Goal: Task Accomplishment & Management: Use online tool/utility

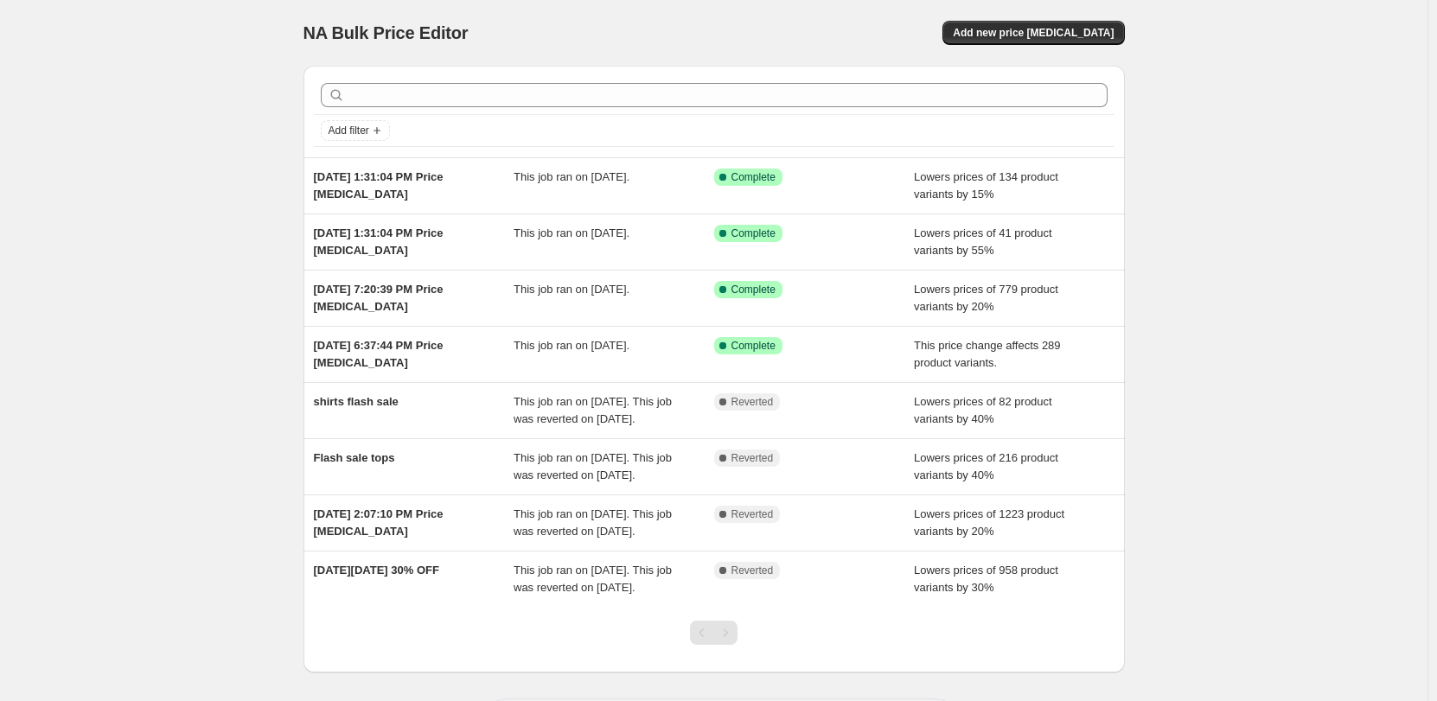
click at [1087, 17] on div "NA Bulk Price Editor. This page is ready NA Bulk Price Editor Add new price [ME…" at bounding box center [713, 33] width 821 height 66
click at [1071, 30] on span "Add new price [MEDICAL_DATA]" at bounding box center [1033, 33] width 161 height 14
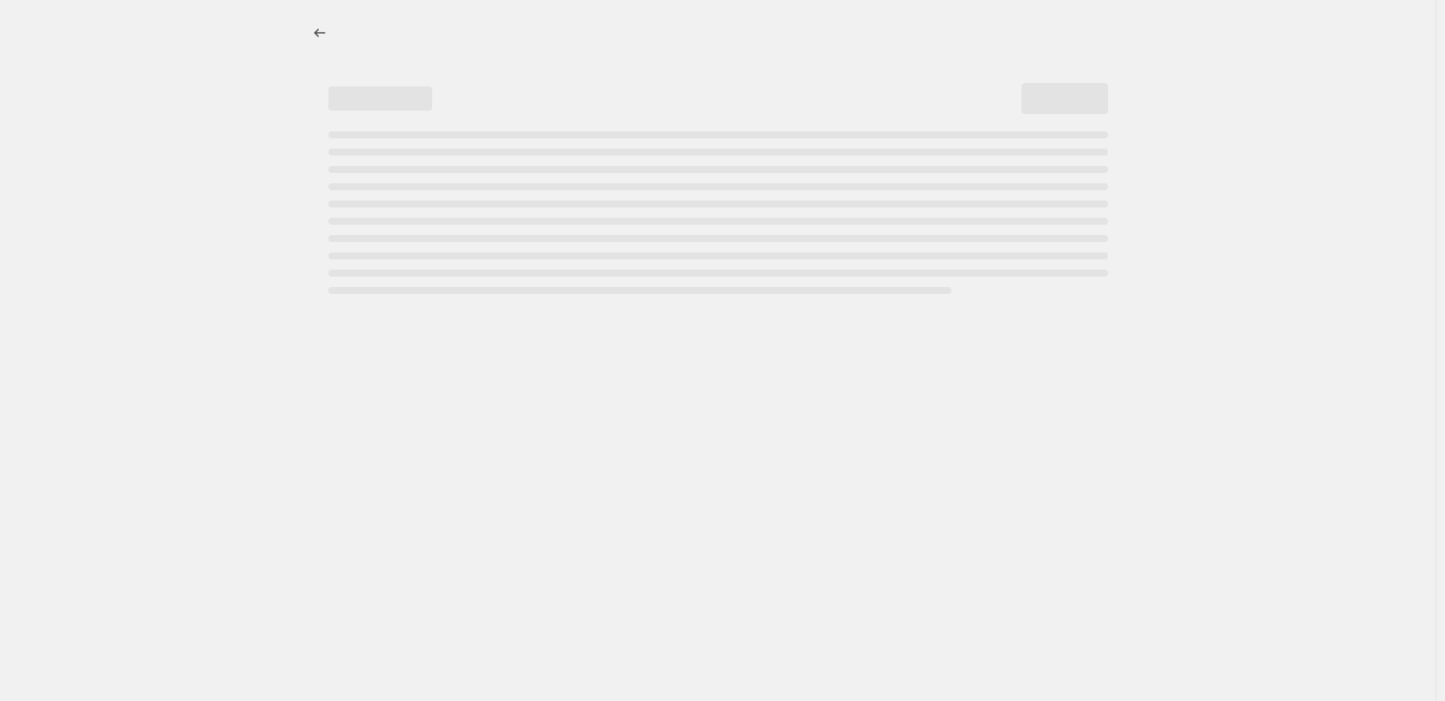
select select "percentage"
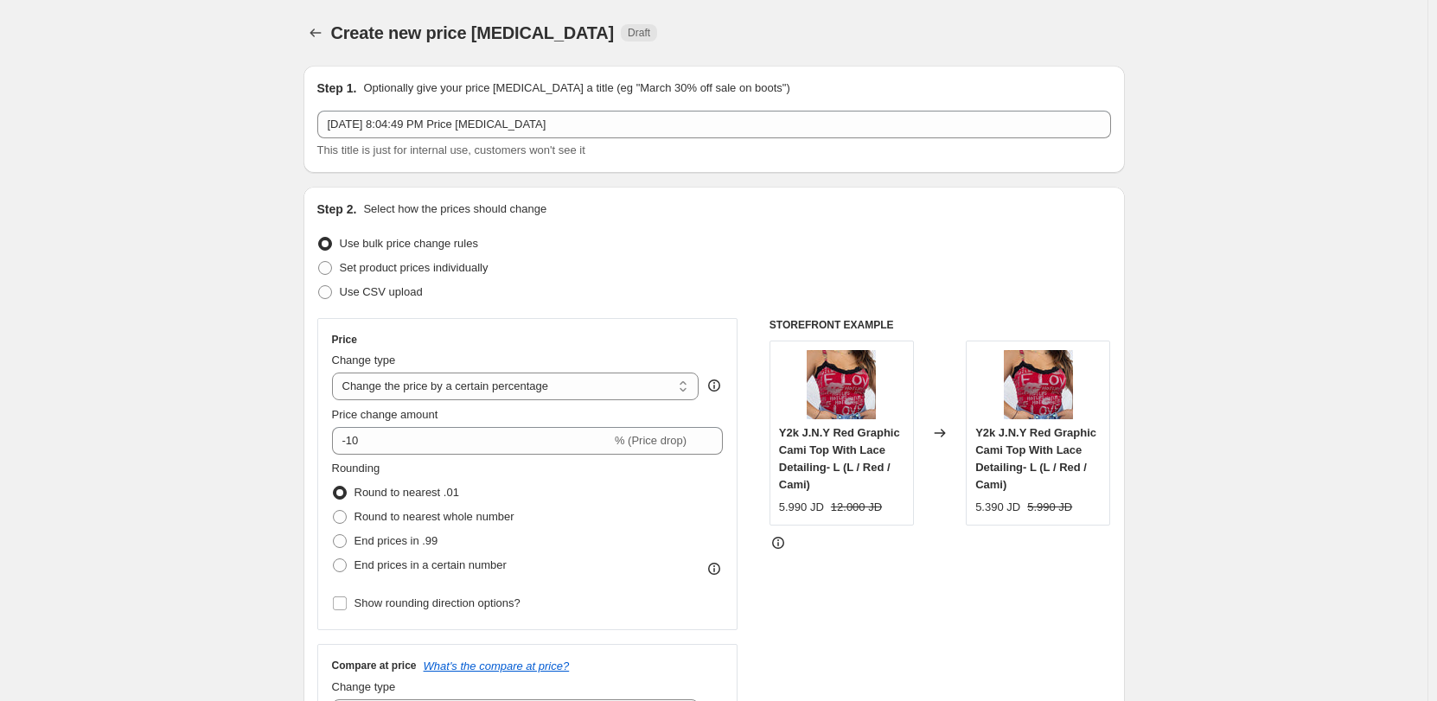
click at [480, 424] on div "Price change amount -10 % (Price drop)" at bounding box center [528, 430] width 392 height 48
click at [484, 437] on input "-10" at bounding box center [471, 441] width 279 height 28
type input "-1"
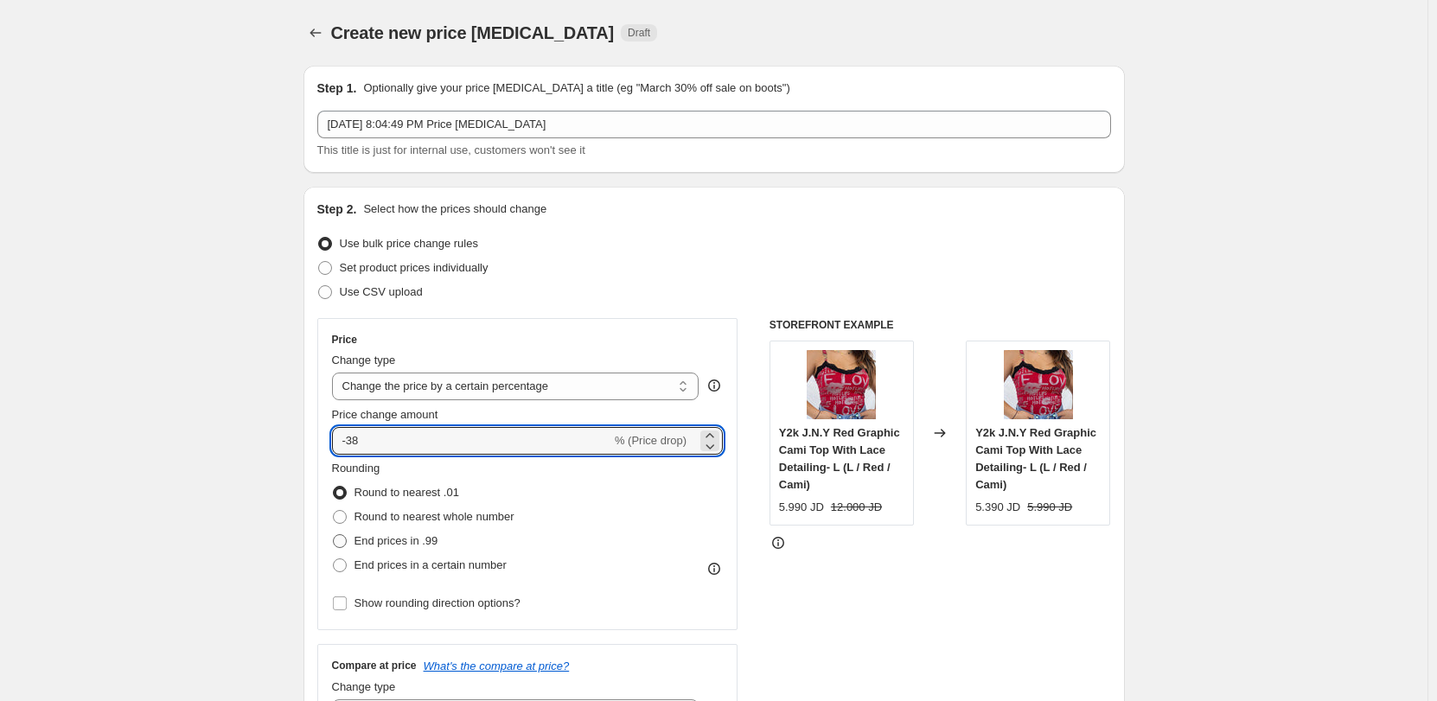
type input "-38"
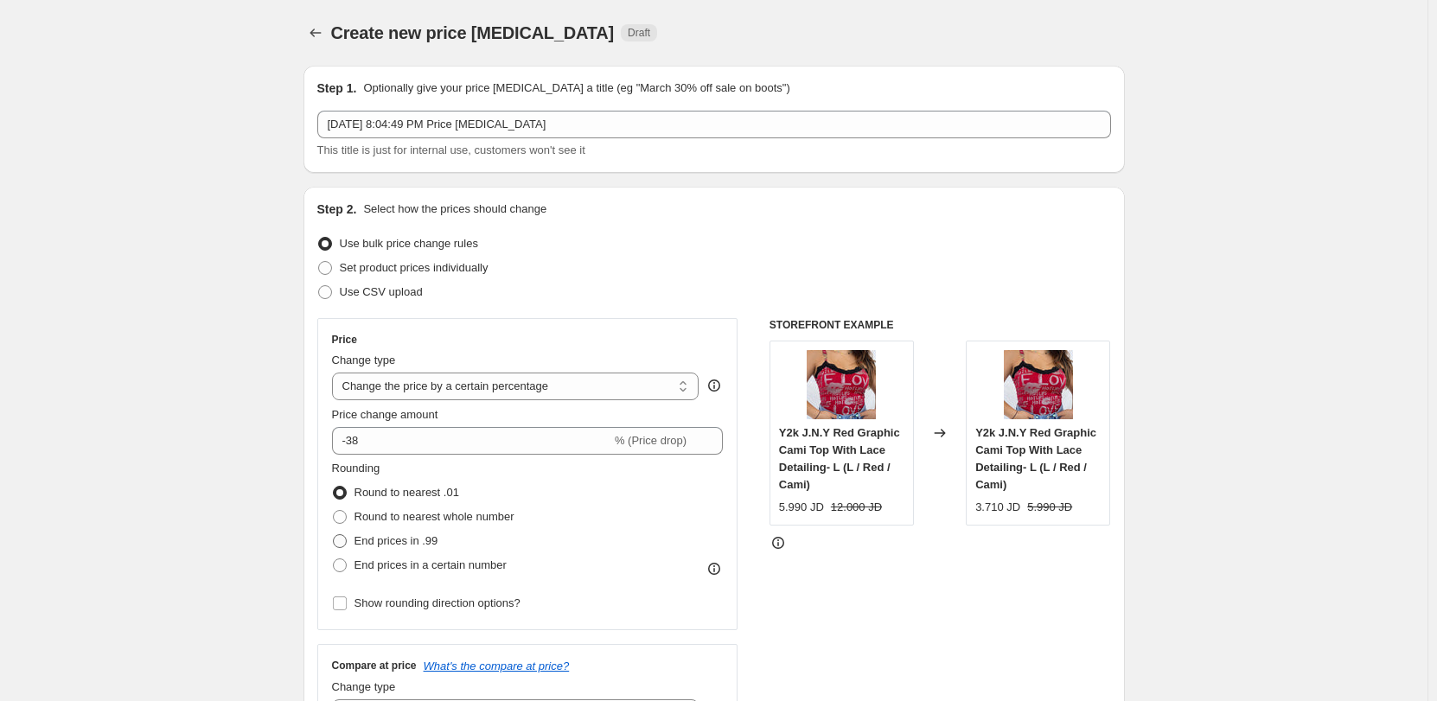
click at [431, 536] on span "End prices in .99" at bounding box center [396, 540] width 84 height 13
click at [334, 535] on input "End prices in .99" at bounding box center [333, 534] width 1 height 1
radio input "true"
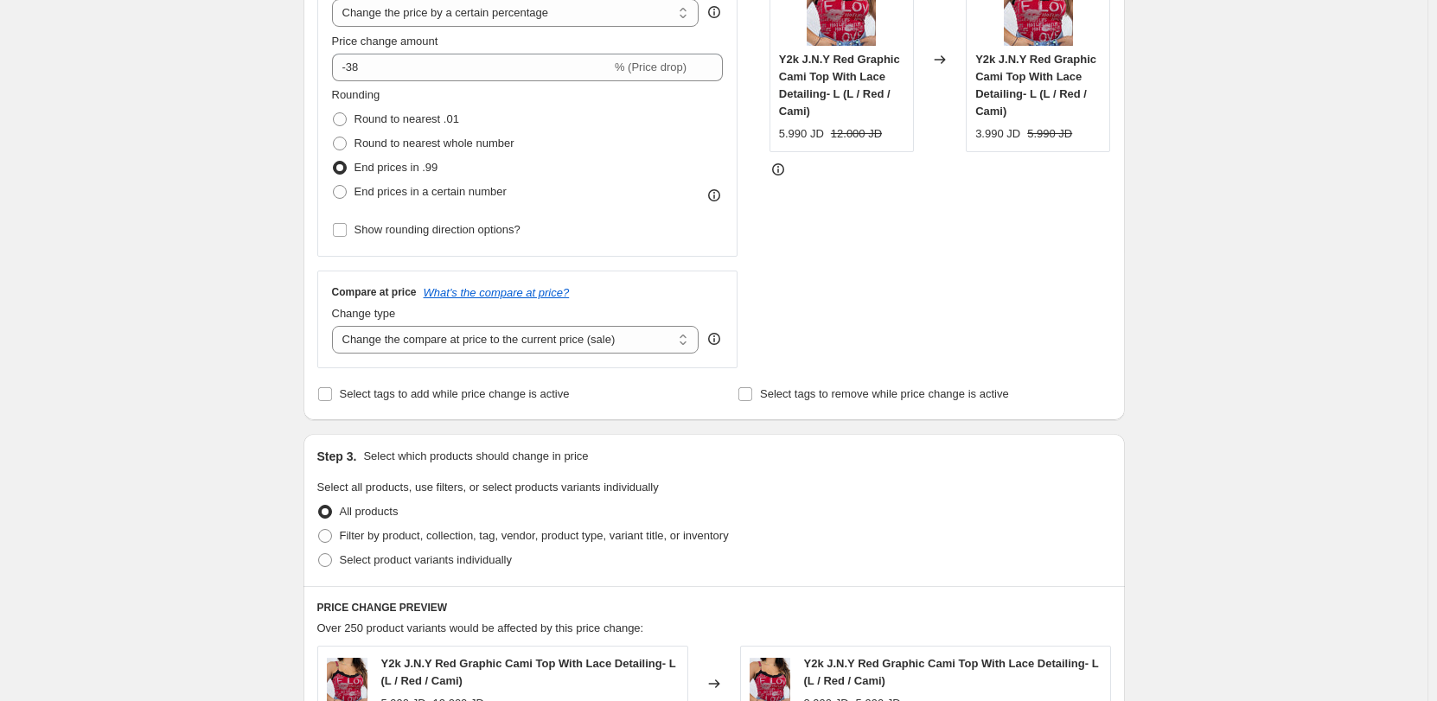
scroll to position [374, 0]
click at [520, 346] on select "Change the compare at price to the current price (sale) Change the compare at p…" at bounding box center [515, 339] width 367 height 28
select select "no_change"
click at [335, 325] on select "Change the compare at price to the current price (sale) Change the compare at p…" at bounding box center [515, 339] width 367 height 28
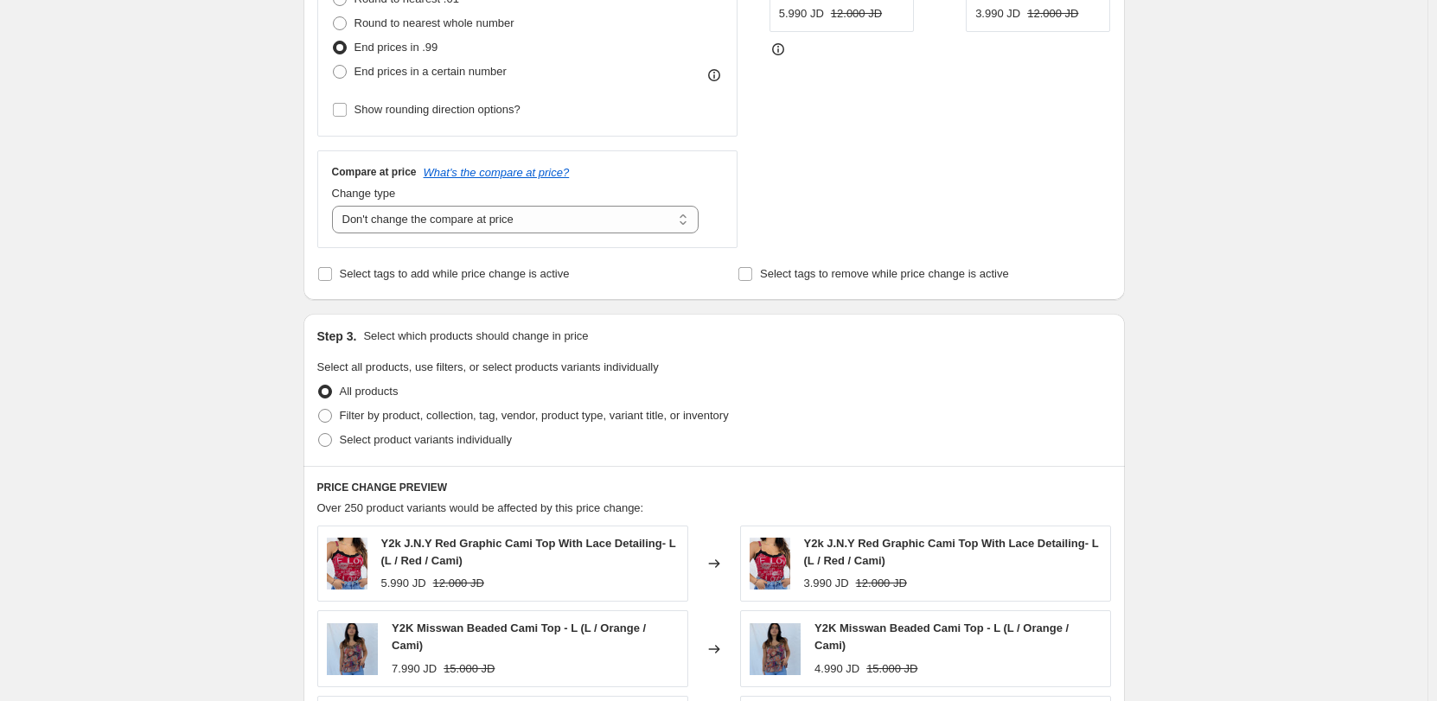
scroll to position [526, 0]
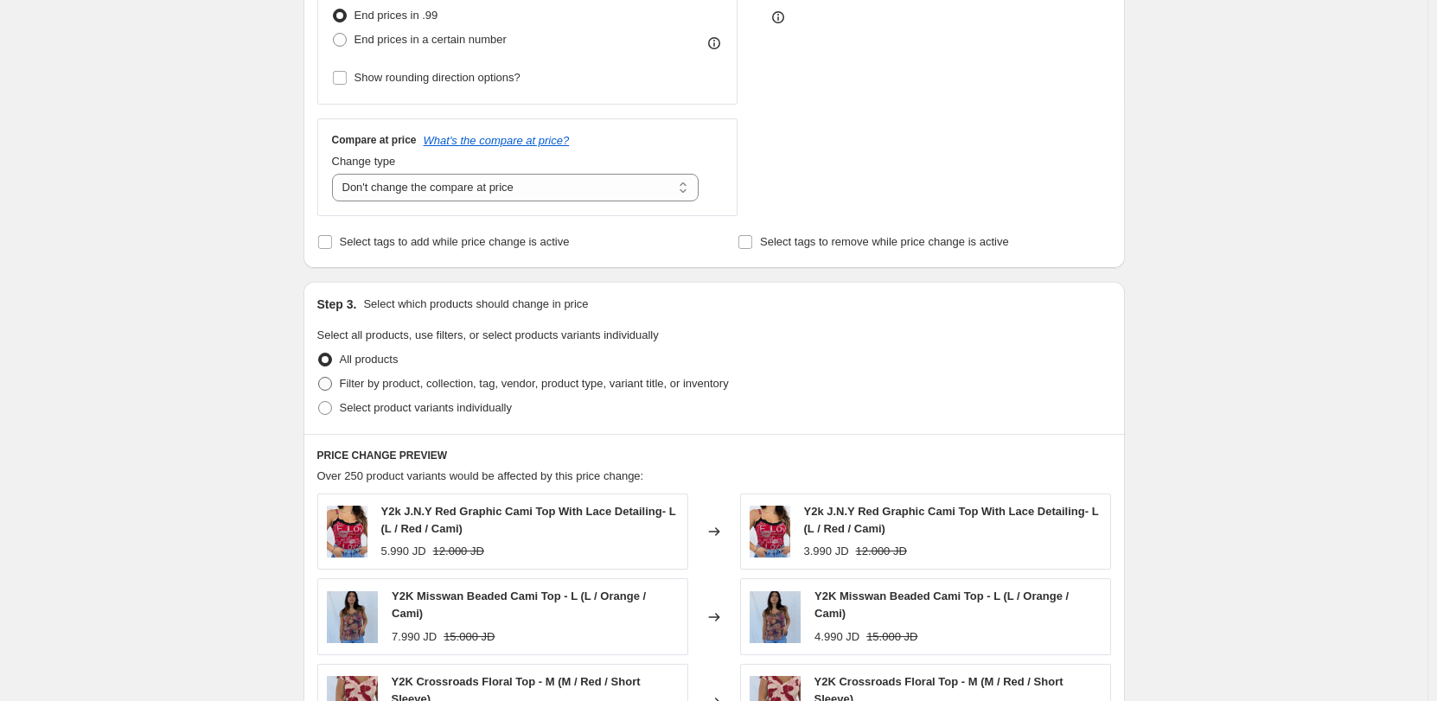
click at [496, 390] on span "Filter by product, collection, tag, vendor, product type, variant title, or inv…" at bounding box center [534, 383] width 389 height 13
click at [319, 378] on input "Filter by product, collection, tag, vendor, product type, variant title, or inv…" at bounding box center [318, 377] width 1 height 1
radio input "true"
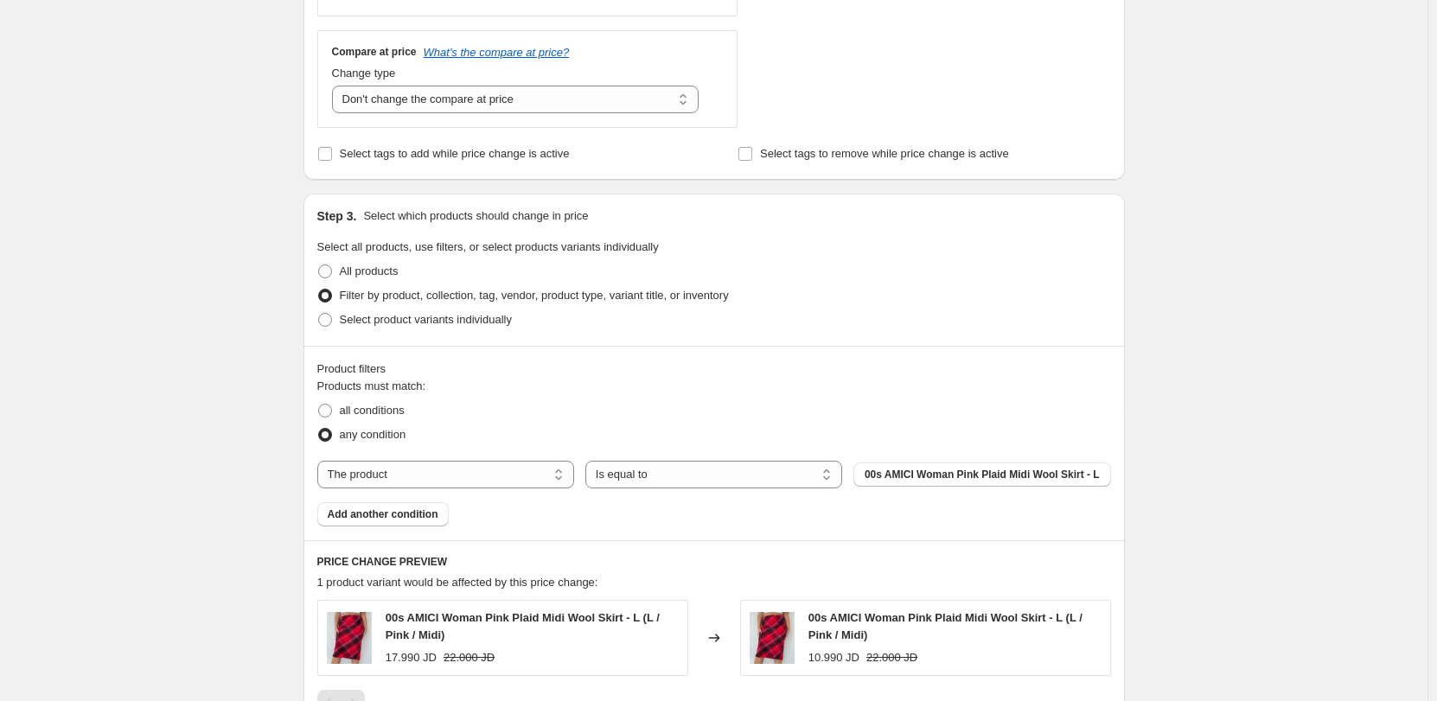
scroll to position [615, 0]
click at [484, 475] on select "The product The product's collection The product's tag The product's vendor The…" at bounding box center [445, 474] width 257 height 28
select select "collection"
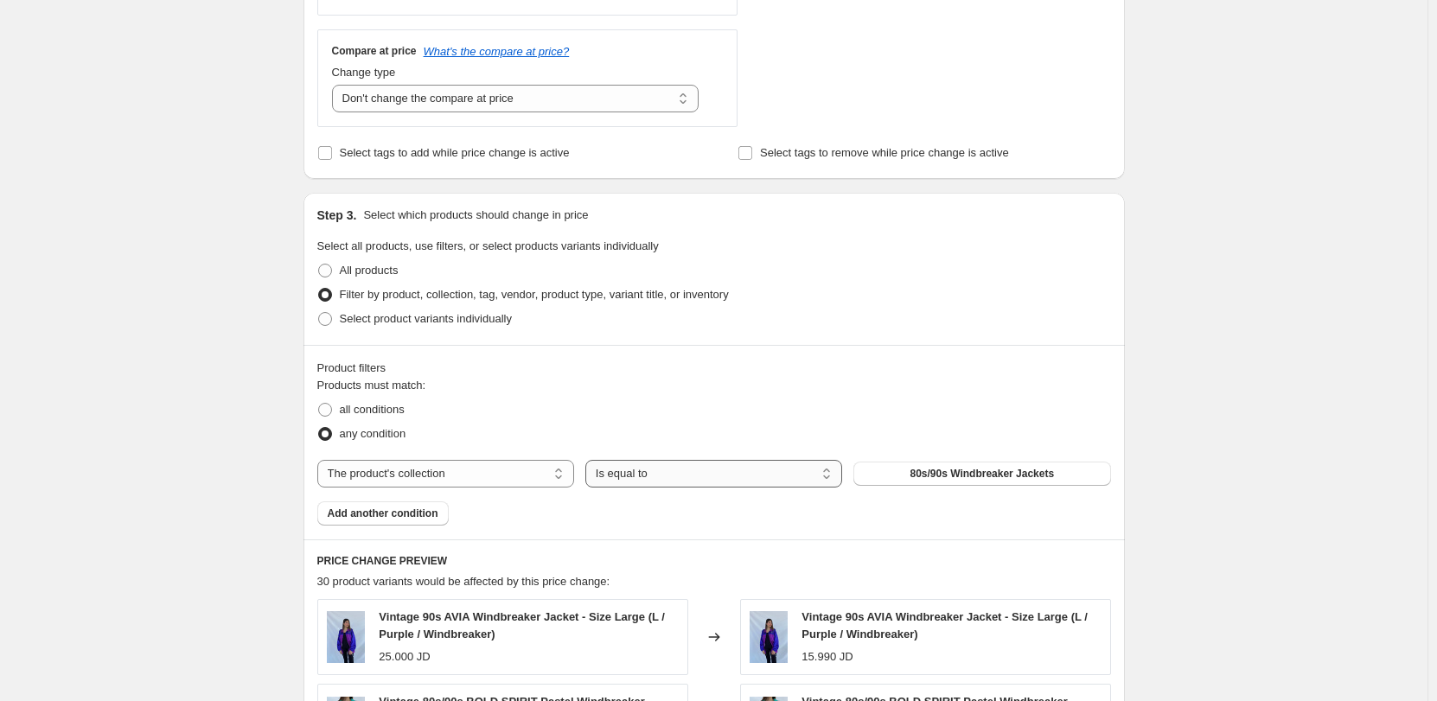
click at [636, 473] on select "Is equal to Is not equal to" at bounding box center [713, 474] width 257 height 28
select select "not_equal"
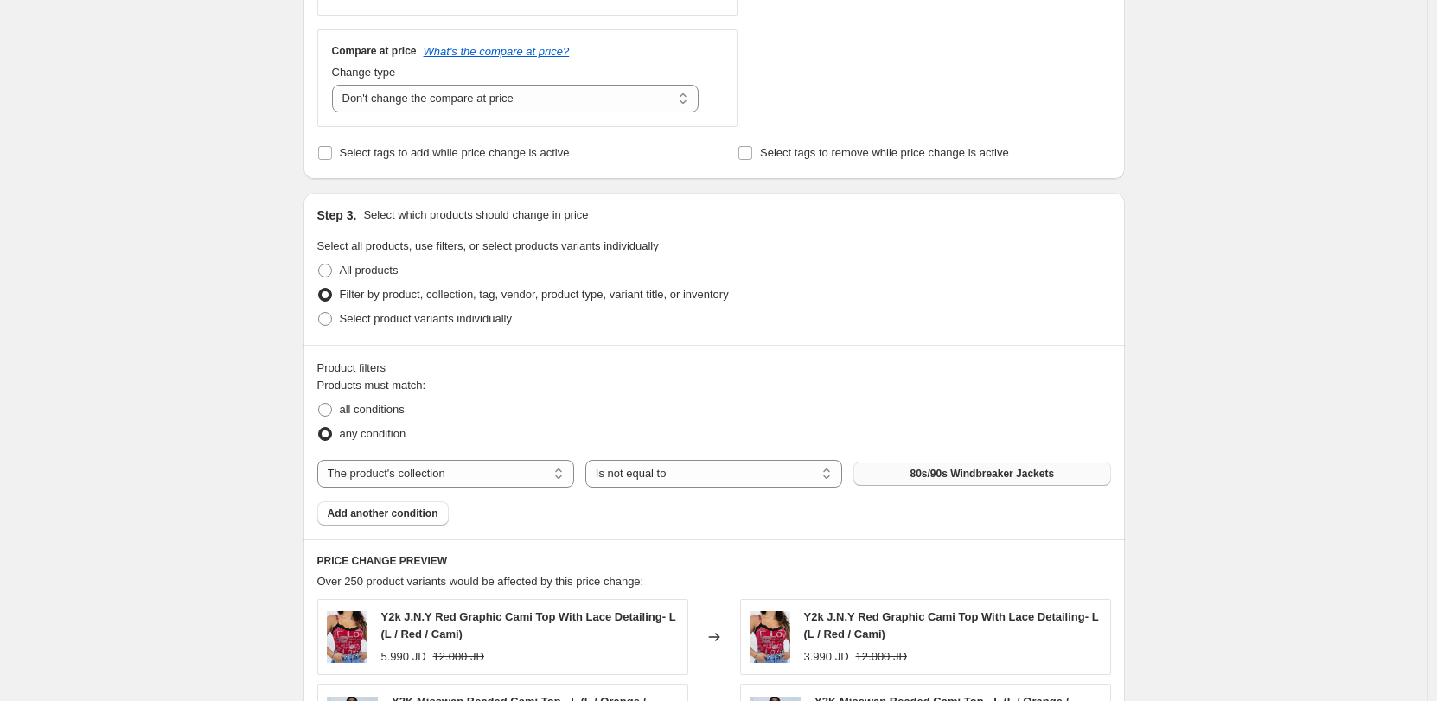
click at [917, 475] on button "80s/90s Windbreaker Jackets" at bounding box center [981, 474] width 257 height 24
click at [417, 511] on span "Add another condition" at bounding box center [383, 514] width 111 height 14
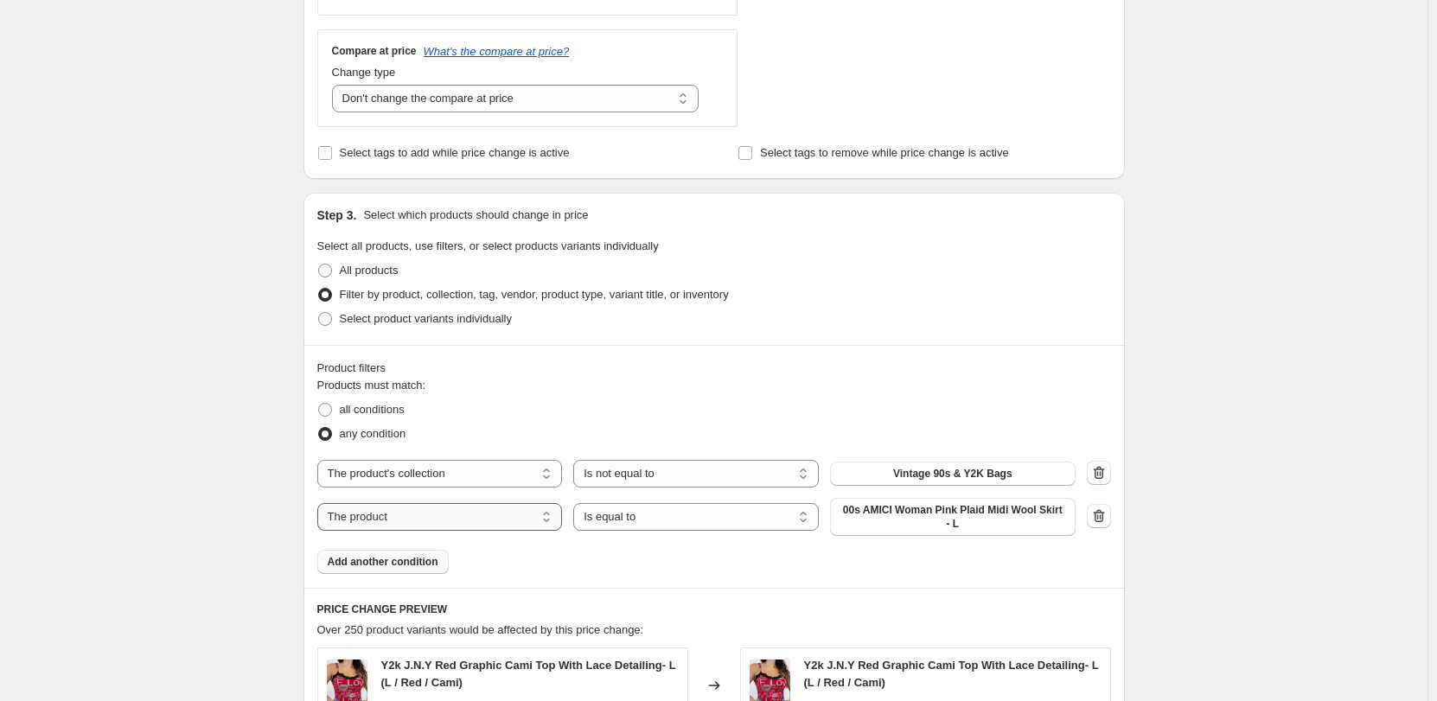
click at [481, 513] on select "The product The product's collection The product's tag The product's vendor The…" at bounding box center [439, 517] width 245 height 28
select select "tag"
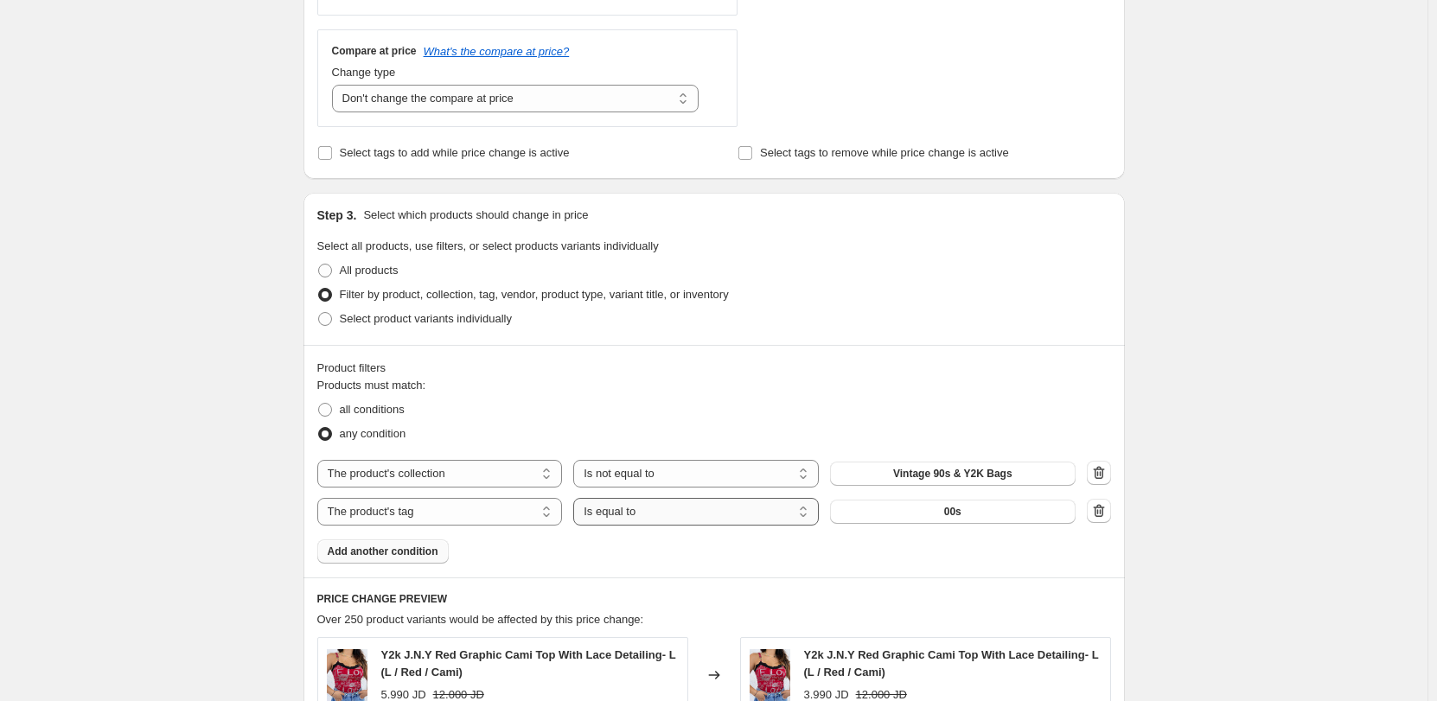
click at [627, 513] on select "Is equal to Is not equal to" at bounding box center [695, 512] width 245 height 28
select select "not_equal"
click at [896, 512] on button "00s" at bounding box center [952, 512] width 245 height 24
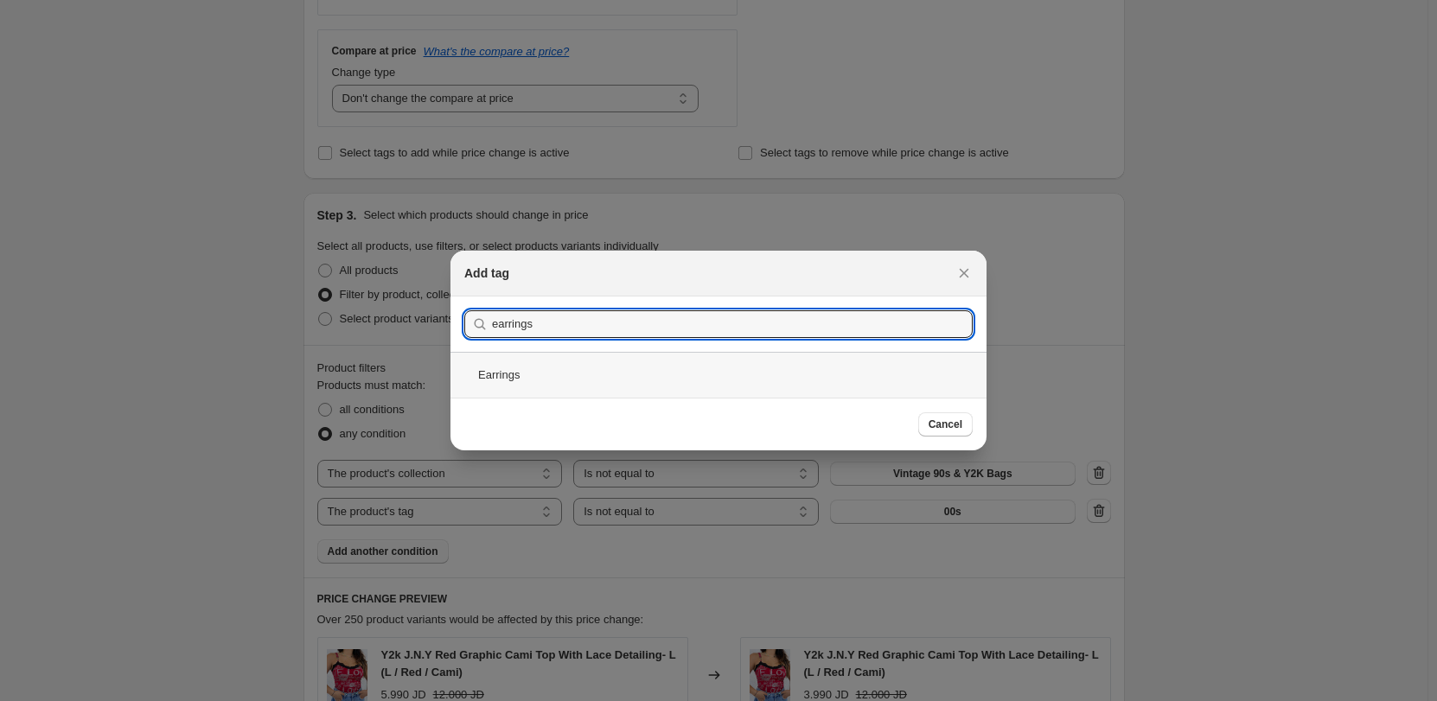
type input "earrings"
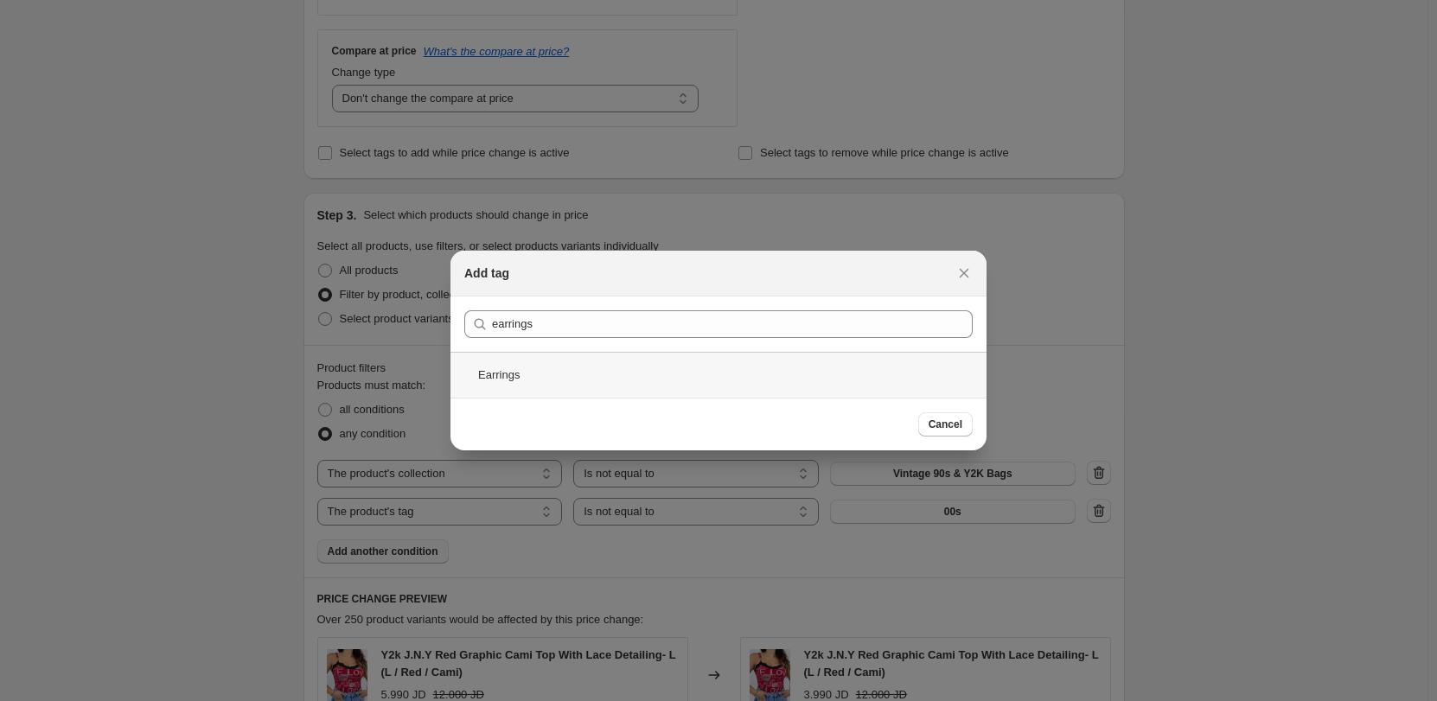
click at [679, 373] on div "Earrings" at bounding box center [718, 375] width 536 height 46
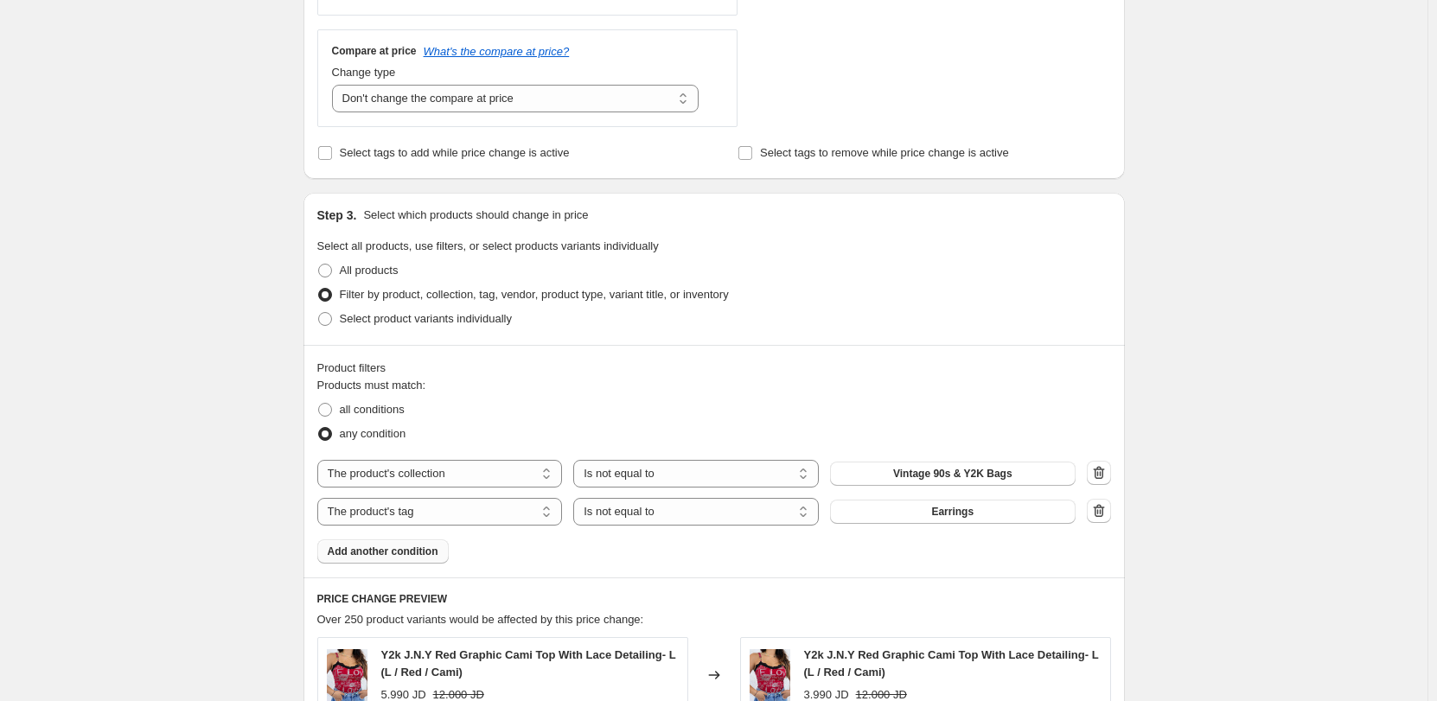
click at [380, 560] on button "Add another condition" at bounding box center [382, 551] width 131 height 24
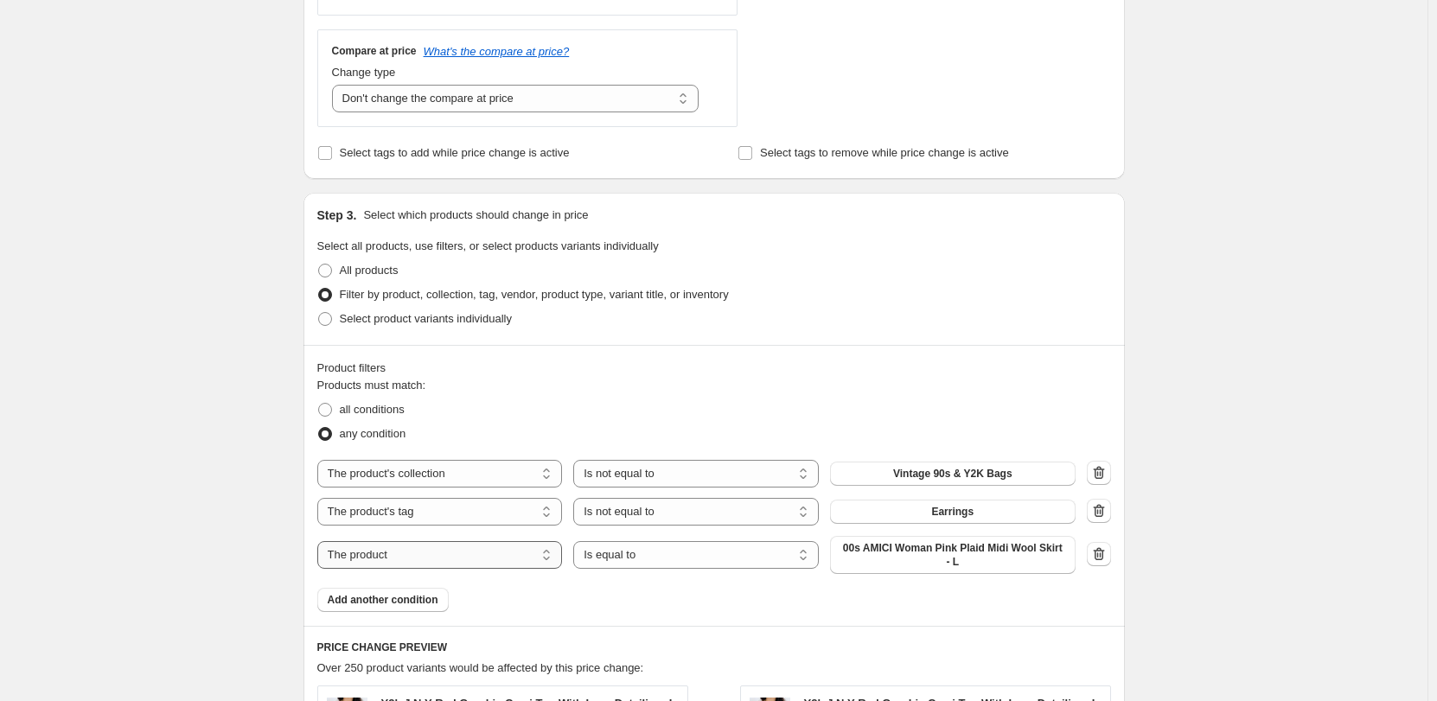
click at [457, 559] on select "The product The product's collection The product's tag The product's vendor The…" at bounding box center [439, 555] width 245 height 28
select select "tag"
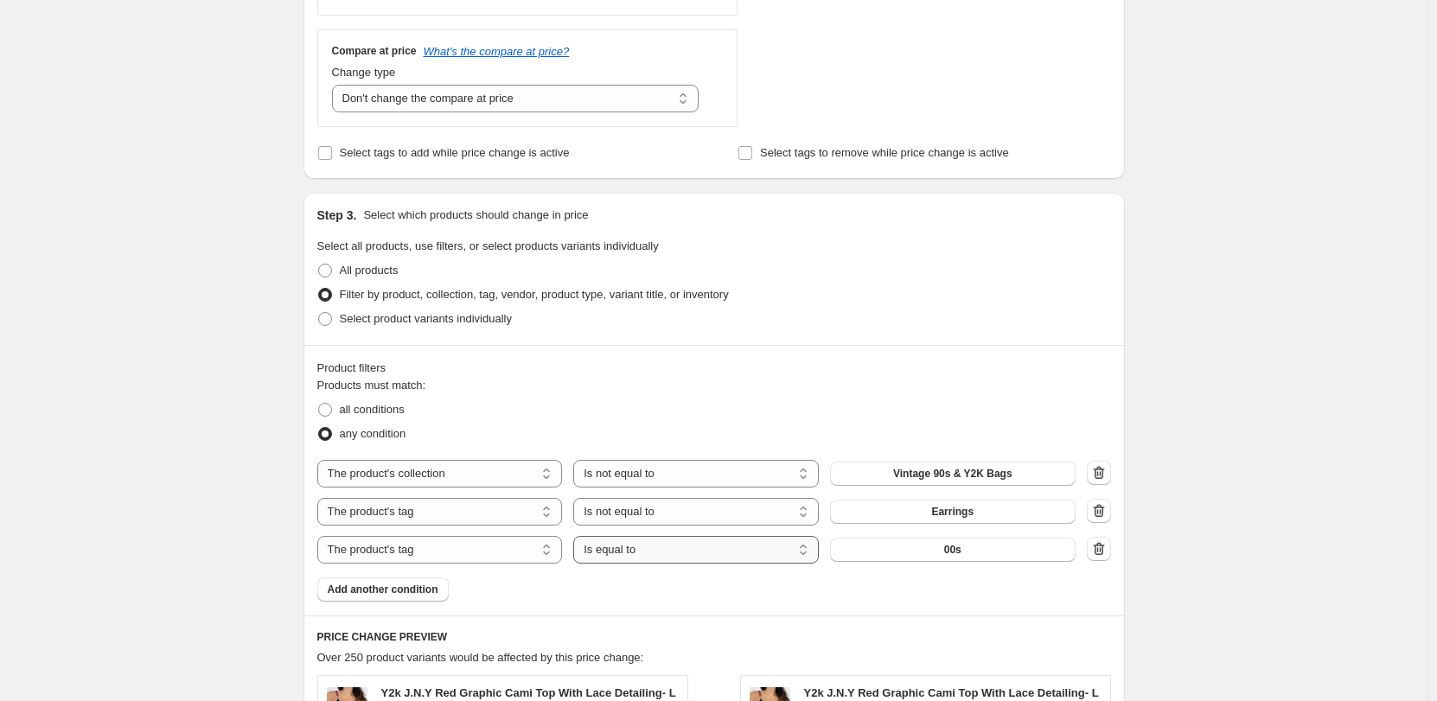
click at [629, 551] on select "Is equal to Is not equal to" at bounding box center [695, 550] width 245 height 28
select select "not_equal"
click at [400, 409] on span "all conditions" at bounding box center [372, 409] width 65 height 13
click at [319, 404] on input "all conditions" at bounding box center [318, 403] width 1 height 1
radio input "true"
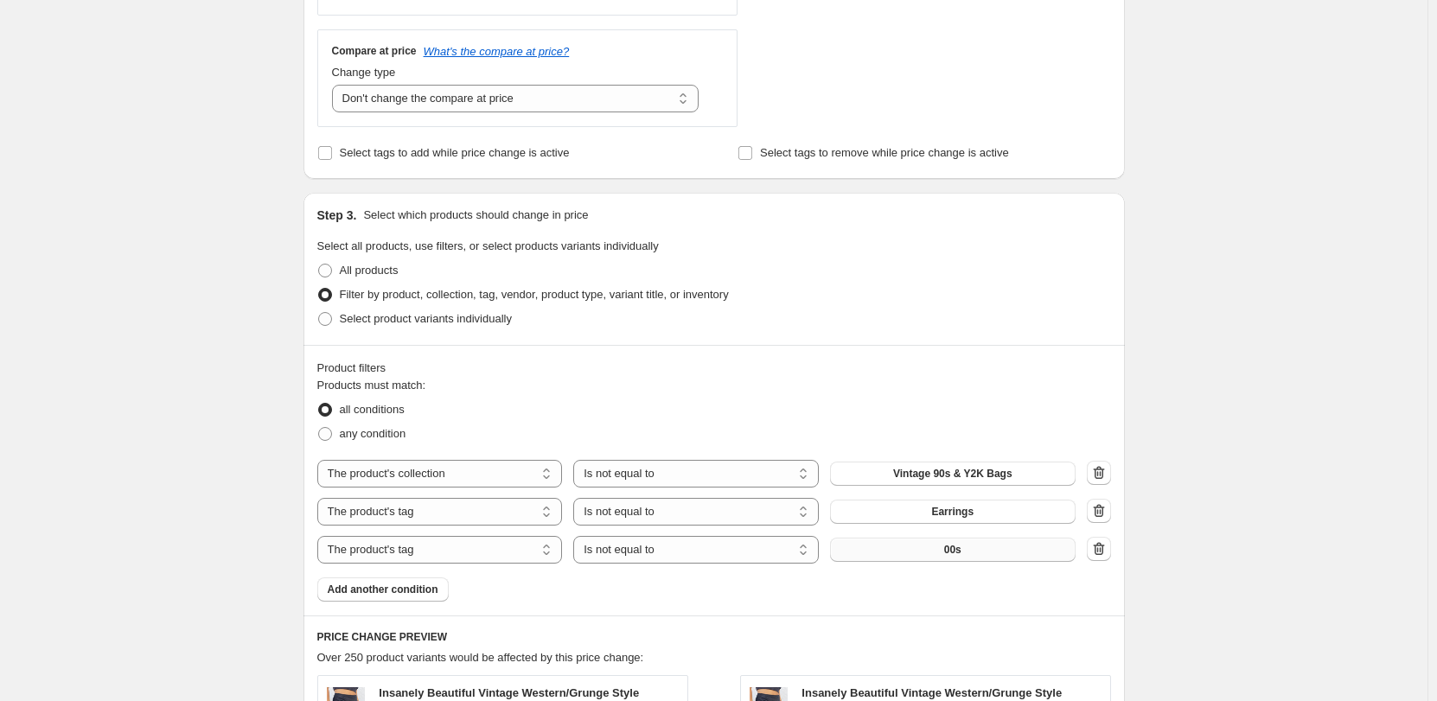
click at [925, 561] on button "00s" at bounding box center [952, 550] width 245 height 24
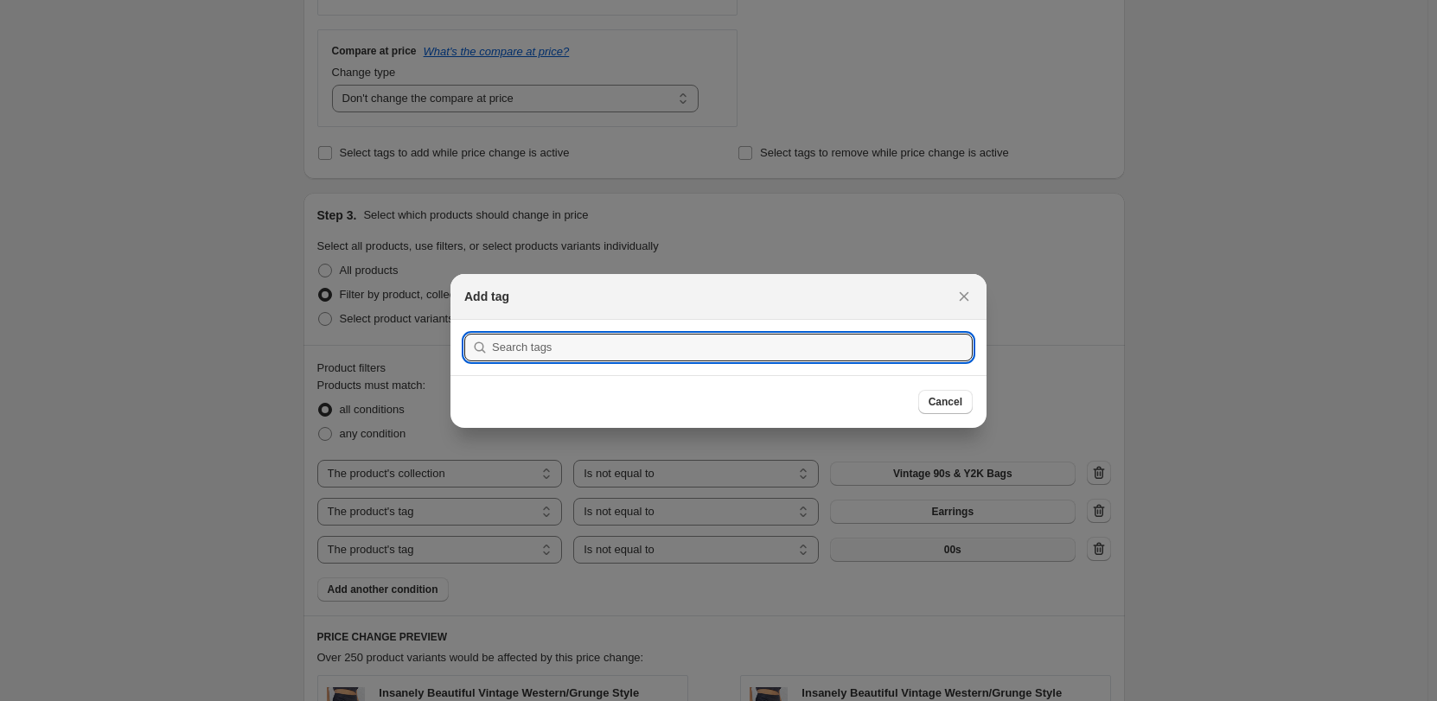
scroll to position [0, 0]
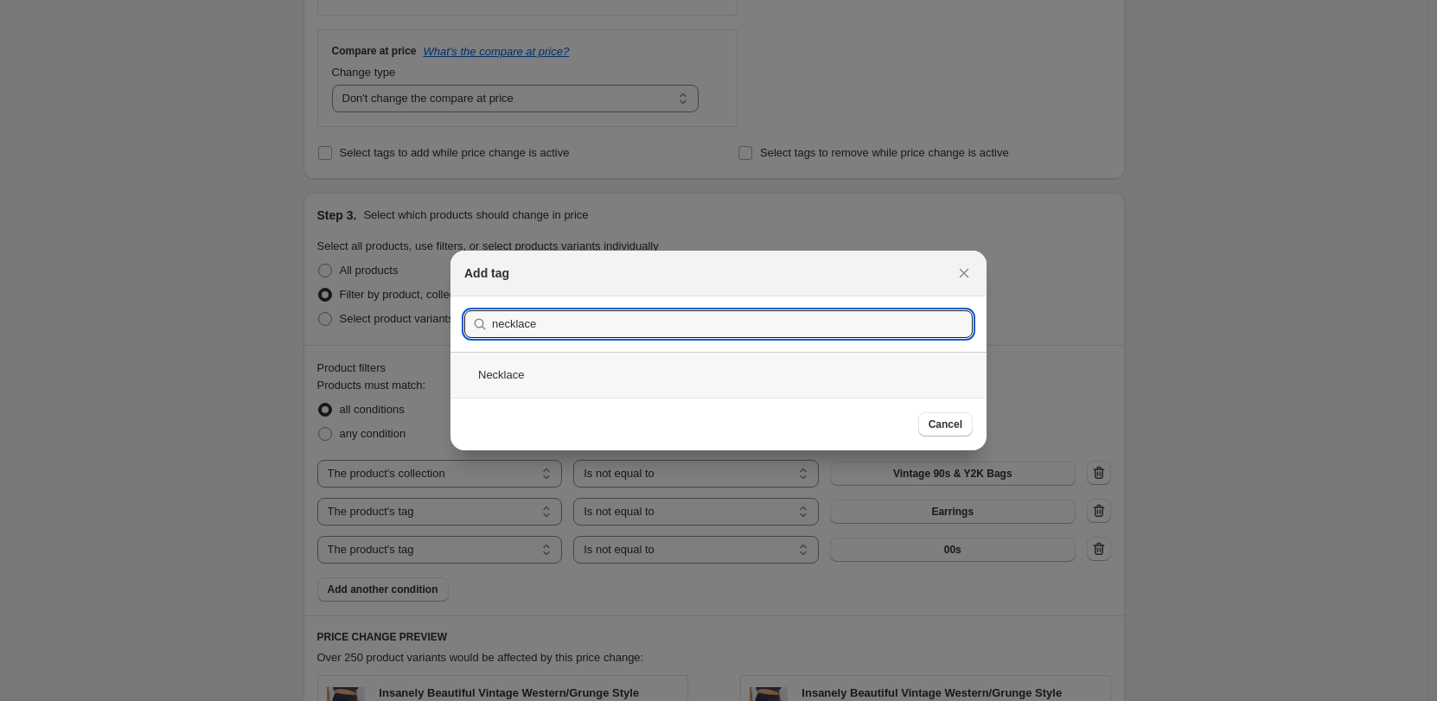
type input "necklace"
click at [552, 368] on div "Necklace" at bounding box center [718, 375] width 536 height 46
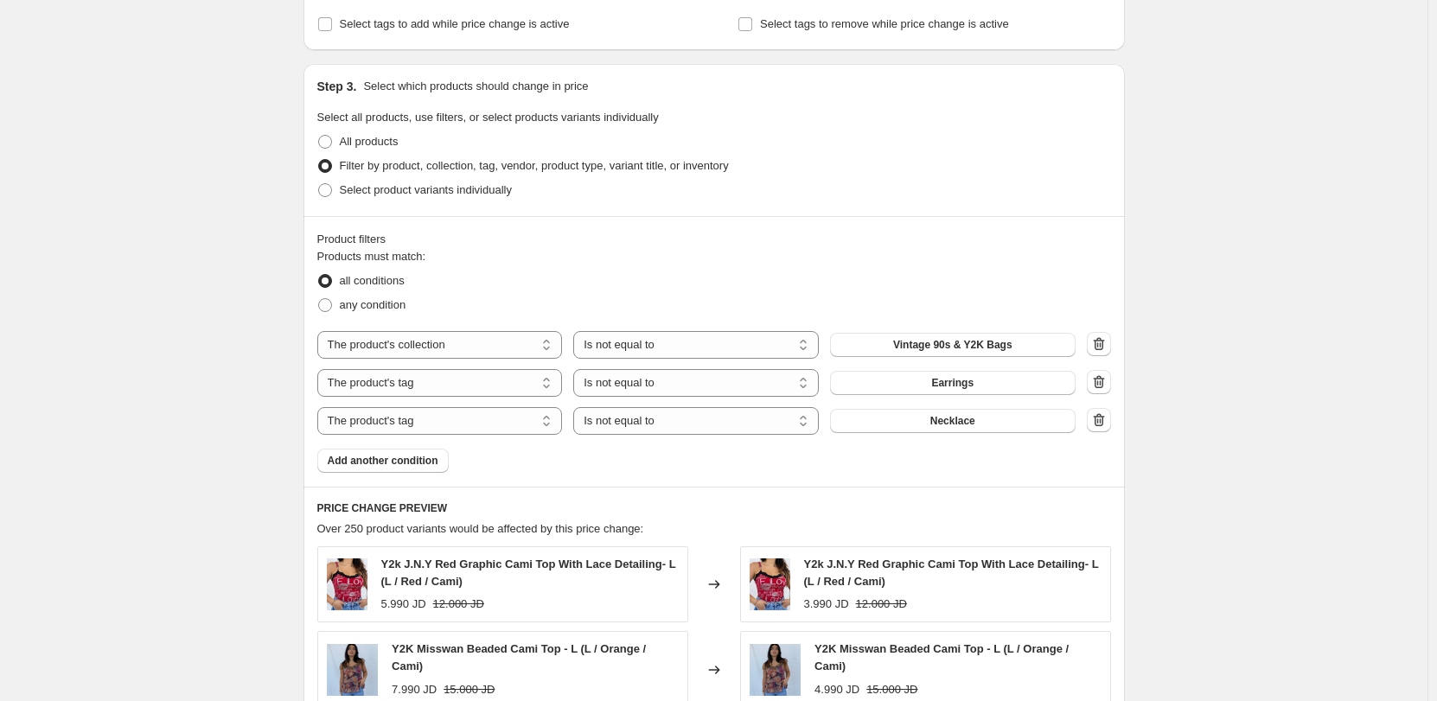
scroll to position [749, 0]
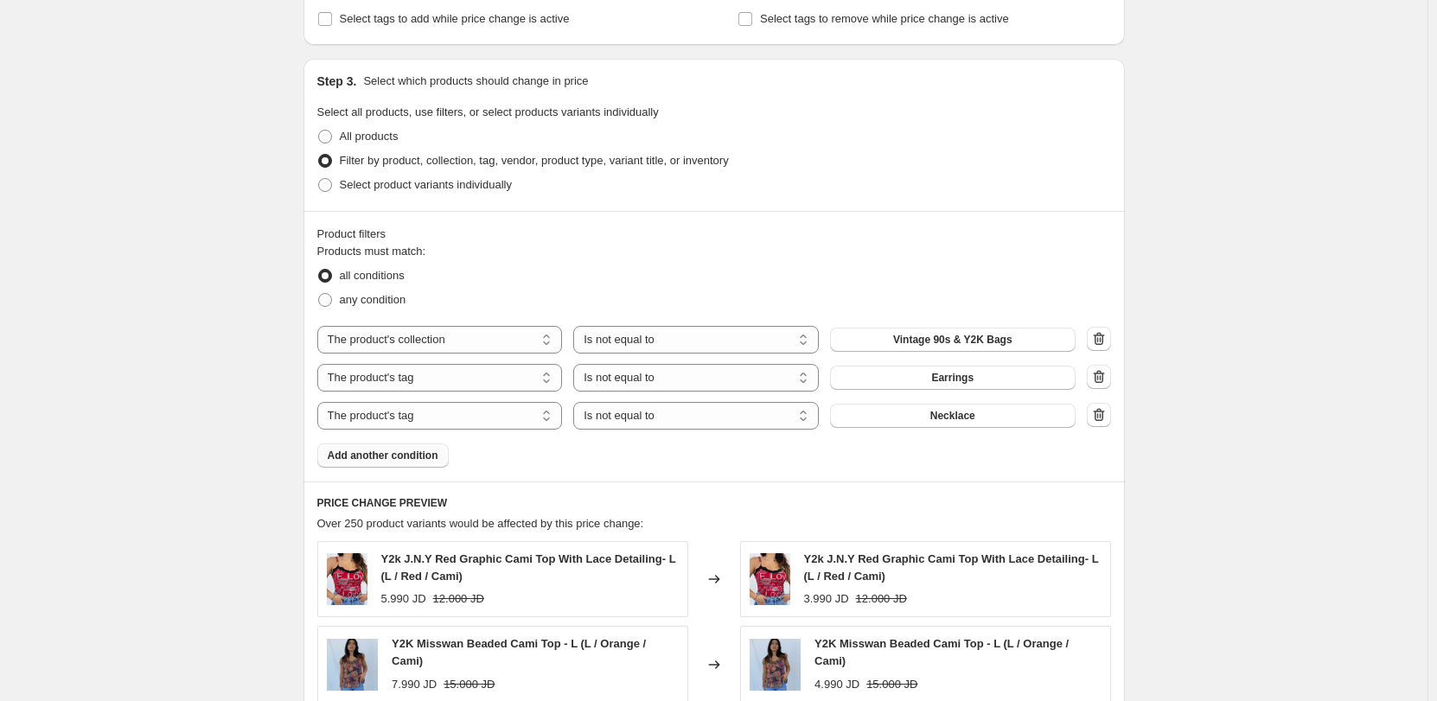
click at [426, 456] on span "Add another condition" at bounding box center [383, 456] width 111 height 14
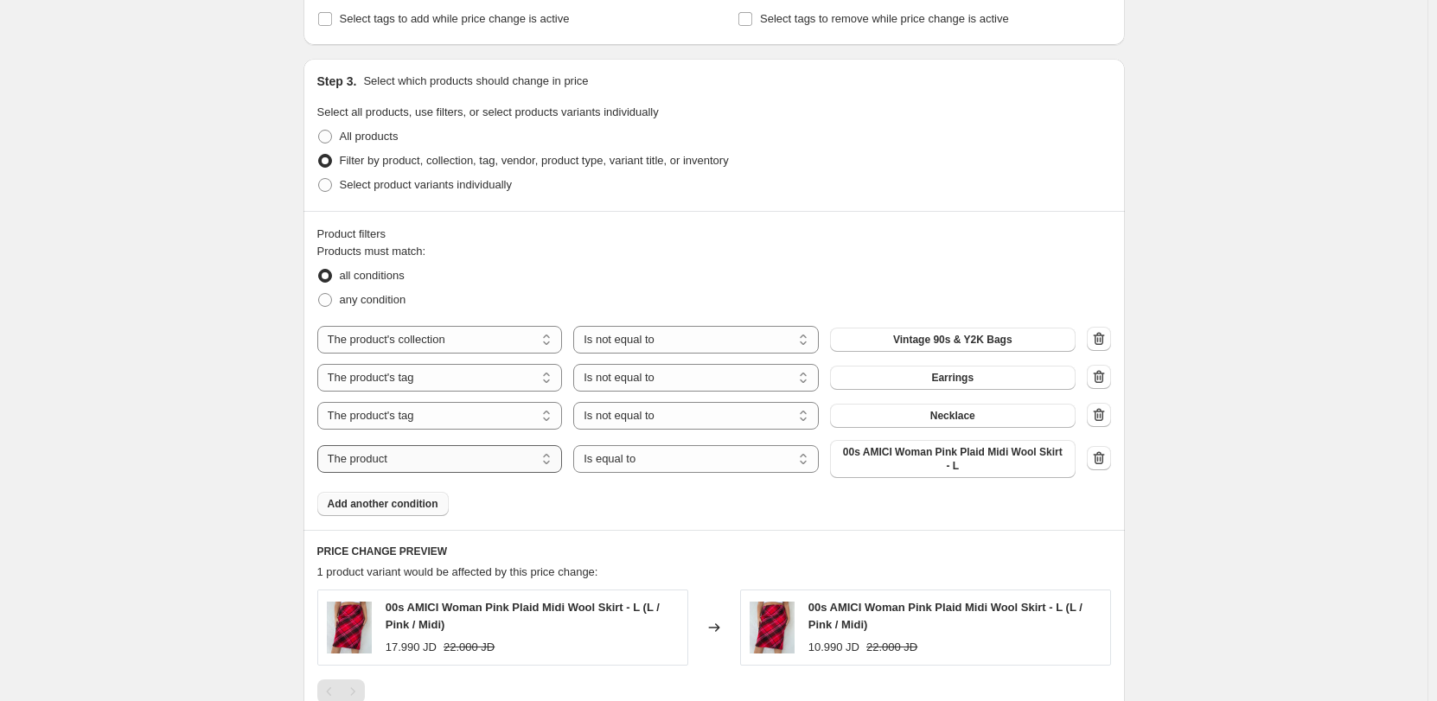
click at [452, 457] on select "The product The product's collection The product's tag The product's vendor The…" at bounding box center [439, 459] width 245 height 28
select select "tag"
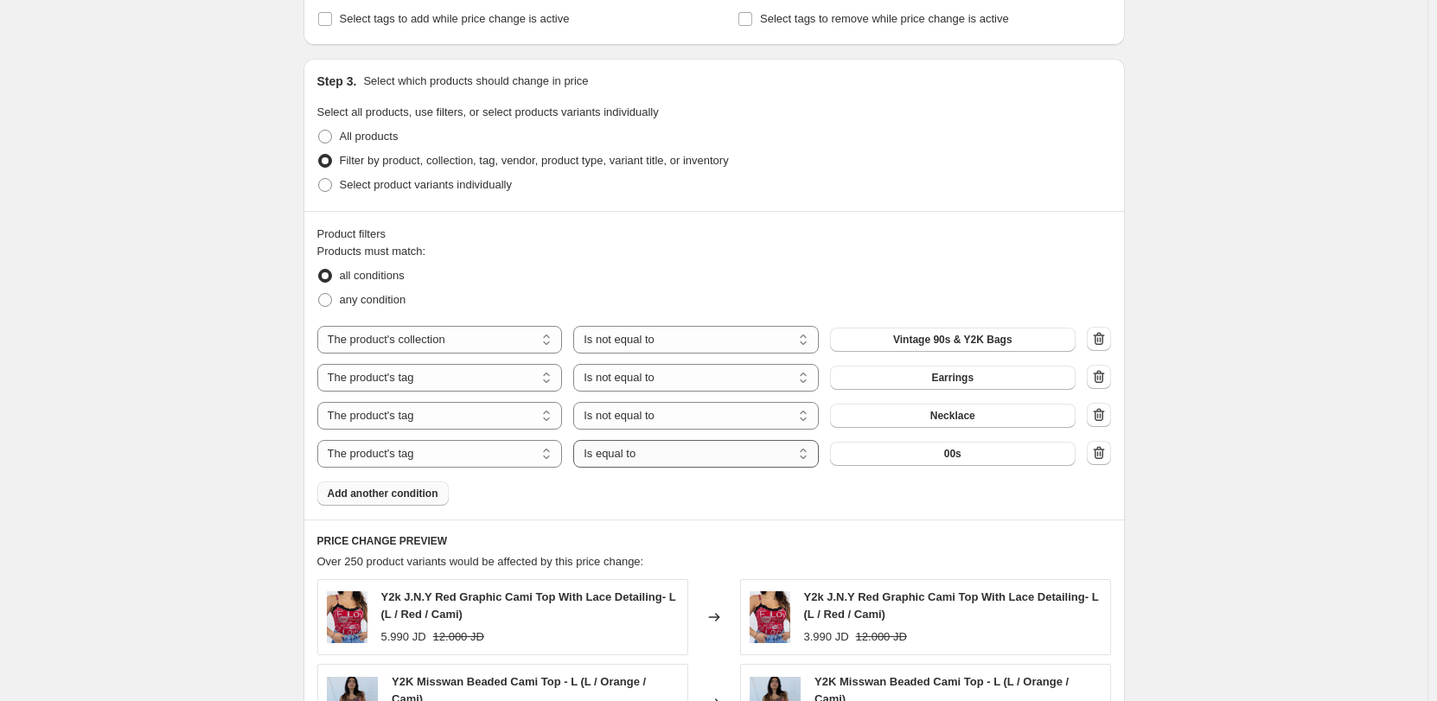
click at [648, 451] on select "Is equal to Is not equal to" at bounding box center [695, 454] width 245 height 28
select select "not_equal"
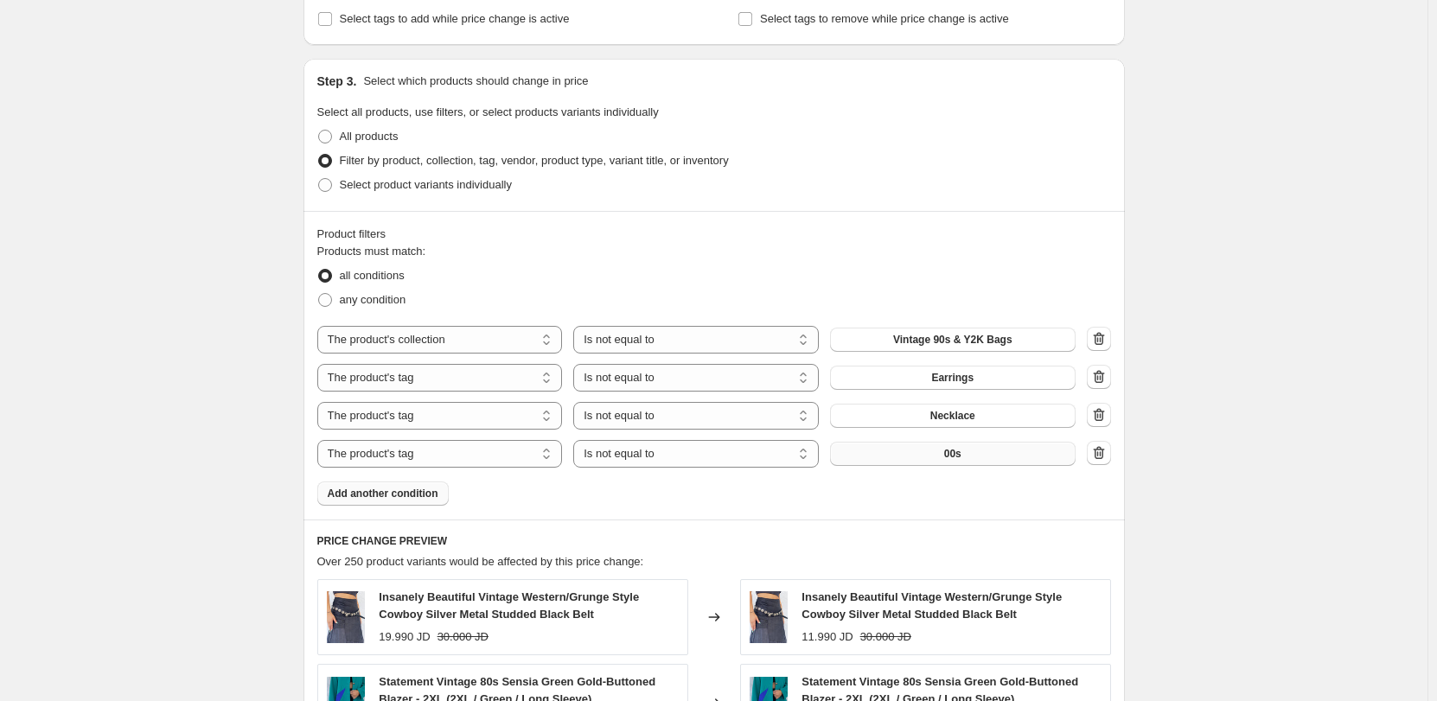
click at [896, 457] on button "00s" at bounding box center [952, 454] width 245 height 24
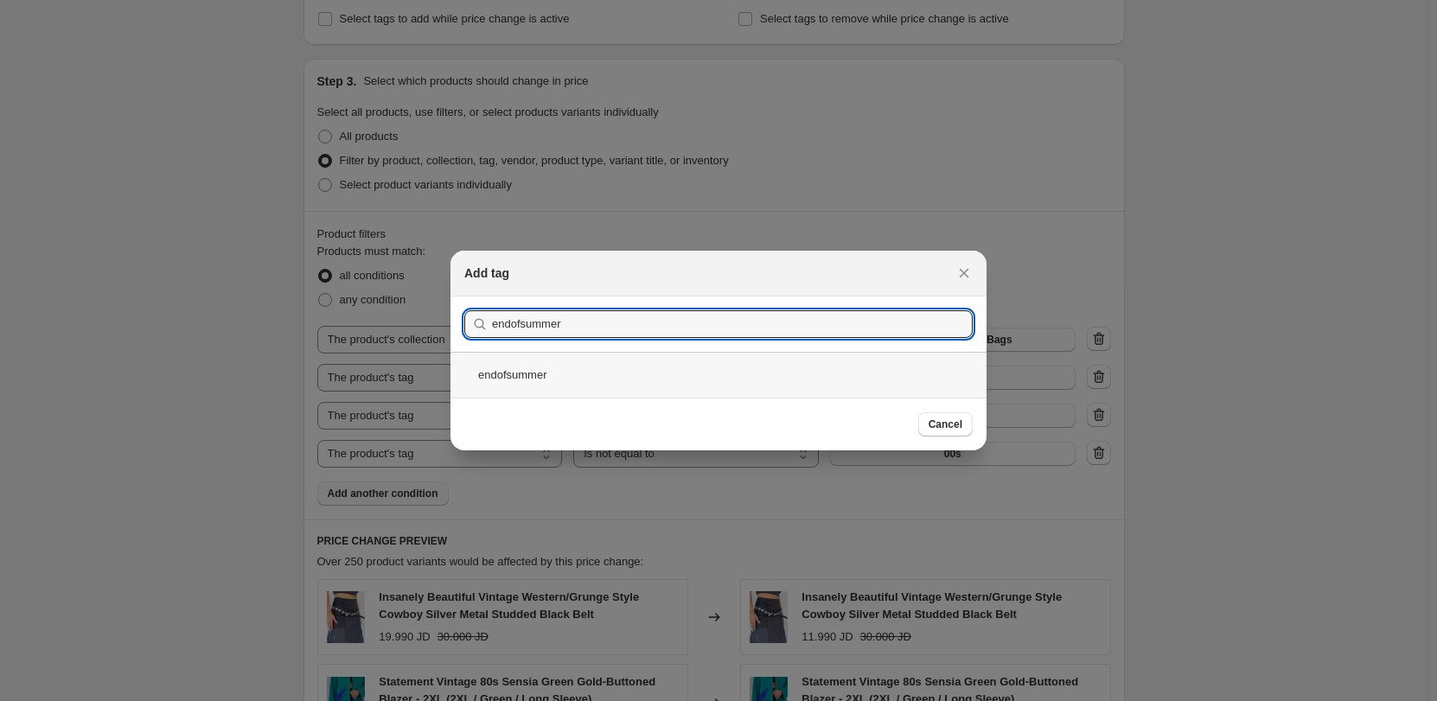
type input "endofsummer"
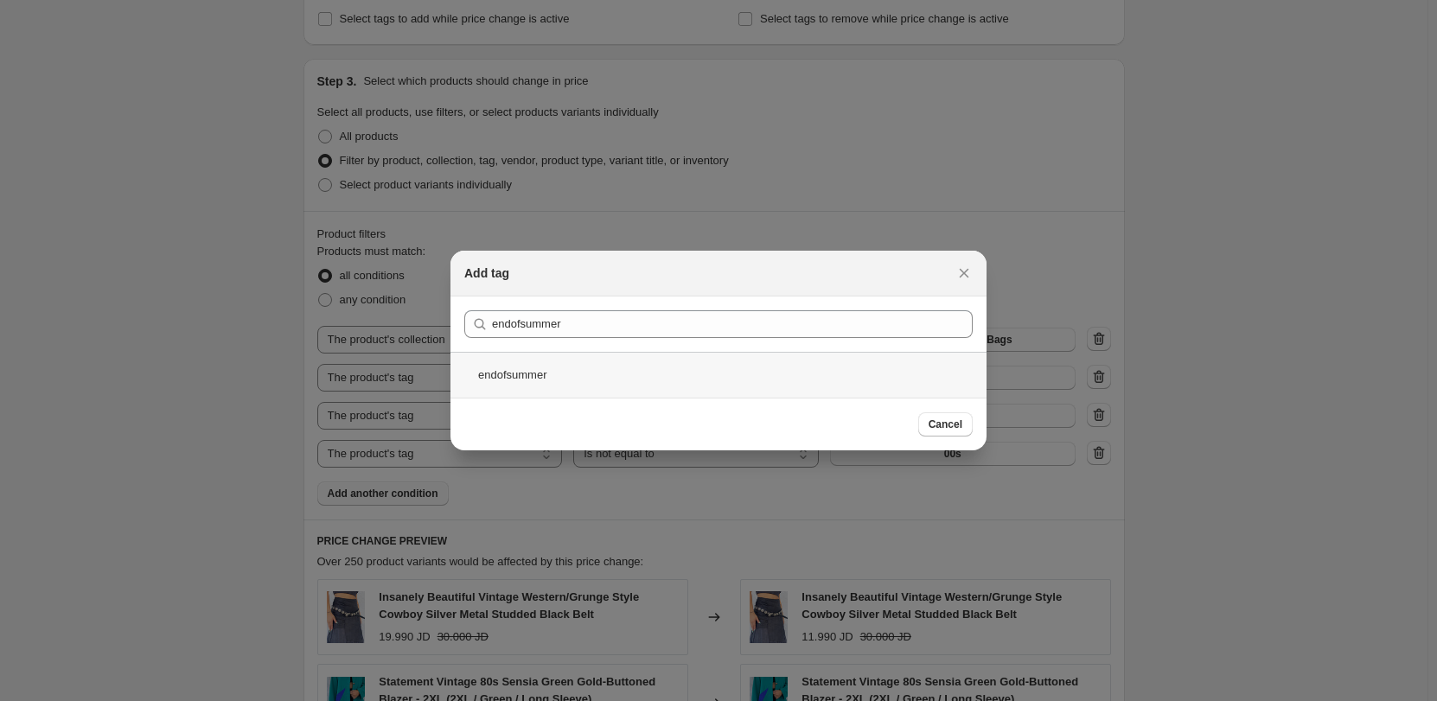
click at [722, 373] on div "endofsummer" at bounding box center [718, 375] width 536 height 46
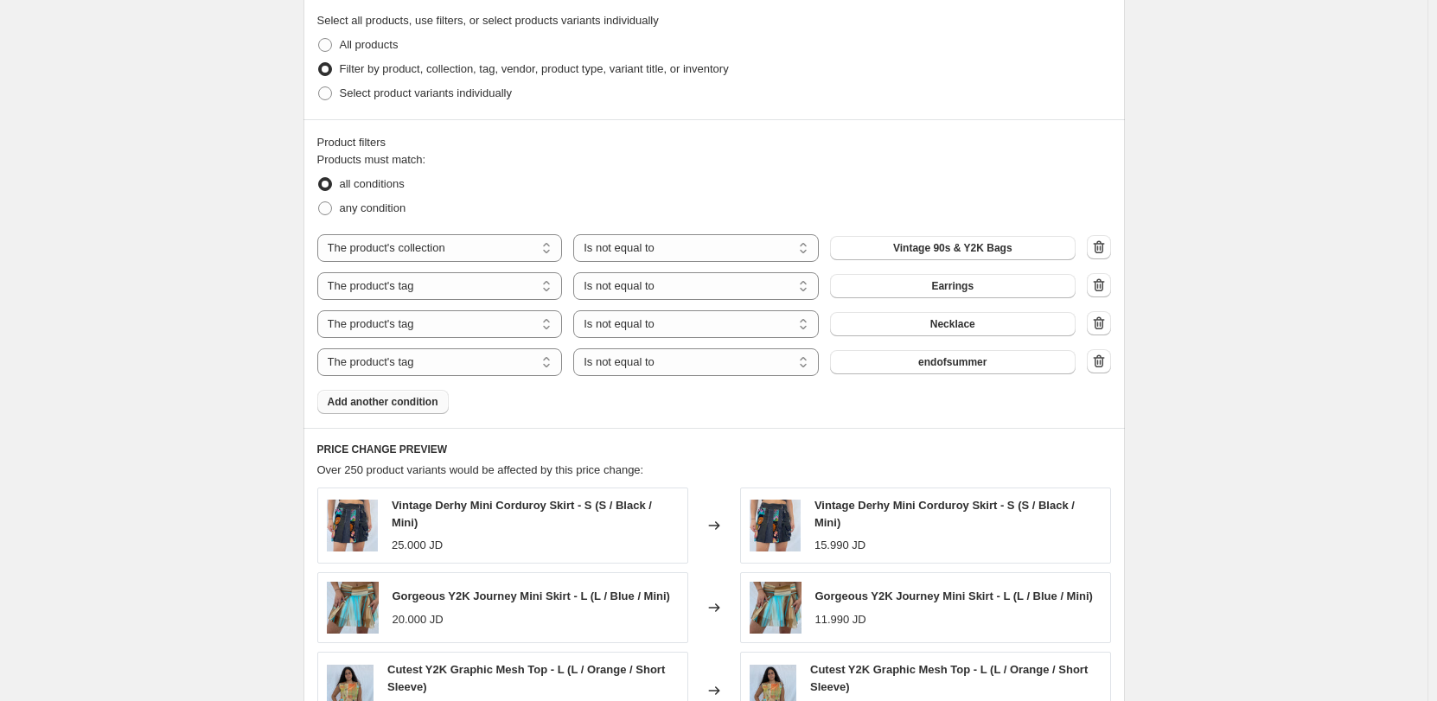
scroll to position [841, 0]
drag, startPoint x: 715, startPoint y: 428, endPoint x: 371, endPoint y: 411, distance: 344.4
click at [371, 411] on button "Add another condition" at bounding box center [382, 401] width 131 height 24
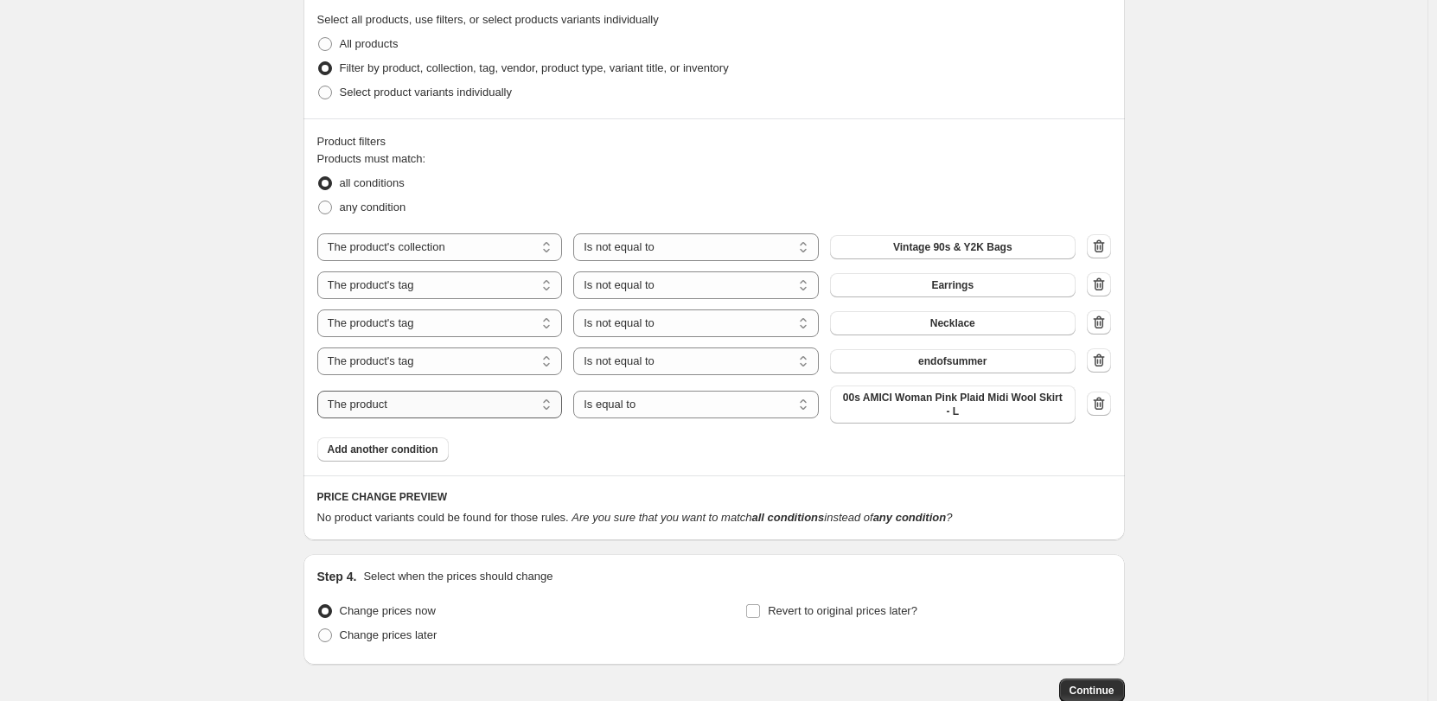
click at [459, 408] on select "The product The product's collection The product's tag The product's vendor The…" at bounding box center [439, 405] width 245 height 28
select select "tag"
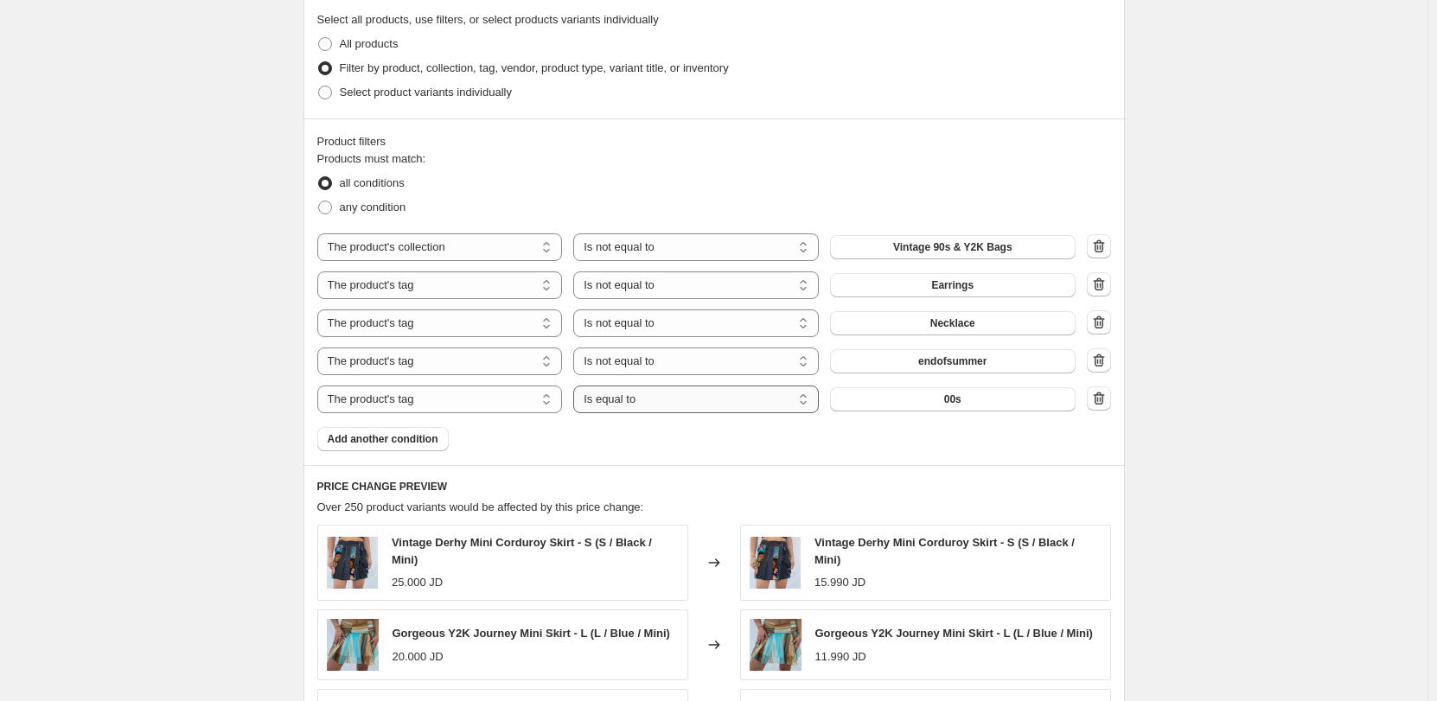
click at [653, 399] on select "Is equal to Is not equal to" at bounding box center [695, 400] width 245 height 28
select select "not_equal"
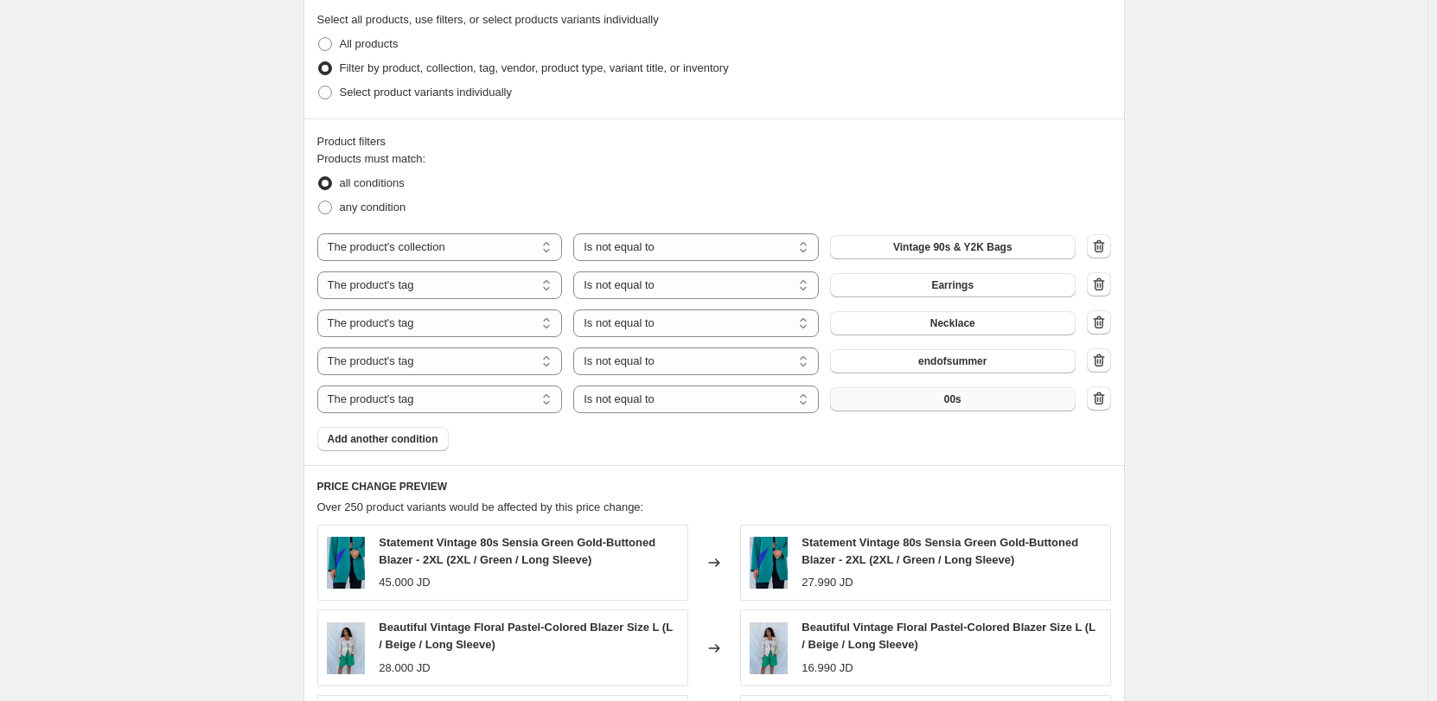
click at [931, 410] on button "00s" at bounding box center [952, 399] width 245 height 24
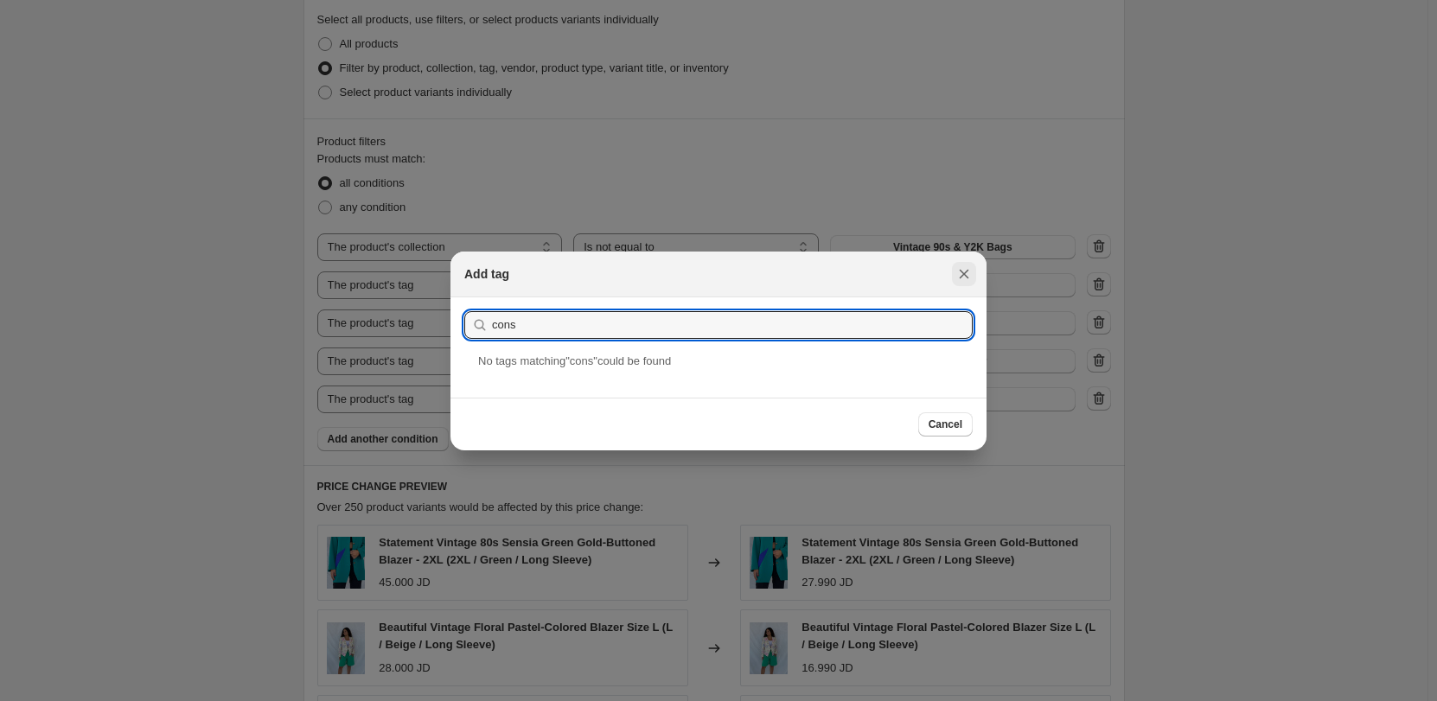
type input "cons"
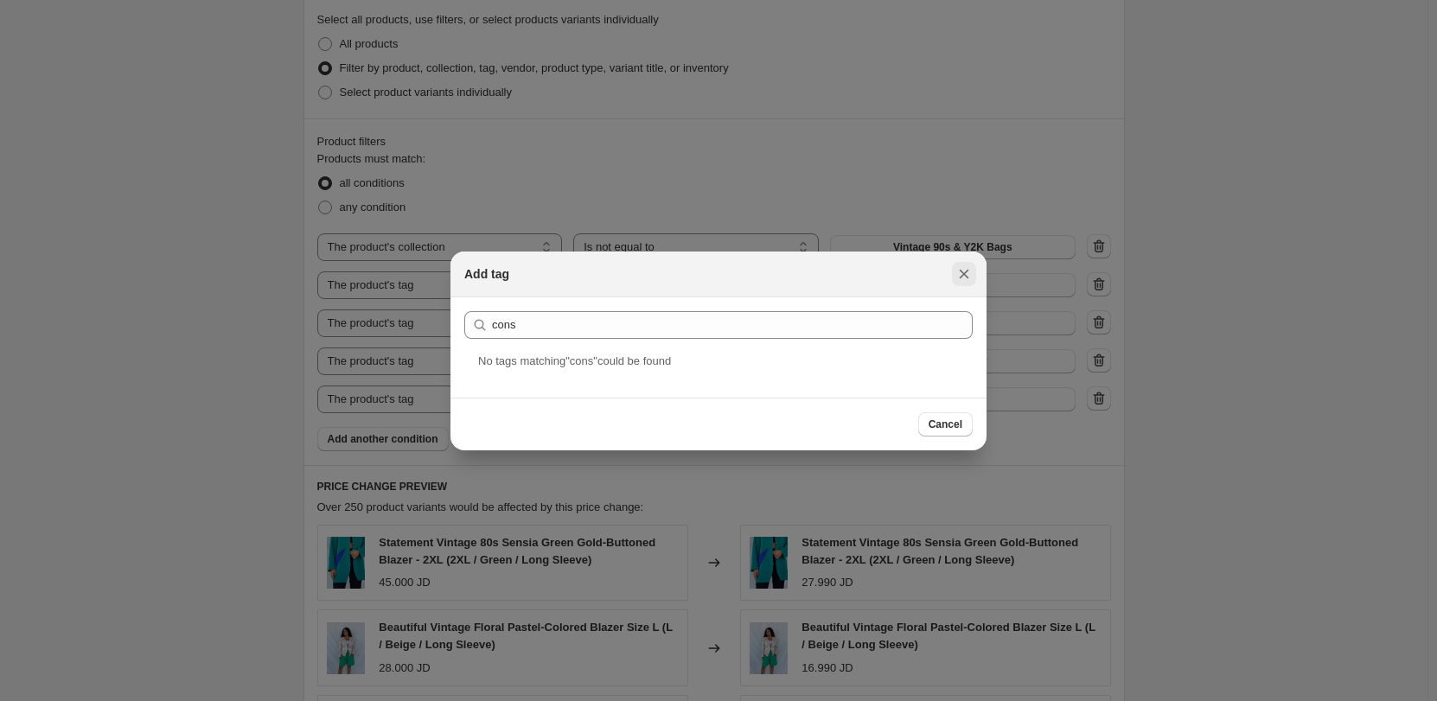
click at [965, 280] on icon "Close" at bounding box center [963, 273] width 17 height 17
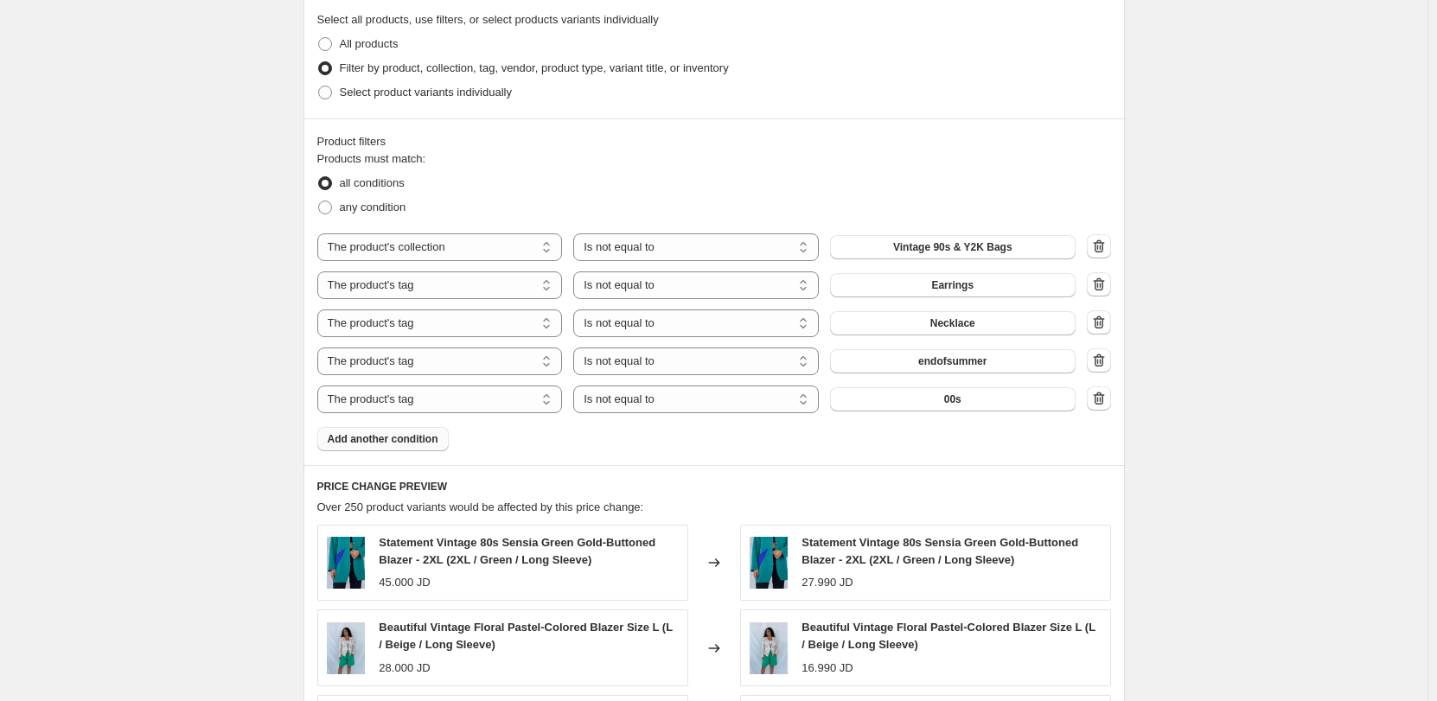
click at [424, 437] on span "Add another condition" at bounding box center [383, 439] width 111 height 14
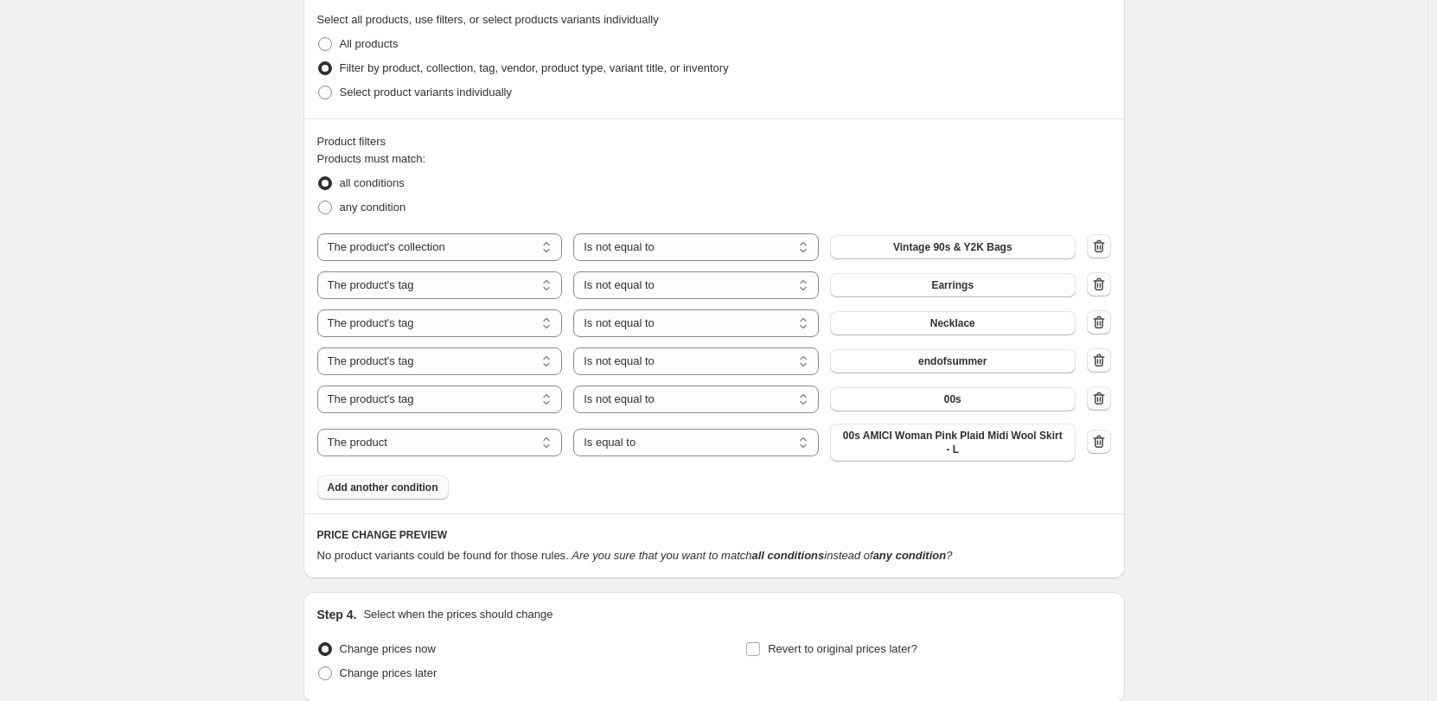
click at [1098, 399] on icon "button" at bounding box center [1098, 398] width 17 height 17
select select "product"
select select "equal"
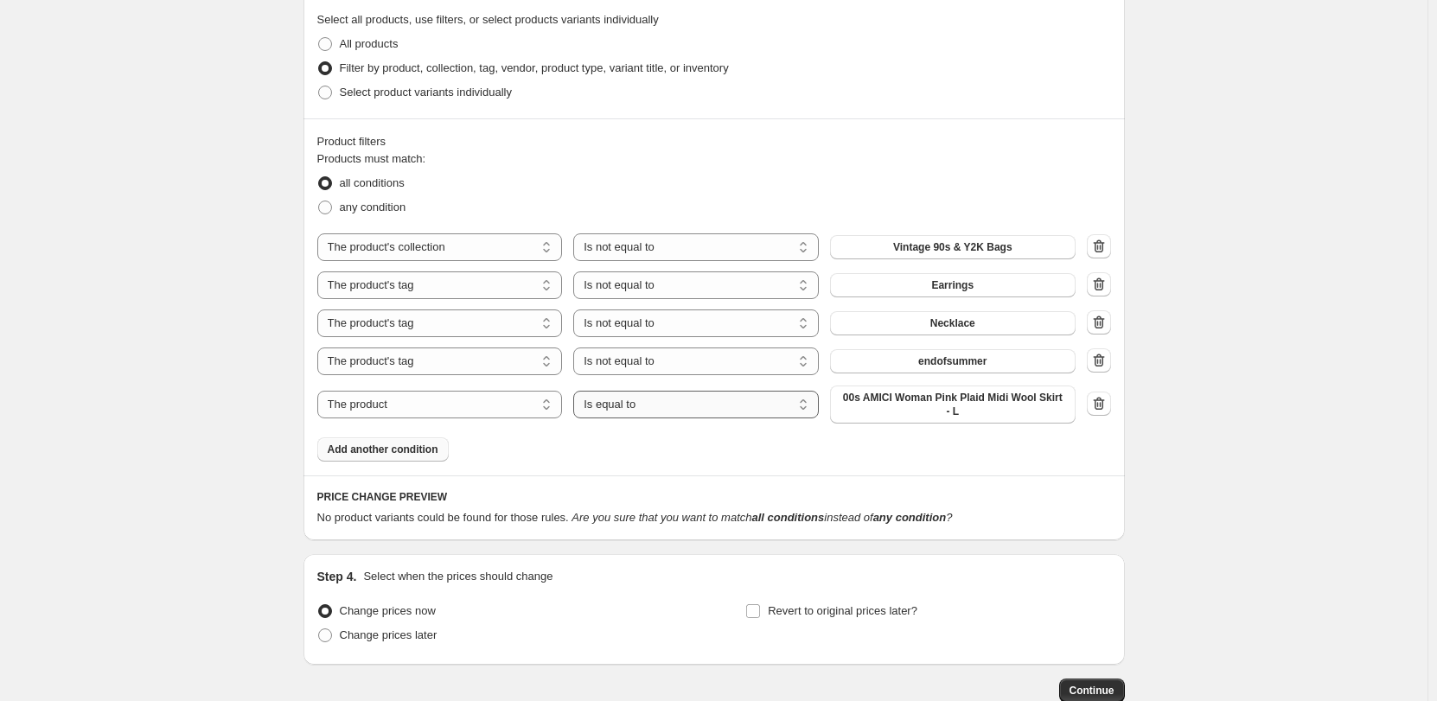
click at [663, 412] on select "Is equal to Is not equal to" at bounding box center [695, 405] width 245 height 28
click at [510, 419] on div "The product The product's collection The product's tag The product's vendor The…" at bounding box center [696, 405] width 758 height 38
click at [498, 408] on select "The product The product's collection The product's tag The product's vendor The…" at bounding box center [439, 405] width 245 height 28
select select "inventory_quantity"
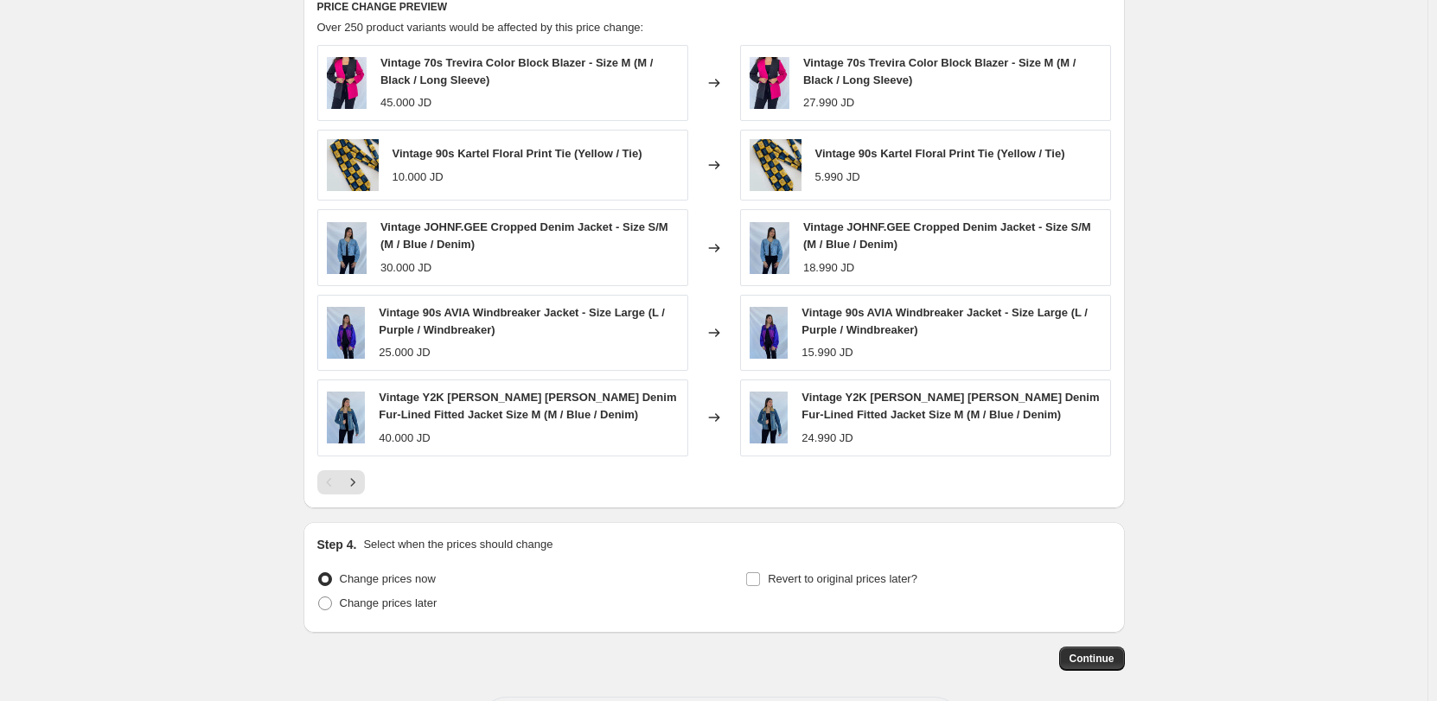
scroll to position [1322, 0]
click at [364, 491] on button "Next" at bounding box center [353, 481] width 24 height 24
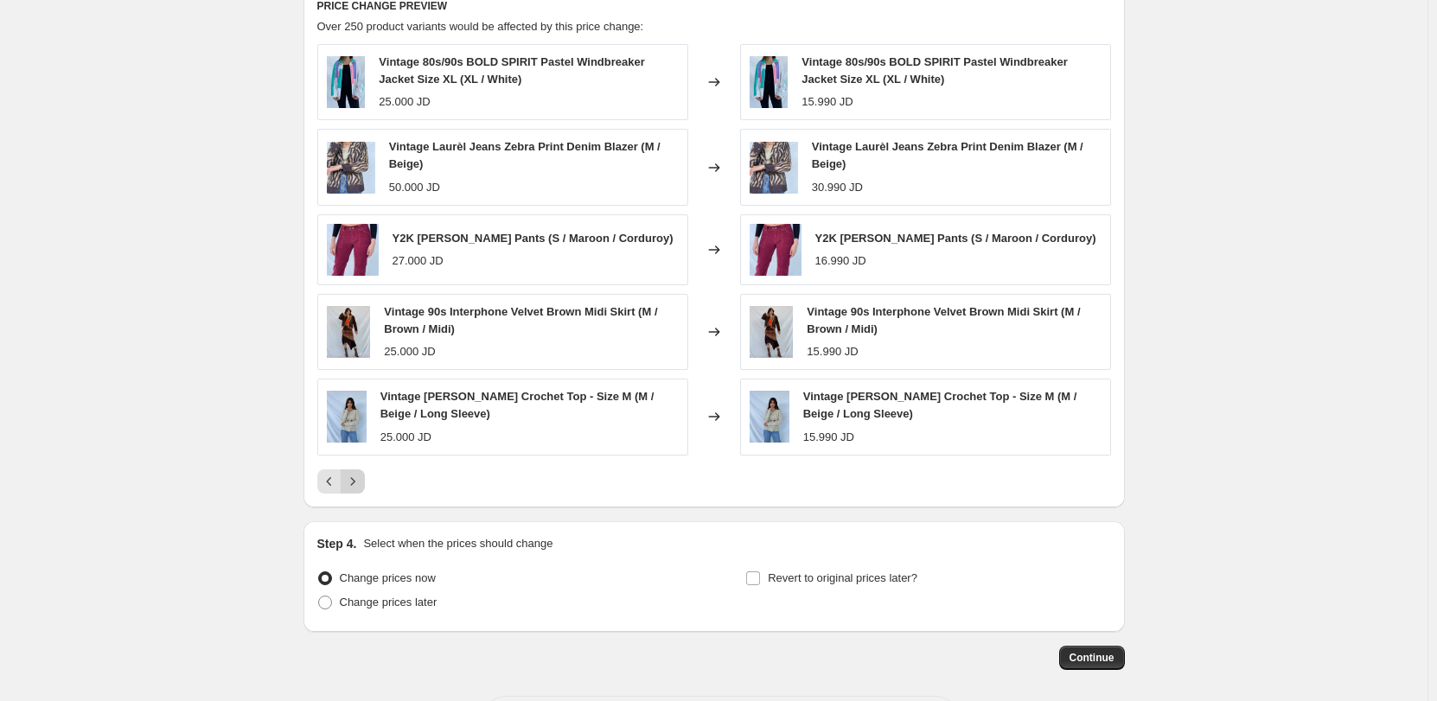
click at [361, 490] on icon "Next" at bounding box center [352, 481] width 17 height 17
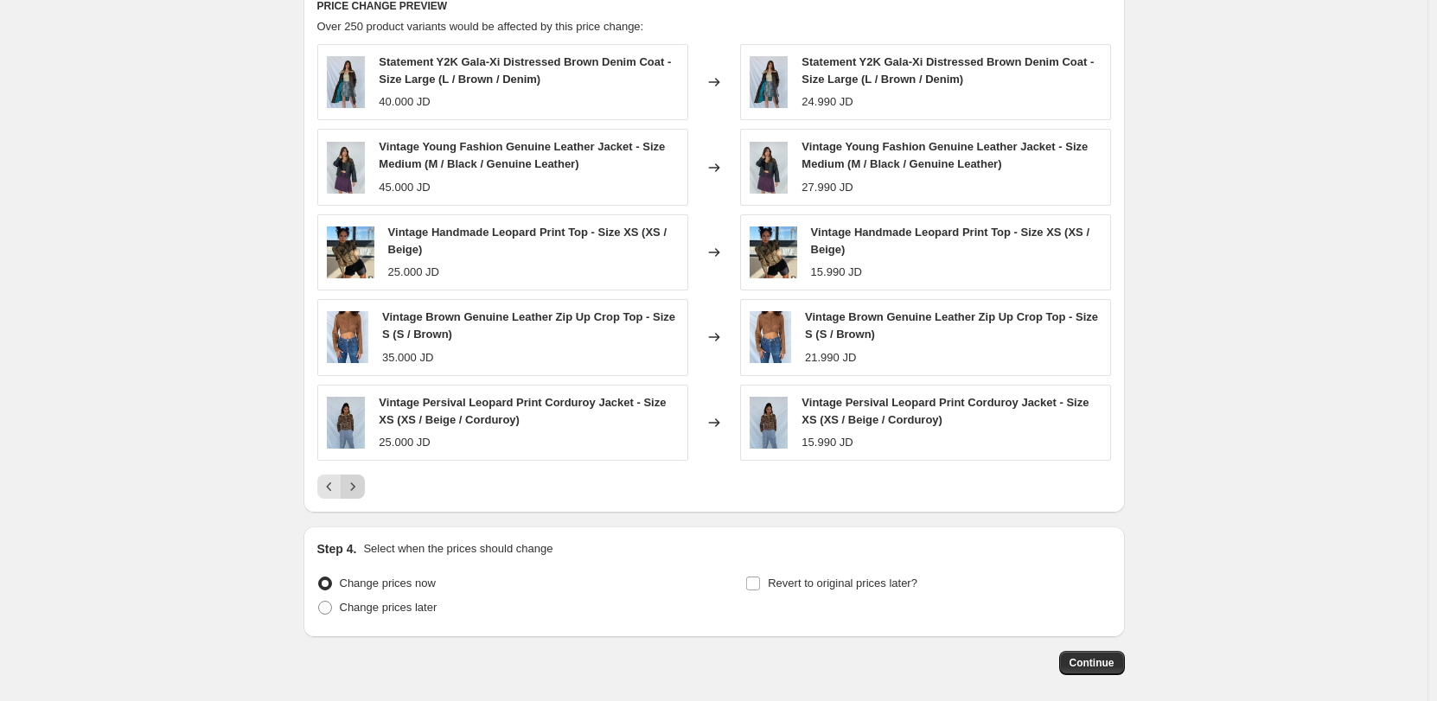
click at [361, 492] on icon "Next" at bounding box center [352, 486] width 17 height 17
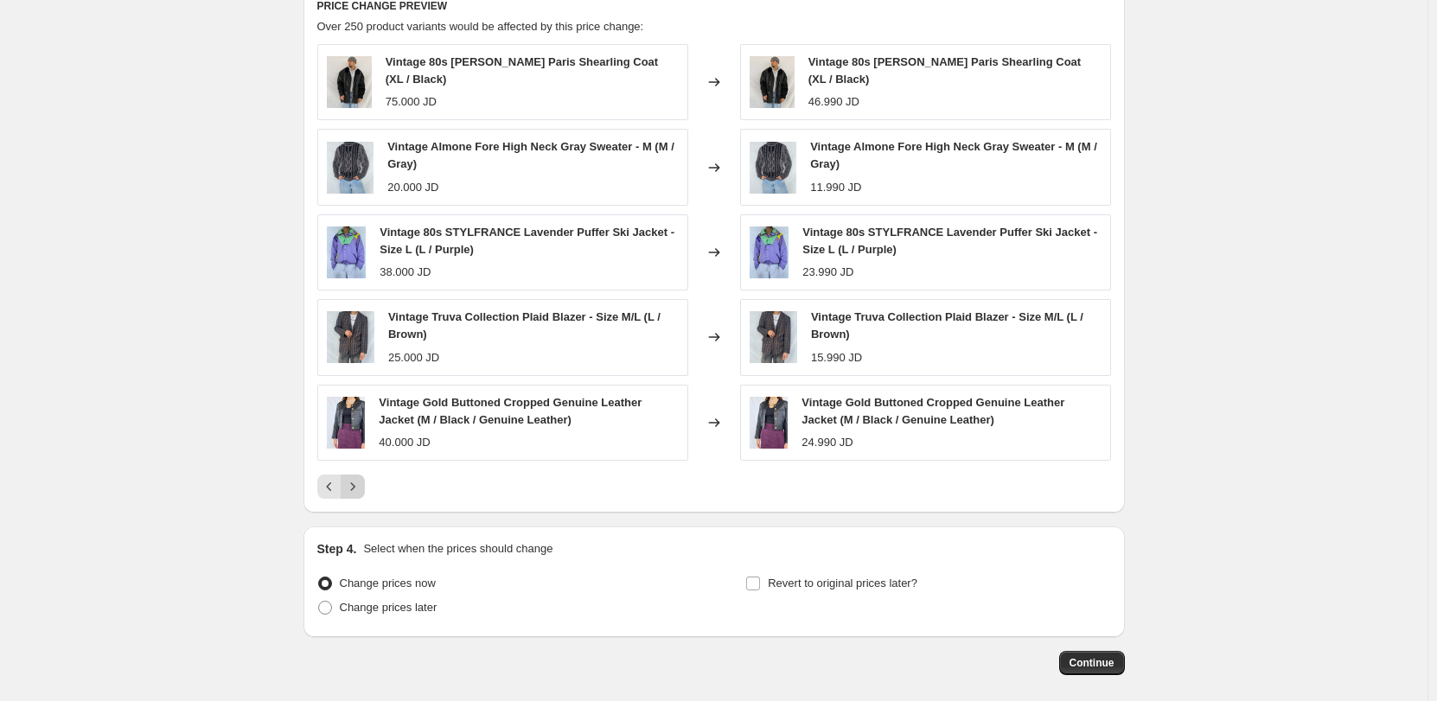
click at [365, 491] on button "Next" at bounding box center [353, 487] width 24 height 24
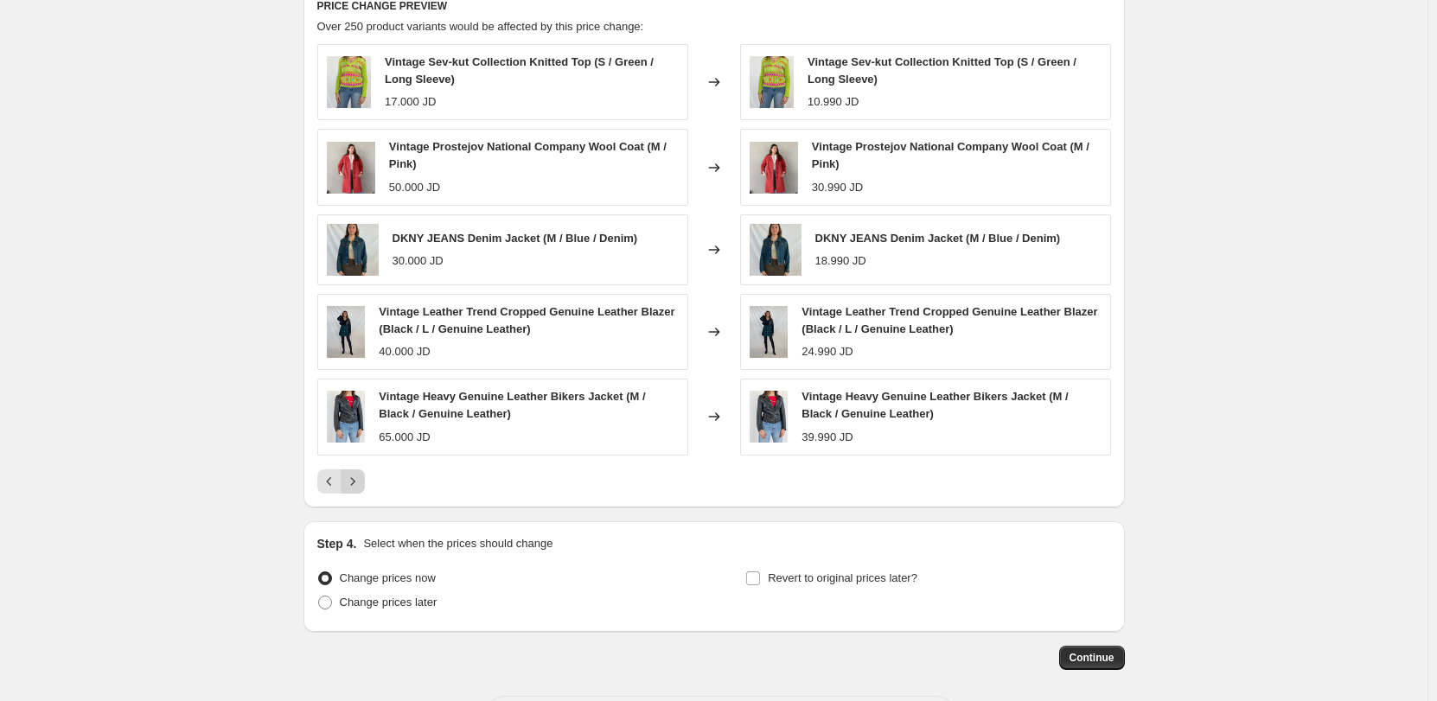
click at [361, 487] on icon "Next" at bounding box center [352, 481] width 17 height 17
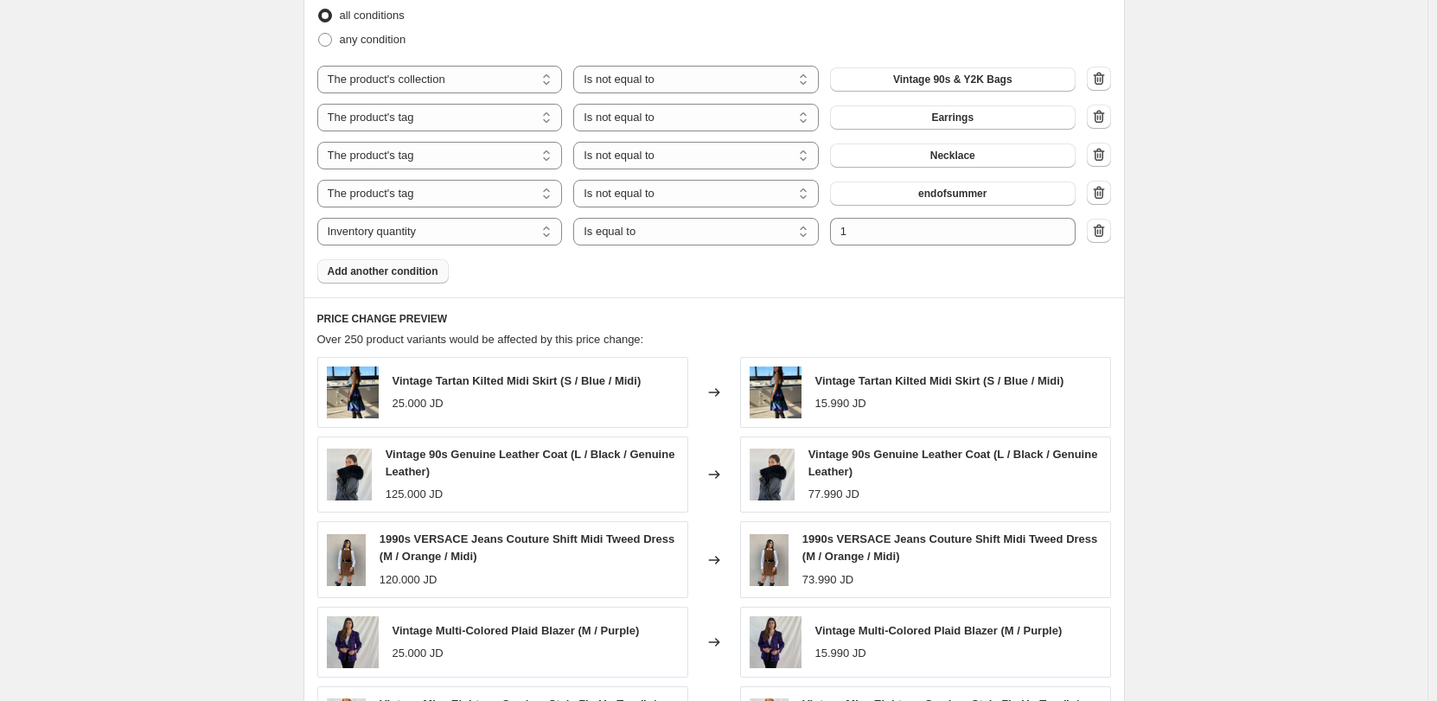
scroll to position [1391, 0]
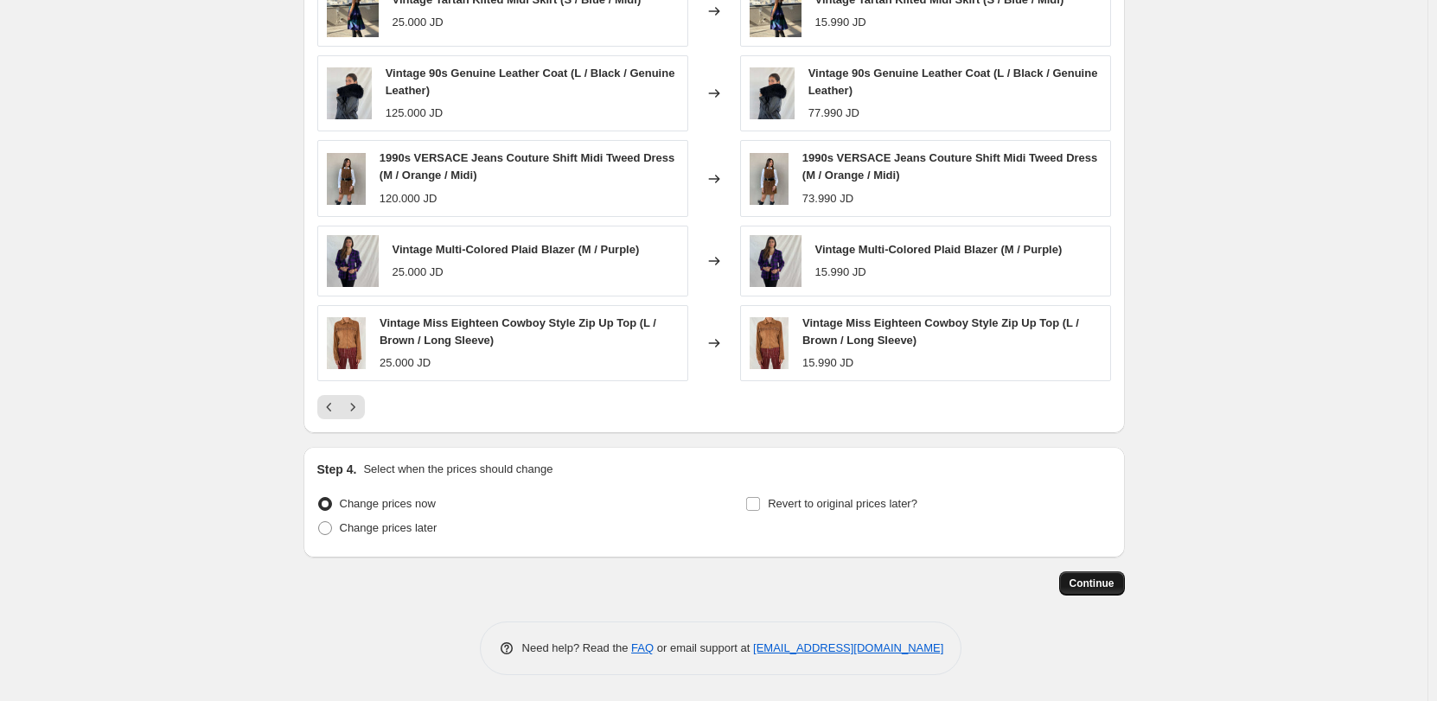
click at [1102, 581] on span "Continue" at bounding box center [1091, 584] width 45 height 14
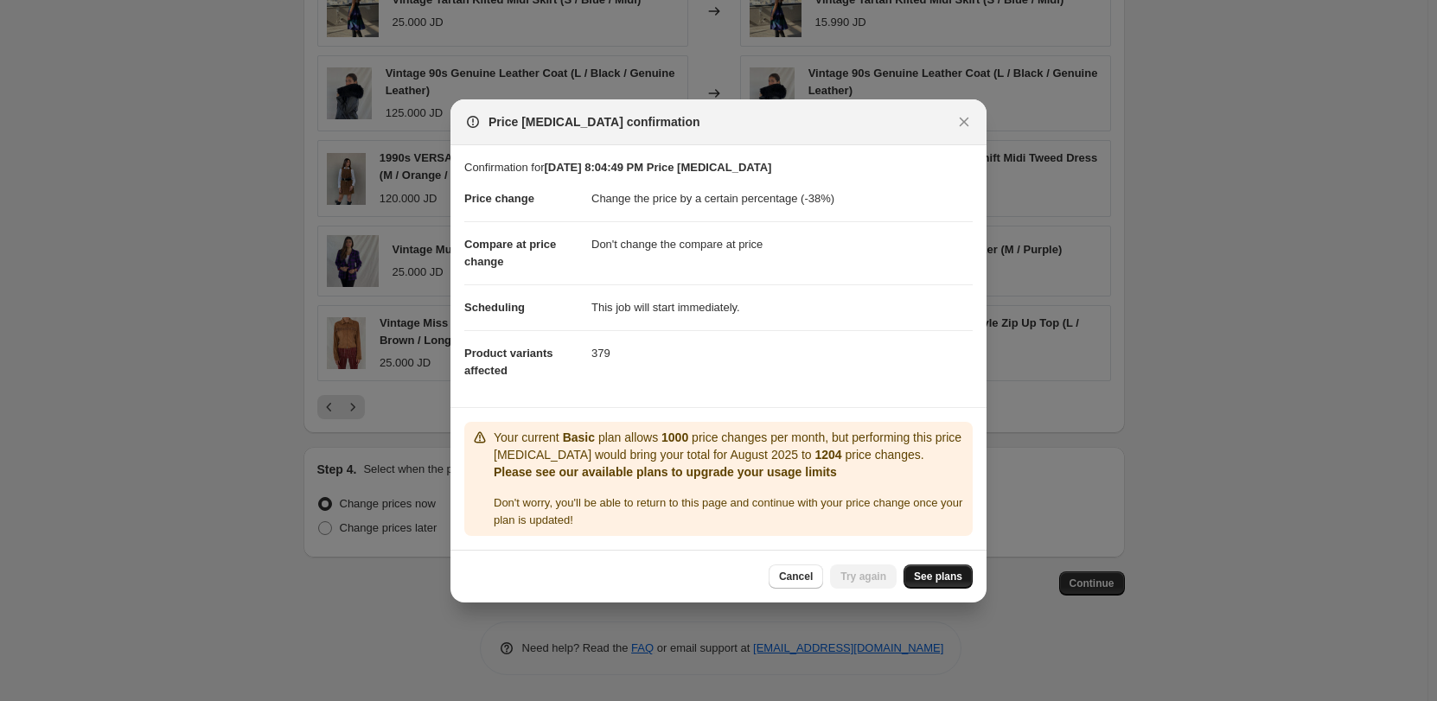
click at [931, 575] on span "See plans" at bounding box center [938, 577] width 48 height 14
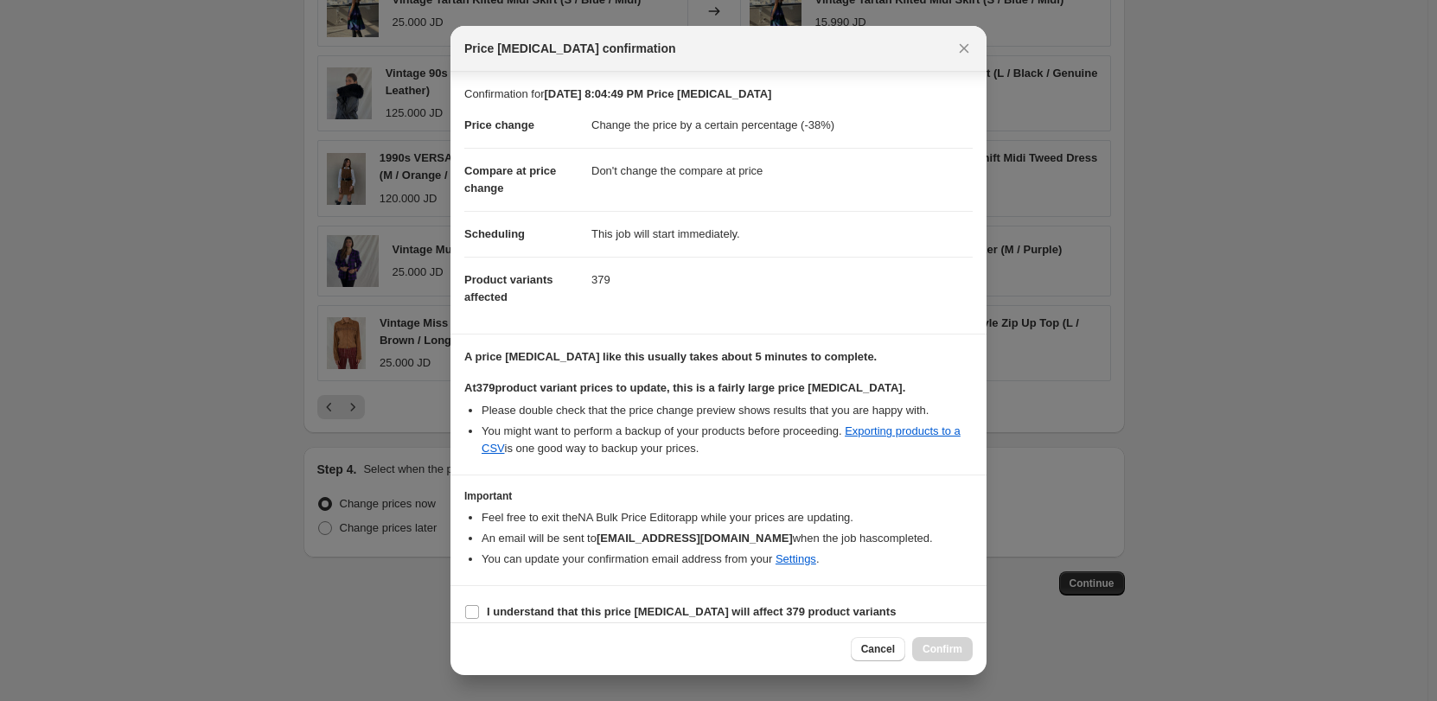
scroll to position [16, 0]
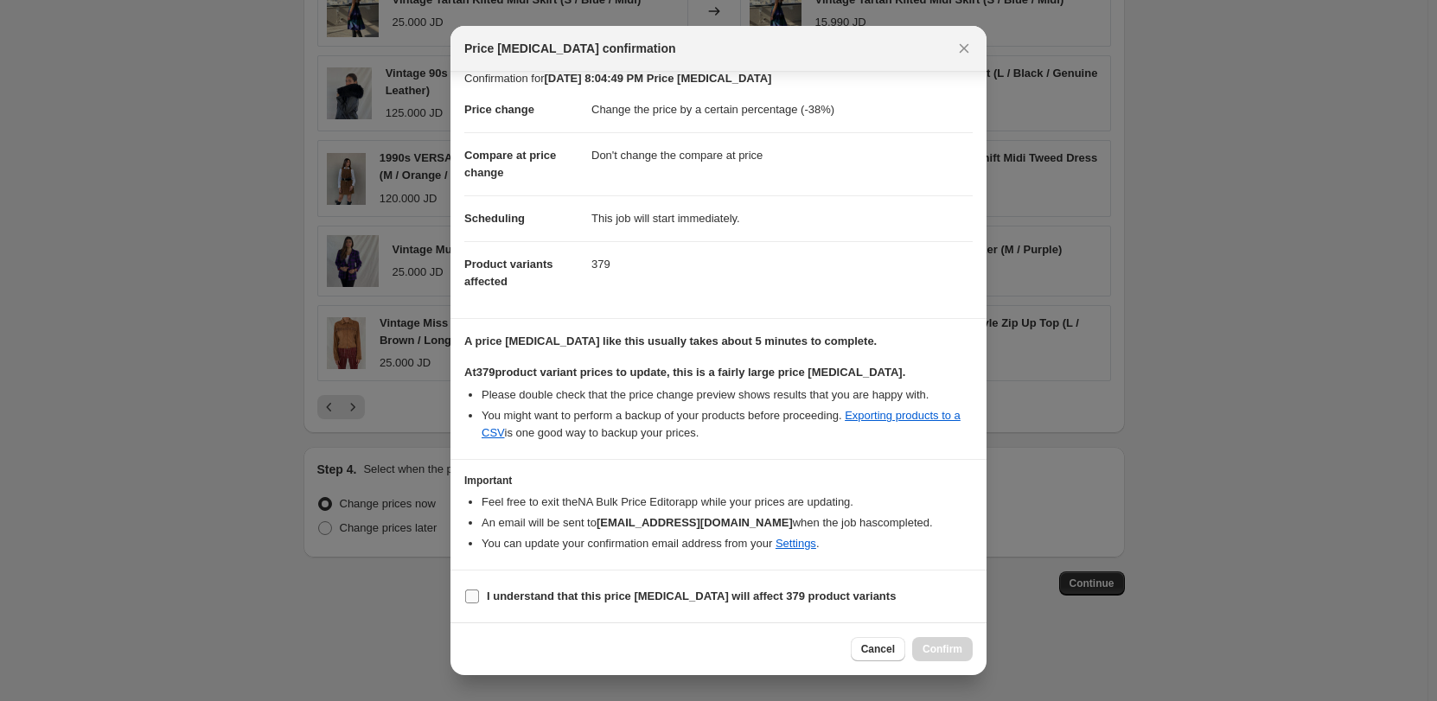
click at [789, 603] on span "I understand that this price [MEDICAL_DATA] will affect 379 product variants" at bounding box center [691, 596] width 409 height 17
click at [479, 603] on input "I understand that this price [MEDICAL_DATA] will affect 379 product variants" at bounding box center [472, 597] width 14 height 14
checkbox input "true"
click at [926, 641] on button "Confirm" at bounding box center [942, 649] width 61 height 24
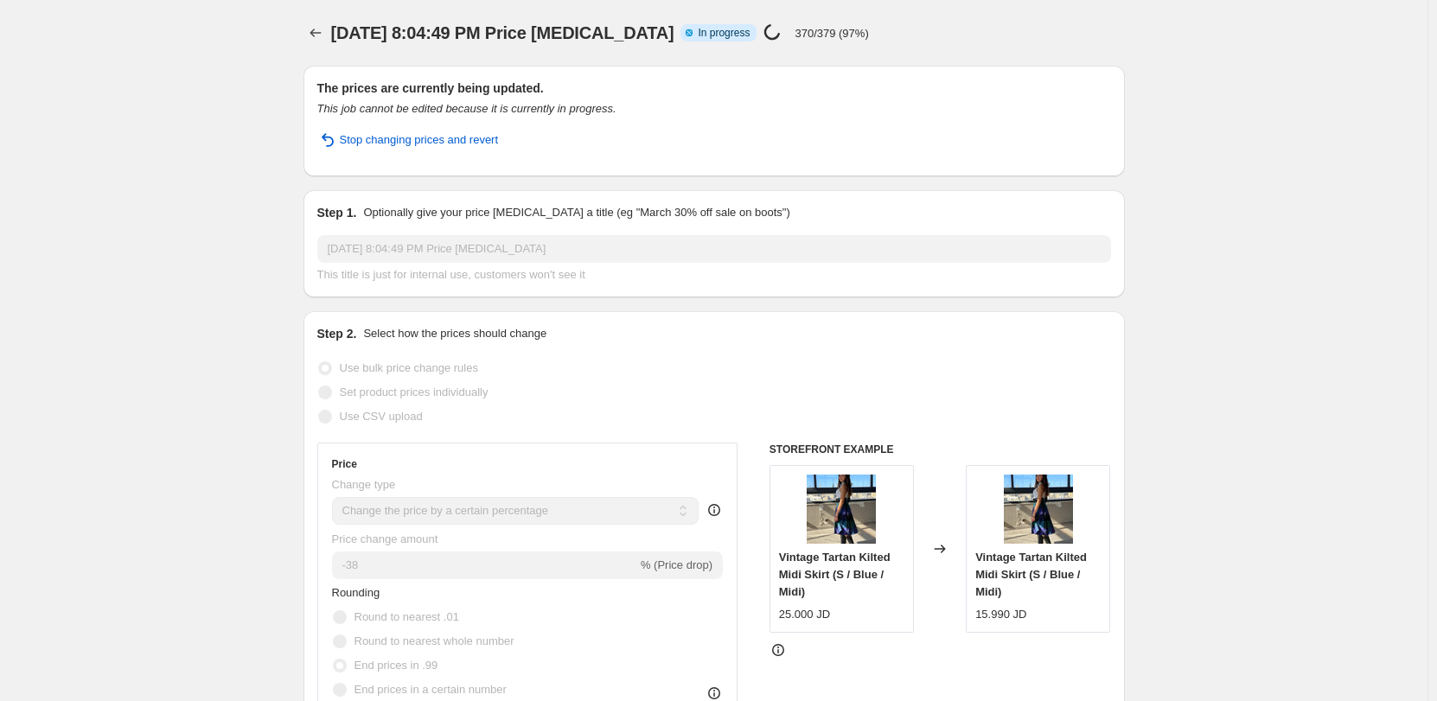
select select "percentage"
select select "no_change"
select select "collection"
select select "not_equal"
select select "tag"
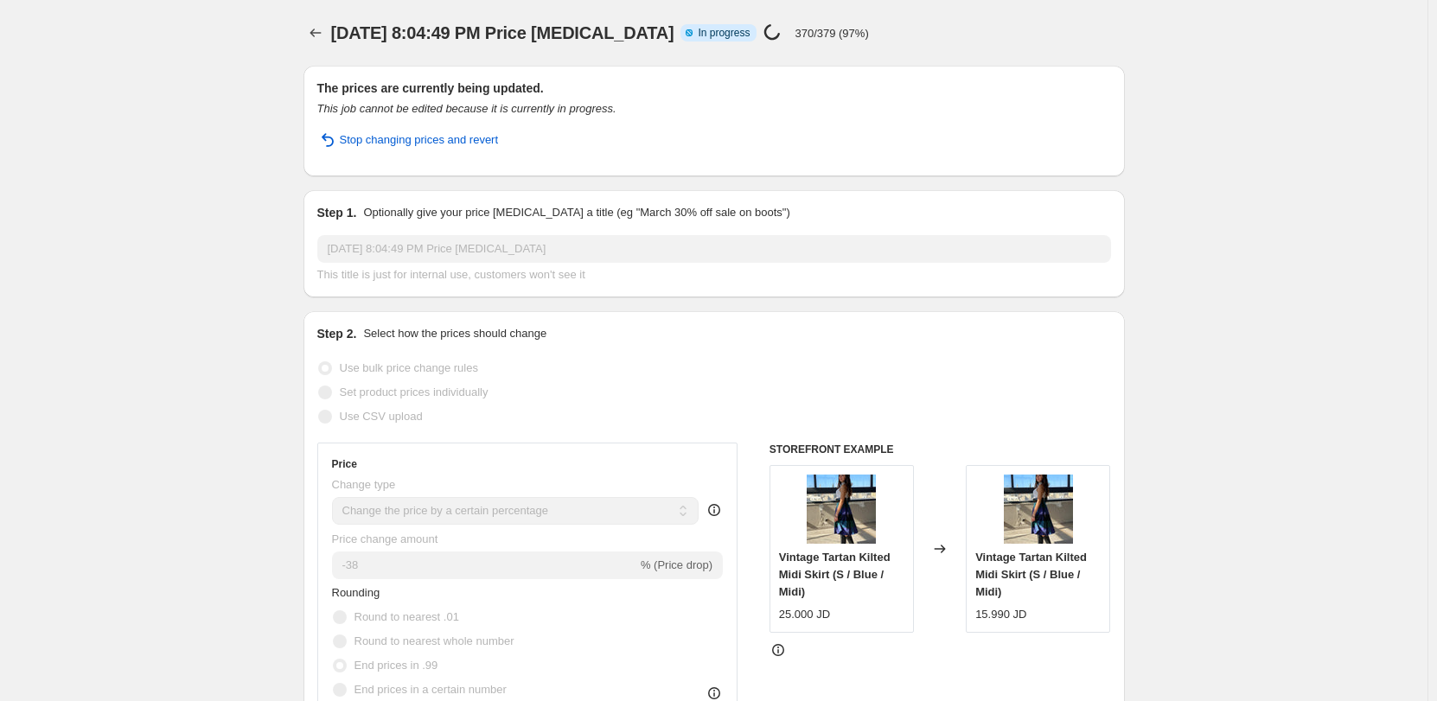
select select "not_equal"
select select "tag"
select select "not_equal"
select select "tag"
select select "not_equal"
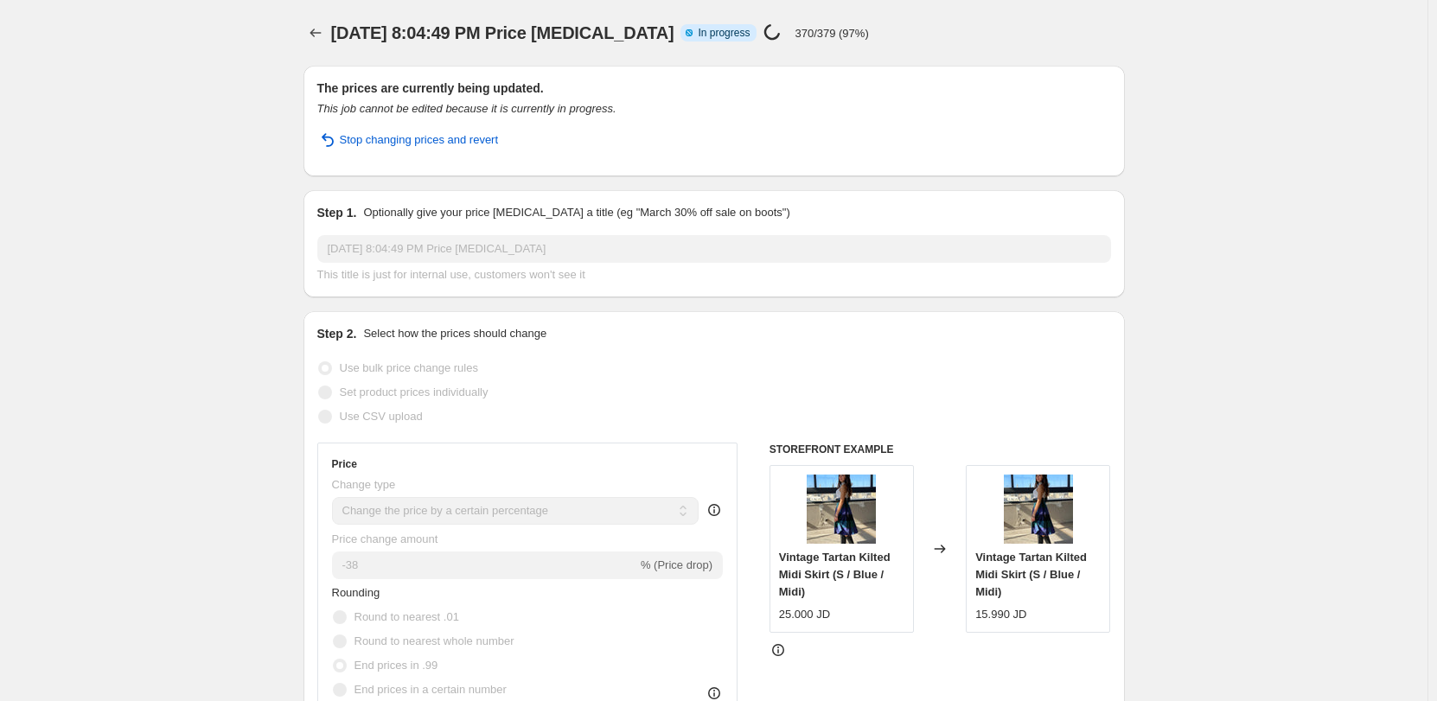
select select "inventory_quantity"
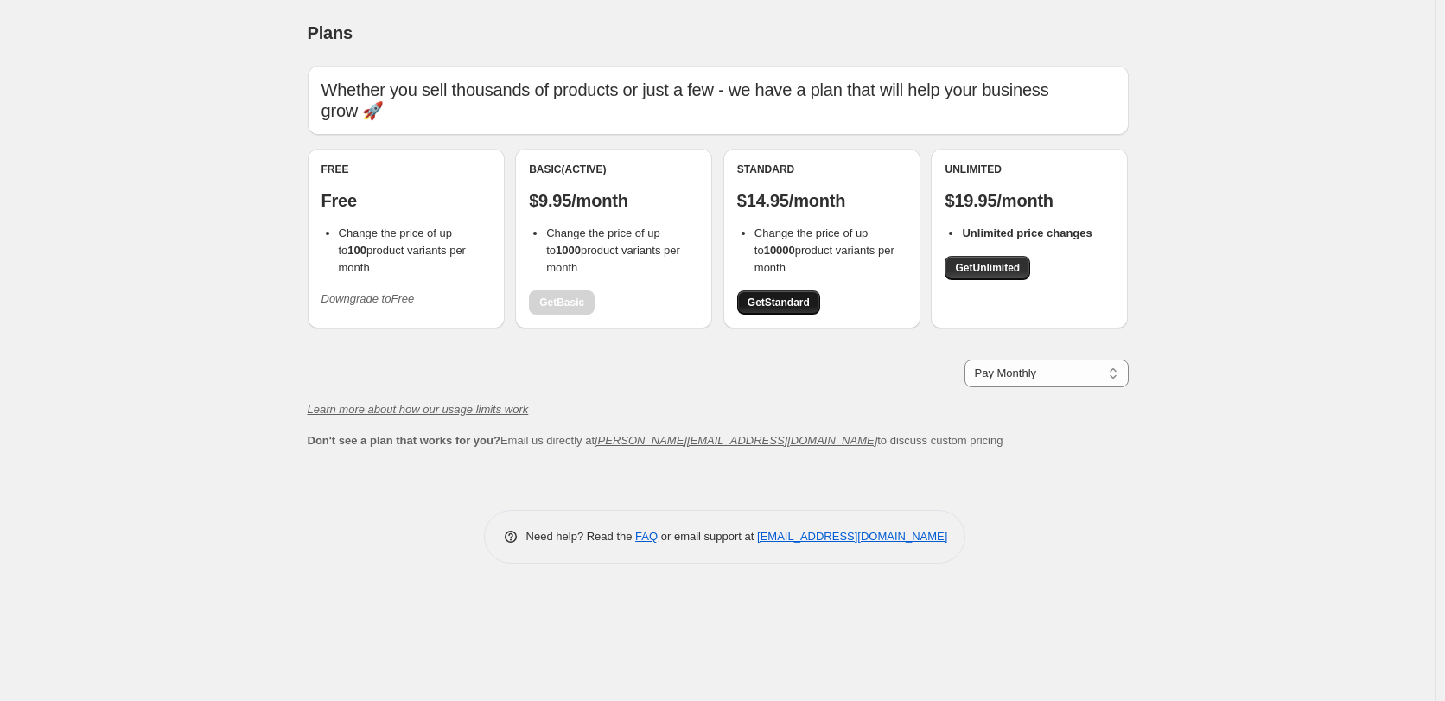
click at [774, 310] on link "Get Standard" at bounding box center [778, 302] width 83 height 24
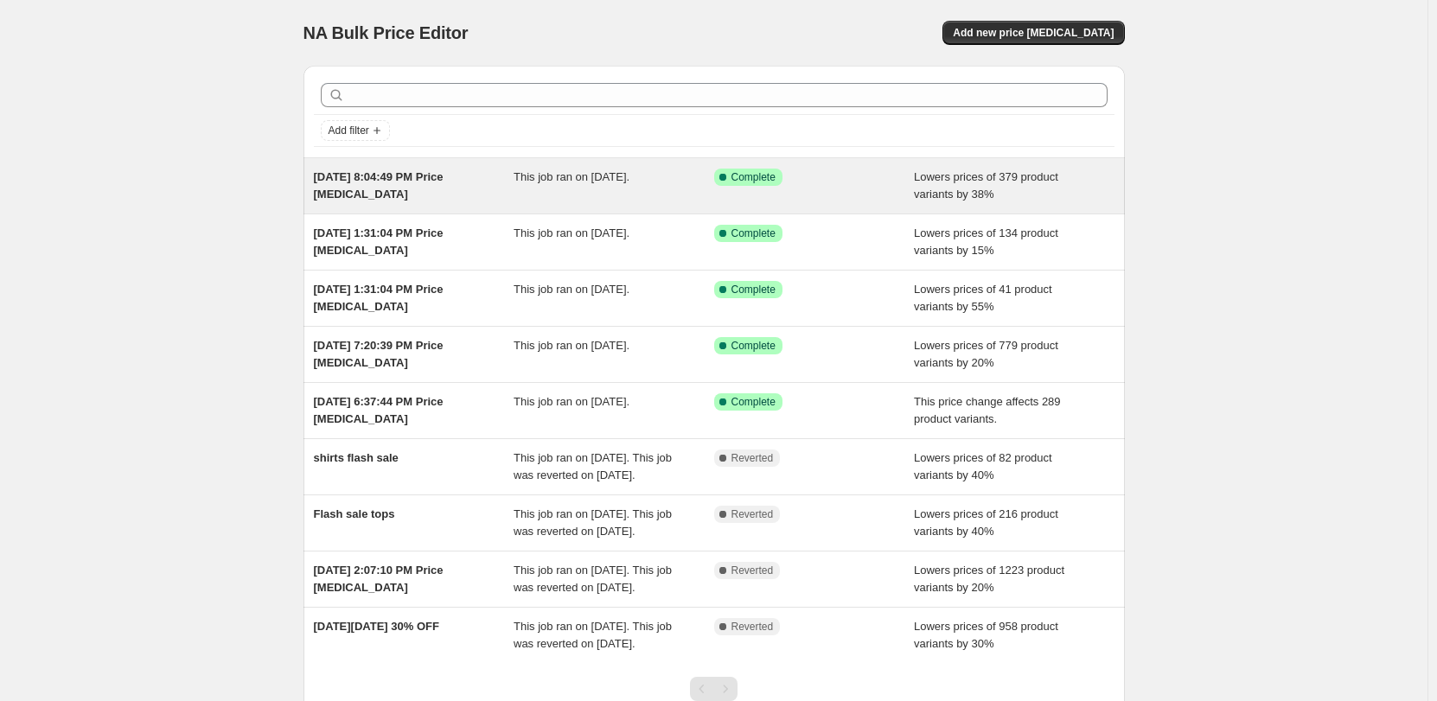
click at [693, 175] on div "This job ran on August 28, 2025." at bounding box center [613, 186] width 201 height 35
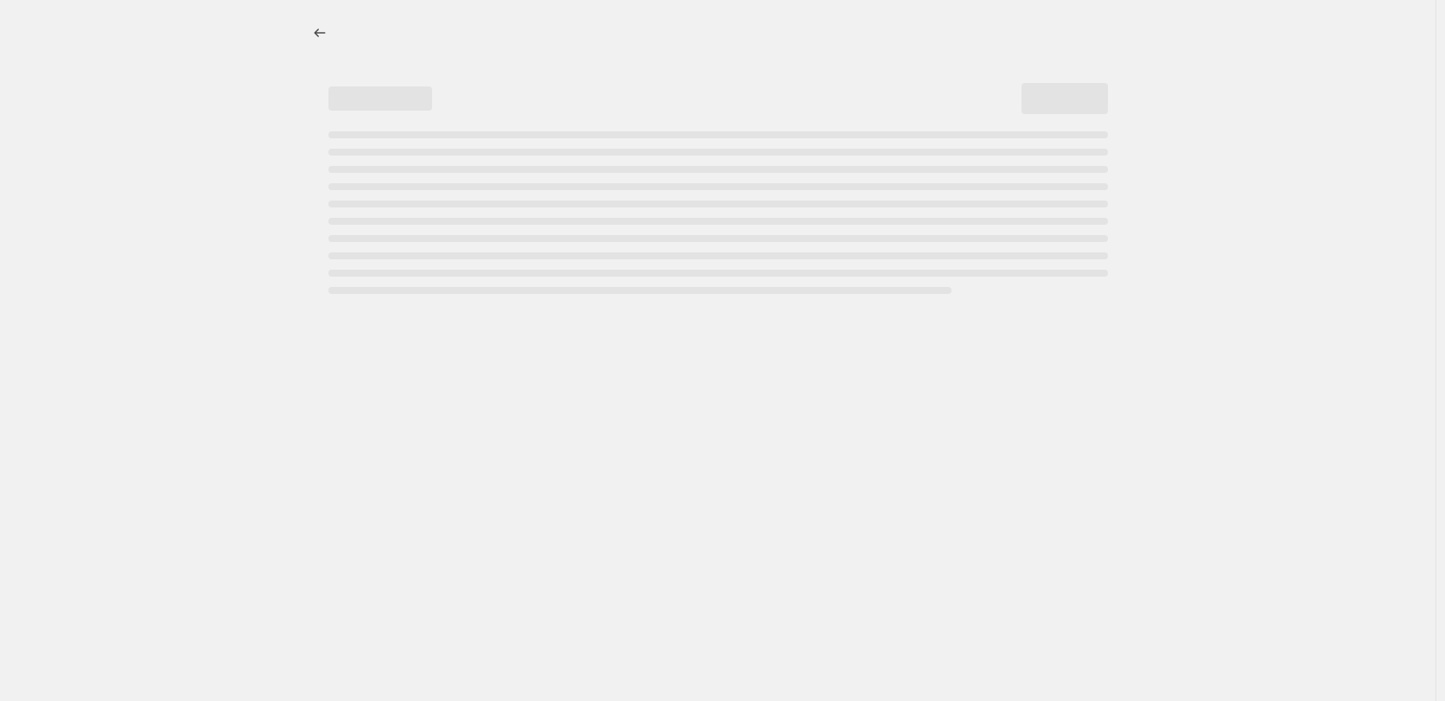
select select "percentage"
select select "no_change"
select select "collection"
select select "not_equal"
select select "tag"
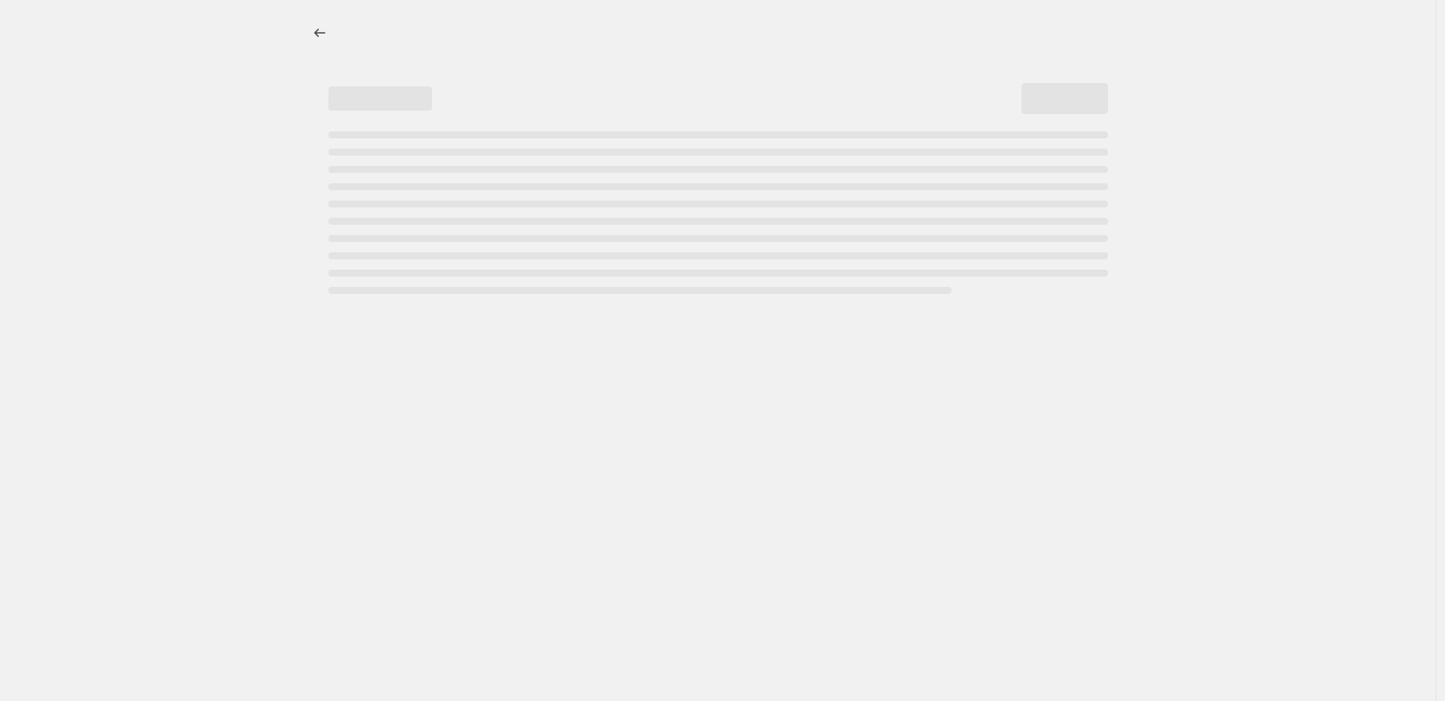
select select "not_equal"
select select "tag"
select select "not_equal"
select select "tag"
select select "not_equal"
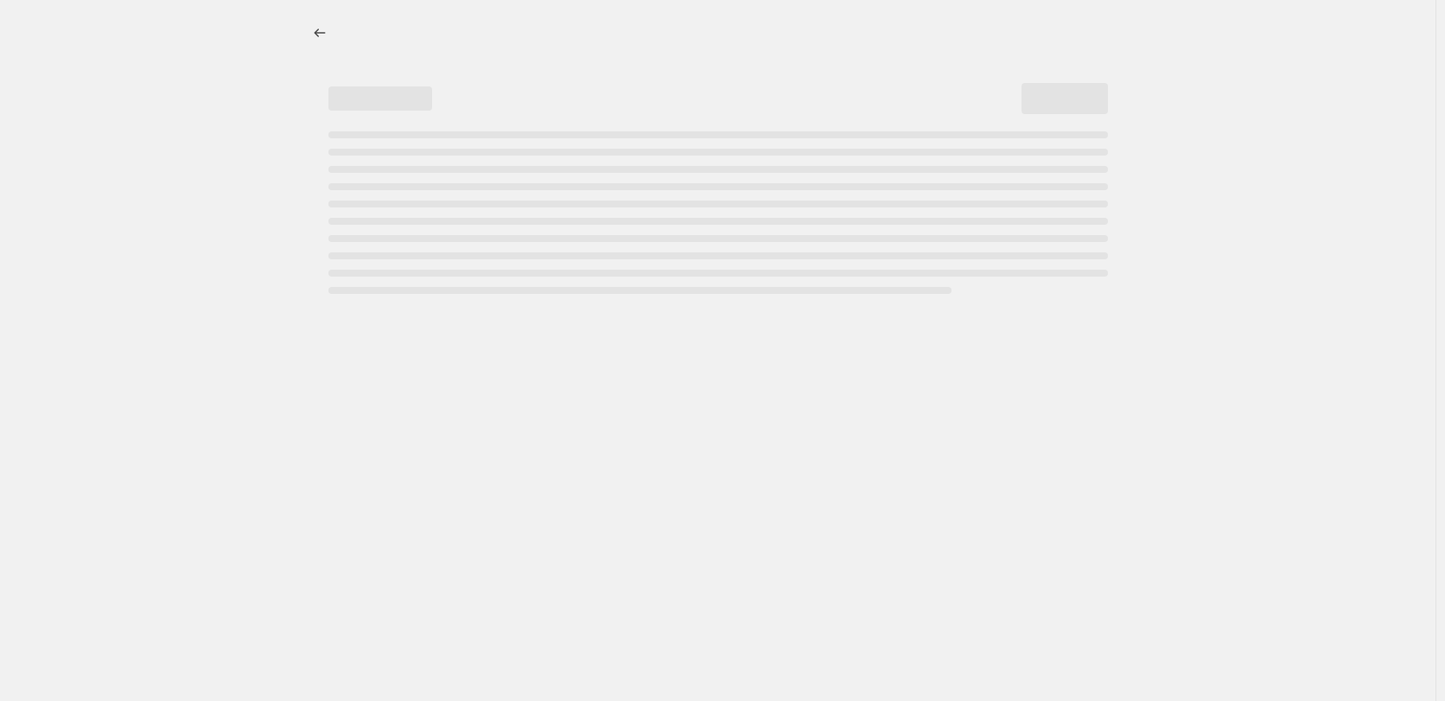
select select "inventory_quantity"
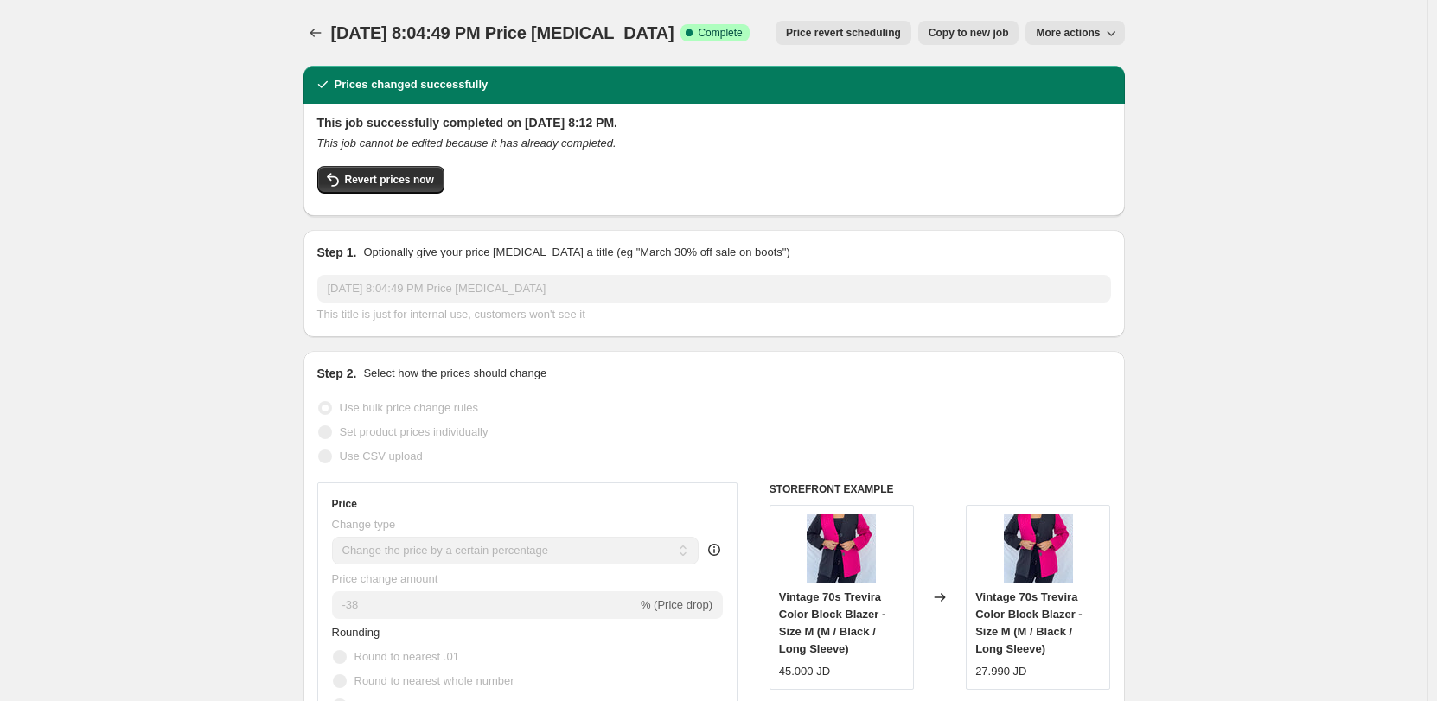
click at [1098, 33] on span "More actions" at bounding box center [1068, 33] width 64 height 14
click at [966, 31] on span "Copy to new job" at bounding box center [968, 33] width 80 height 14
select select "percentage"
select select "no_change"
select select "collection"
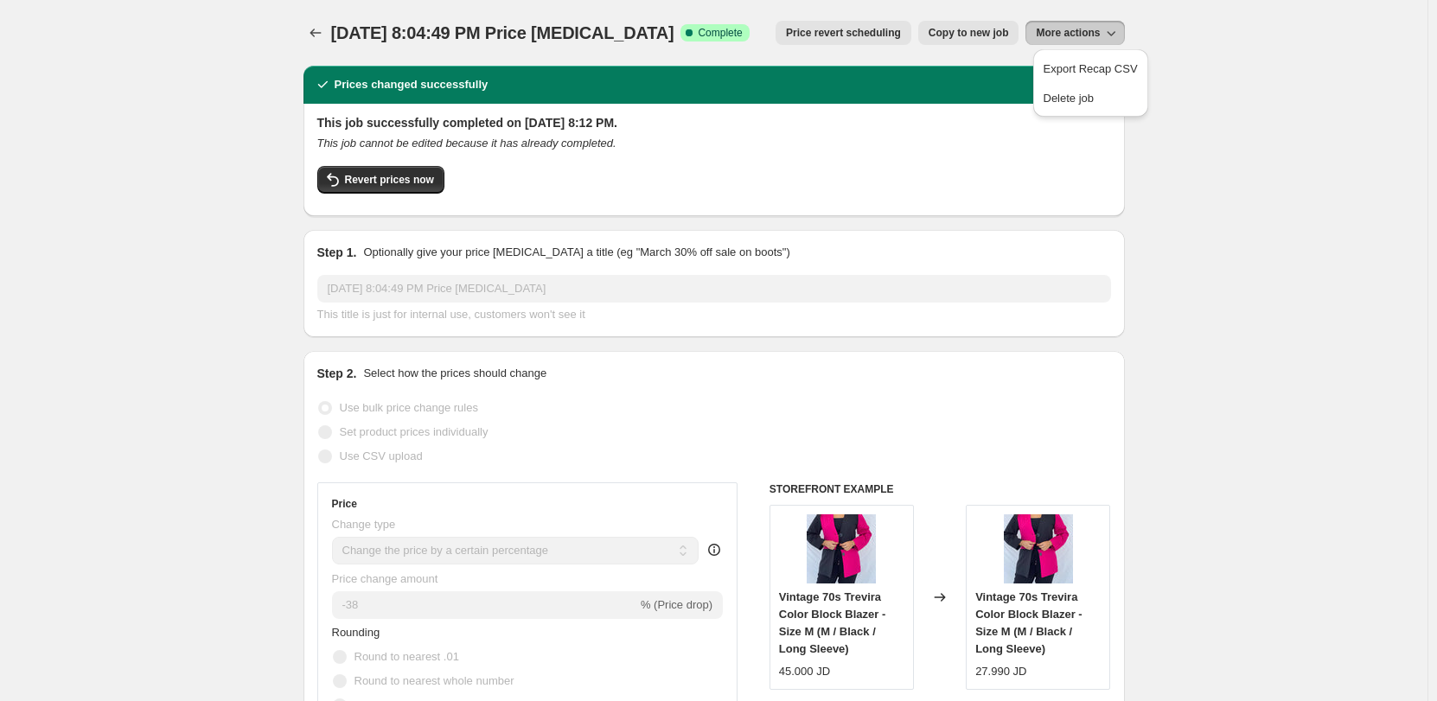
select select "not_equal"
select select "tag"
select select "not_equal"
select select "tag"
select select "not_equal"
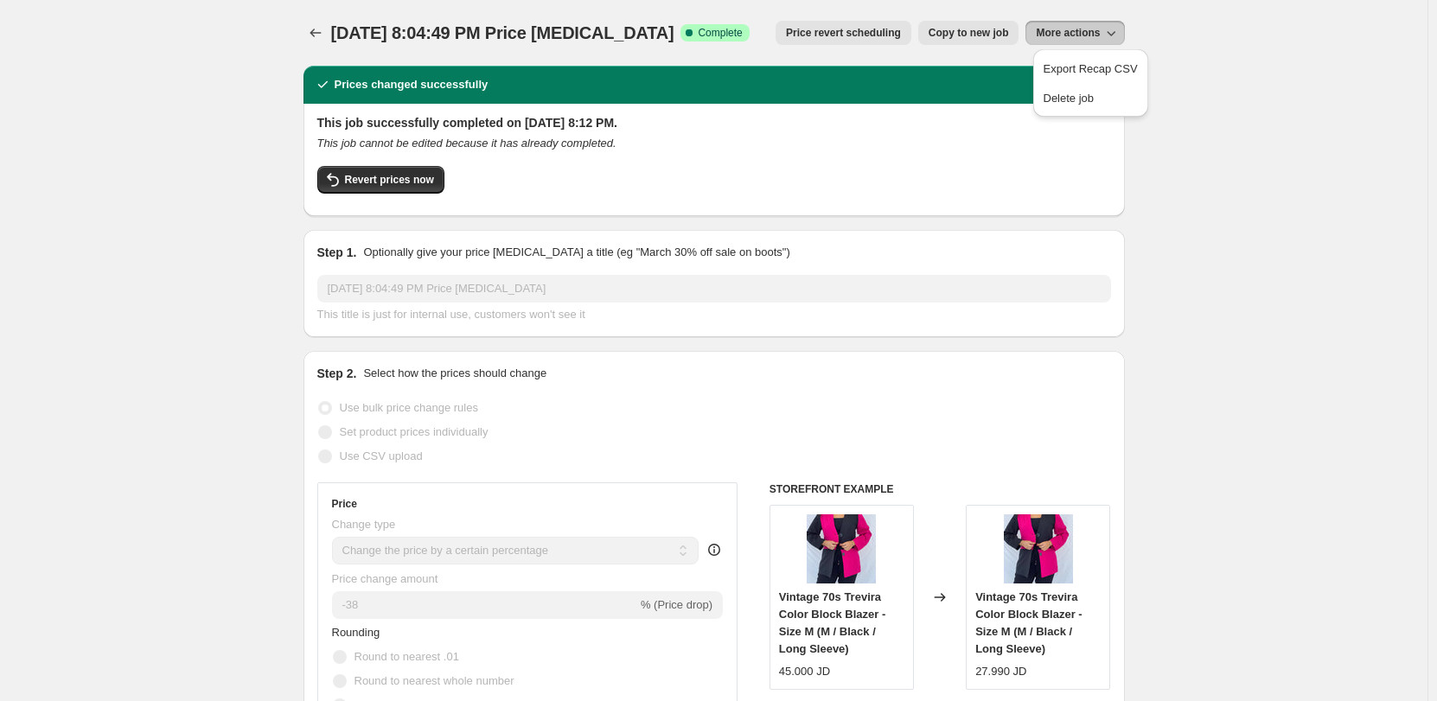
select select "tag"
select select "not_equal"
select select "inventory_quantity"
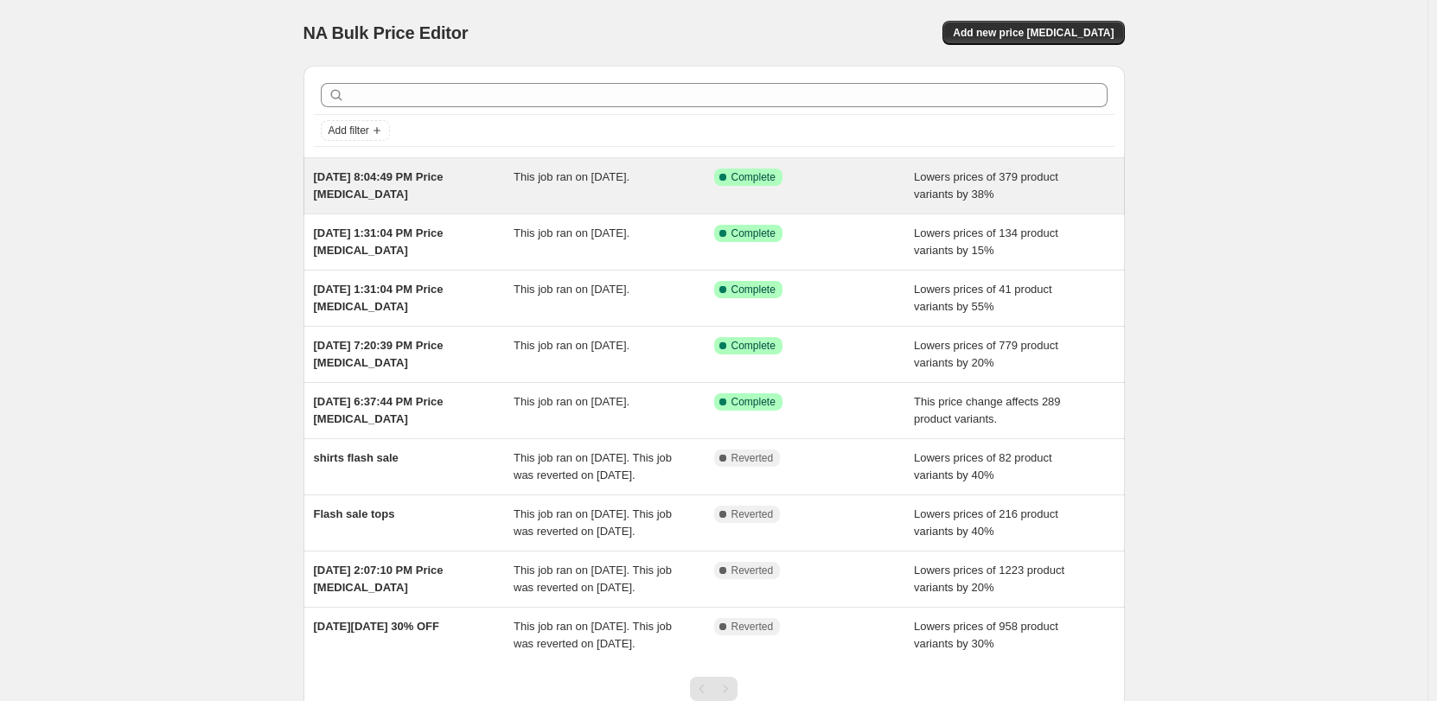
click at [443, 177] on span "[DATE] 8:04:49 PM Price [MEDICAL_DATA]" at bounding box center [379, 185] width 130 height 30
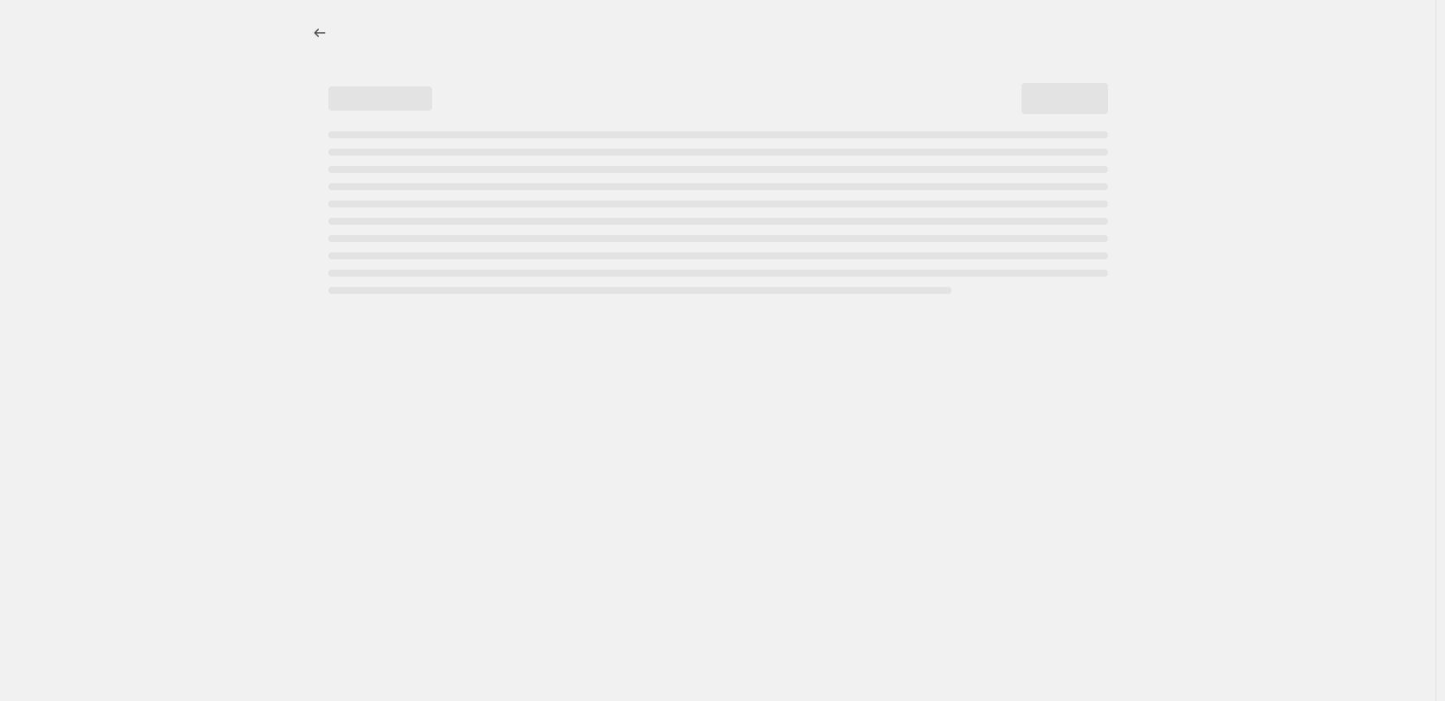
select select "percentage"
select select "no_change"
select select "collection"
select select "not_equal"
select select "tag"
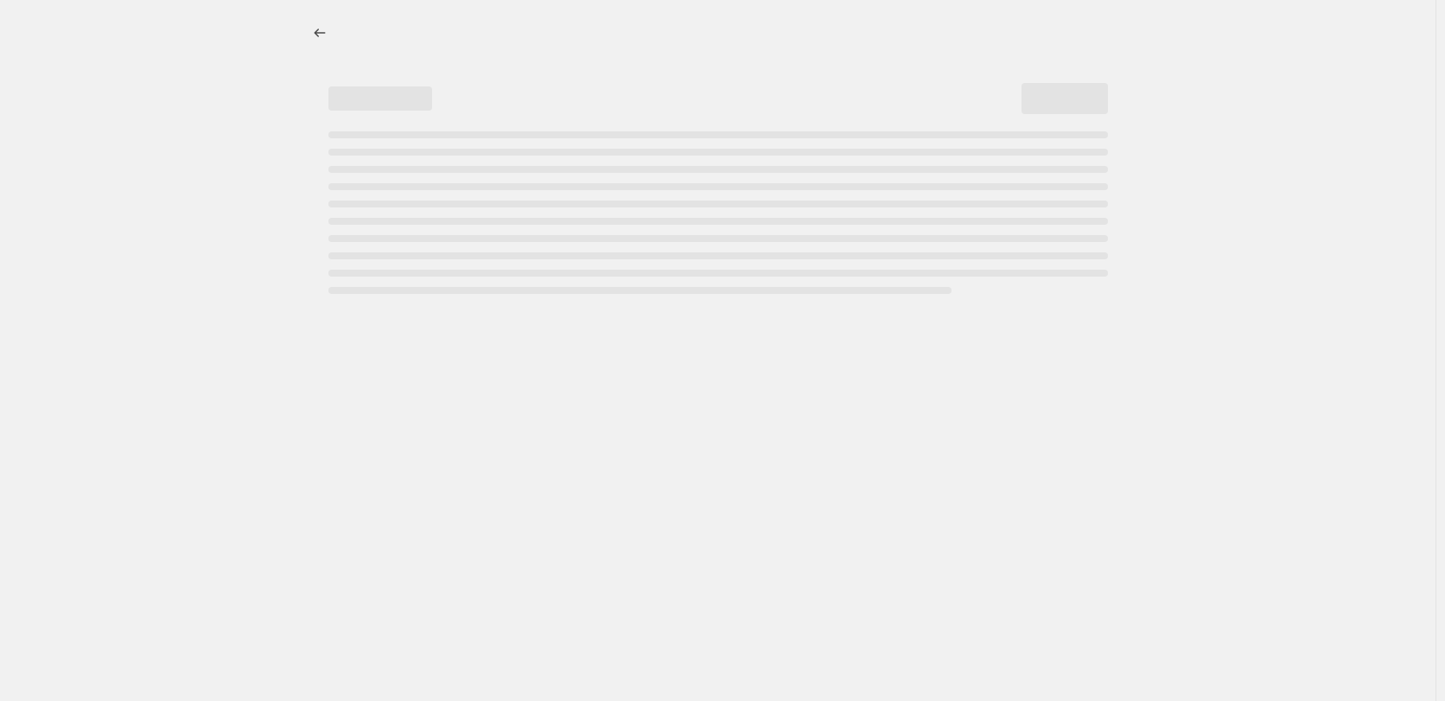
select select "not_equal"
select select "tag"
select select "not_equal"
select select "tag"
select select "not_equal"
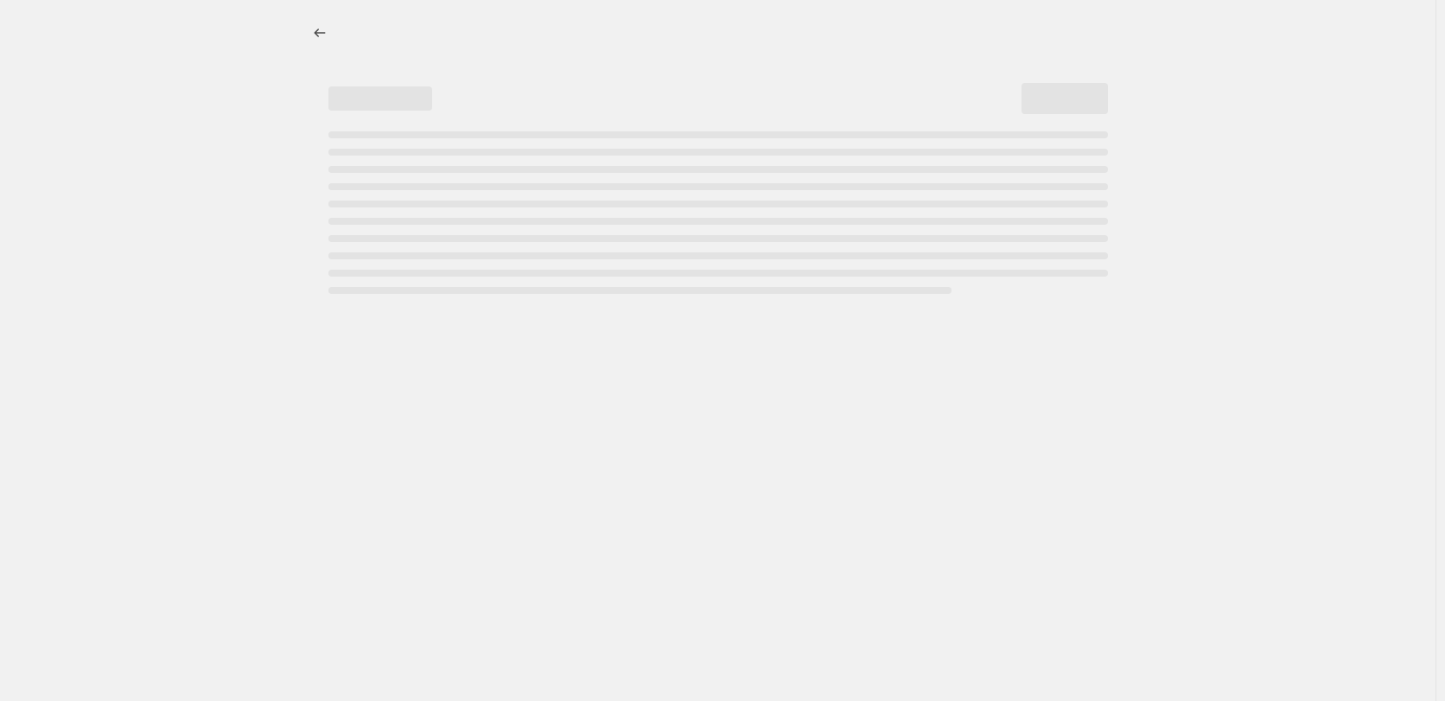
select select "inventory_quantity"
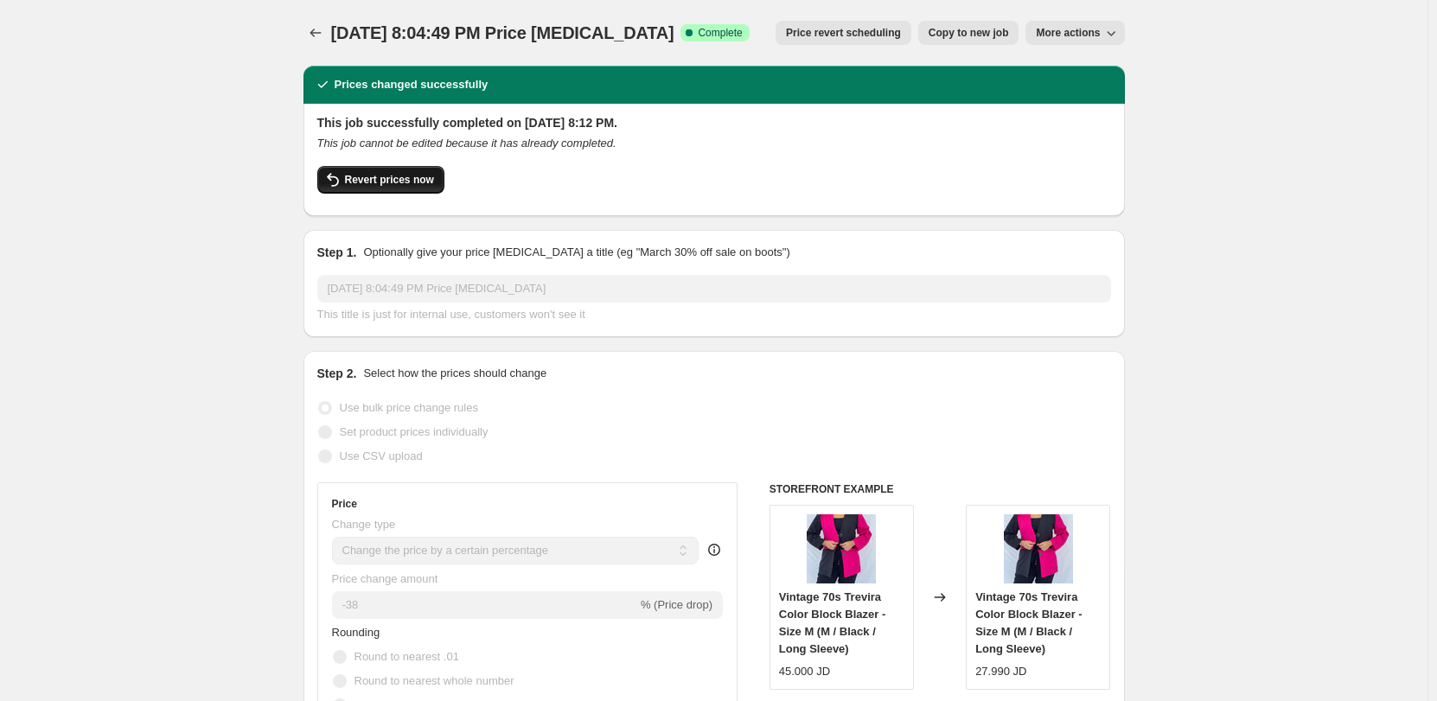
click at [388, 187] on button "Revert prices now" at bounding box center [380, 180] width 127 height 28
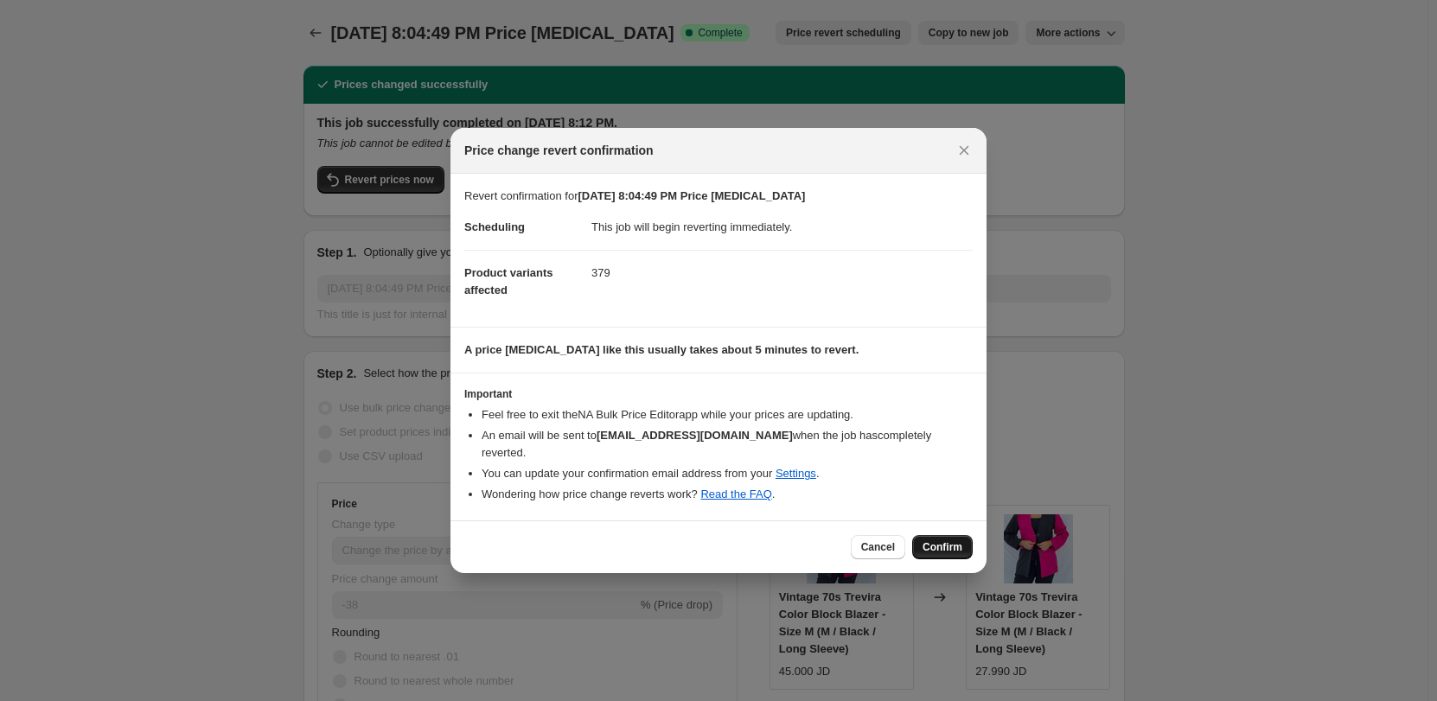
click at [950, 540] on span "Confirm" at bounding box center [942, 547] width 40 height 14
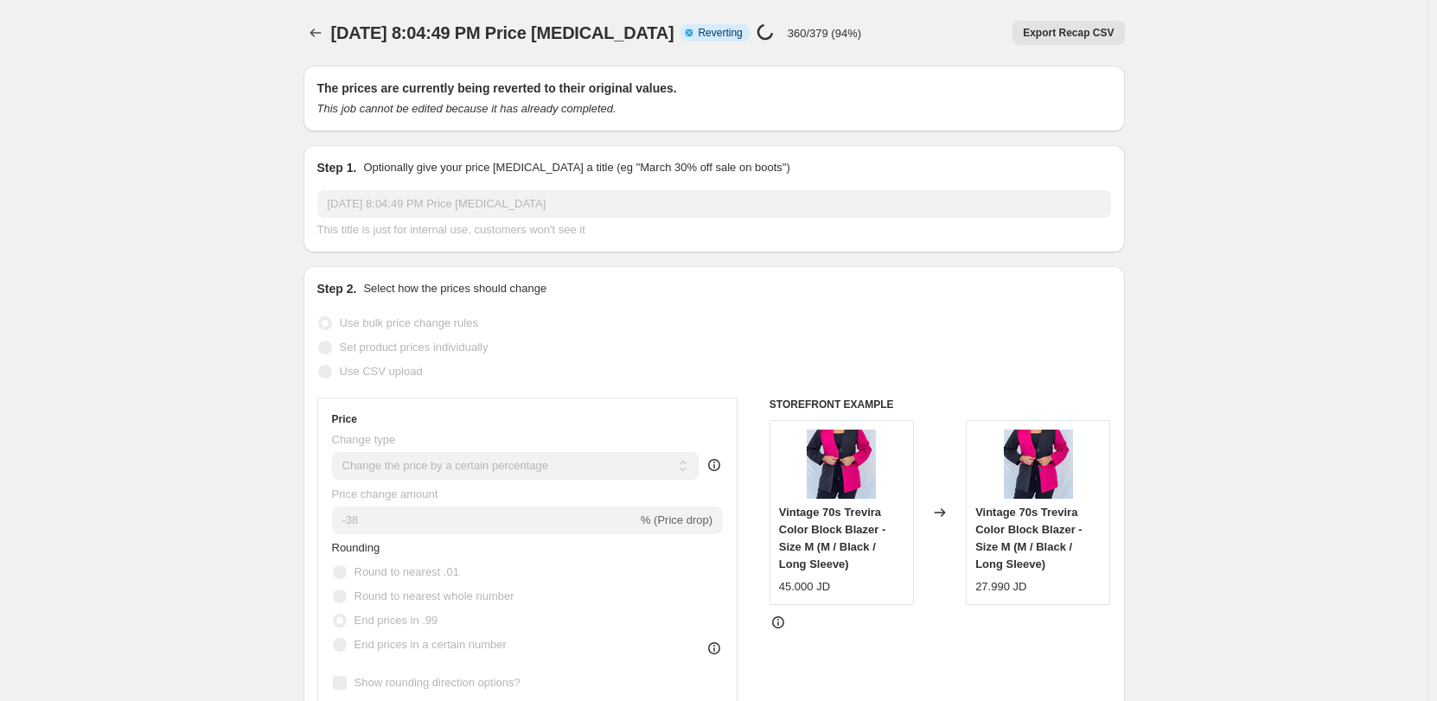
select select "percentage"
select select "no_change"
select select "collection"
select select "not_equal"
select select "tag"
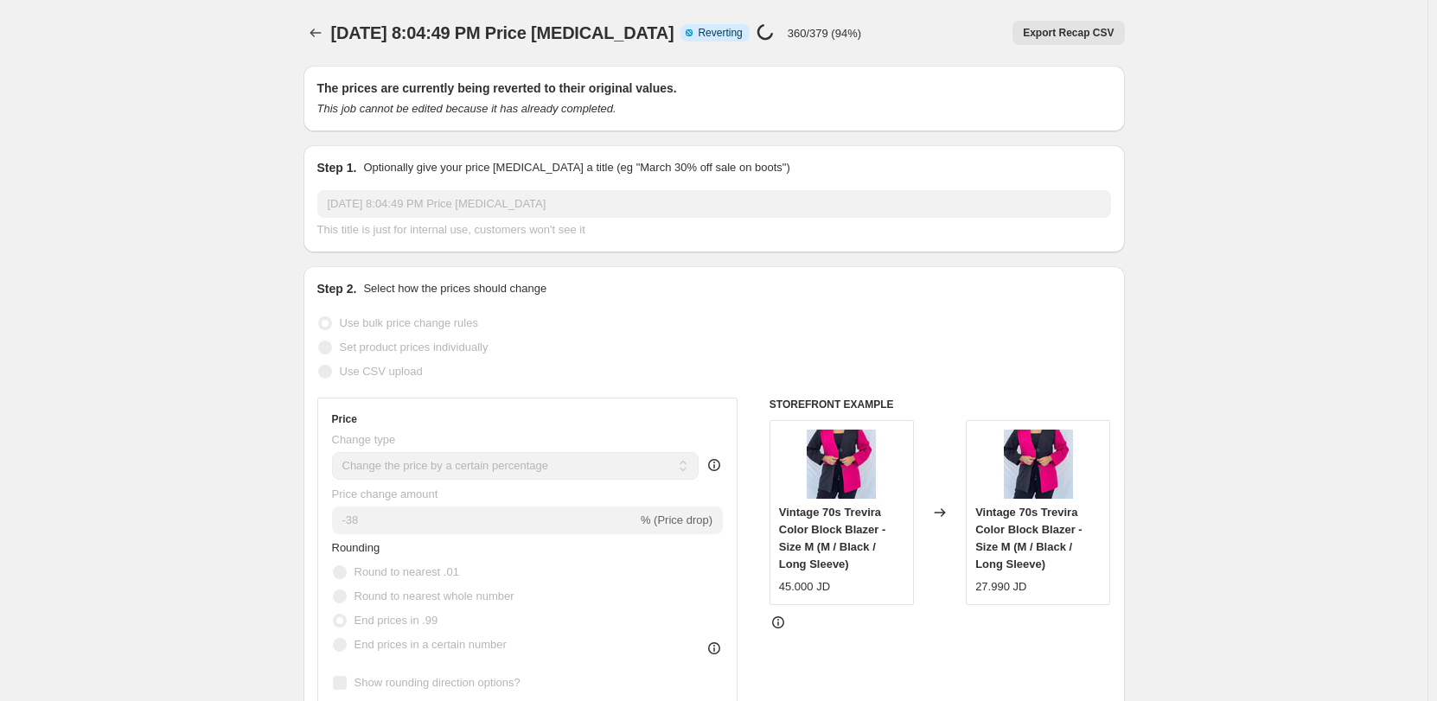
select select "not_equal"
select select "tag"
select select "not_equal"
select select "tag"
select select "not_equal"
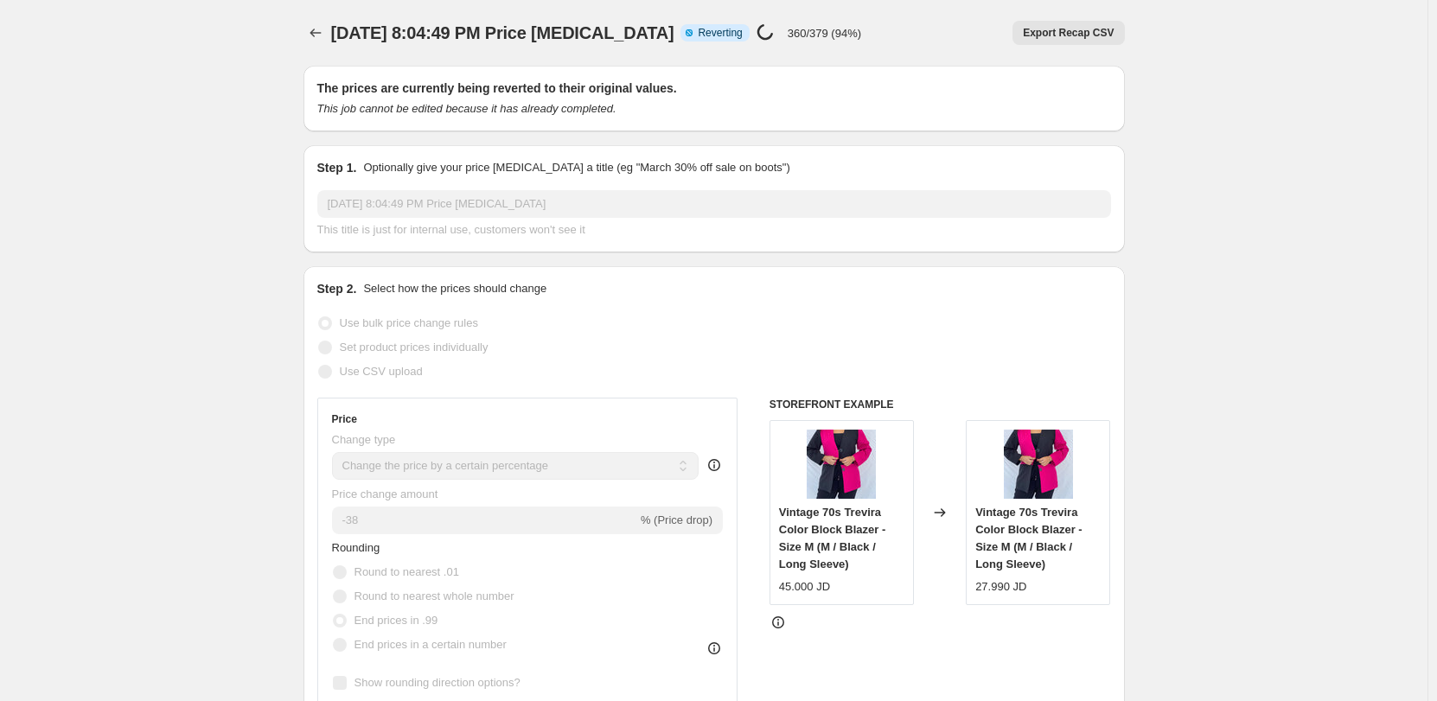
select select "inventory_quantity"
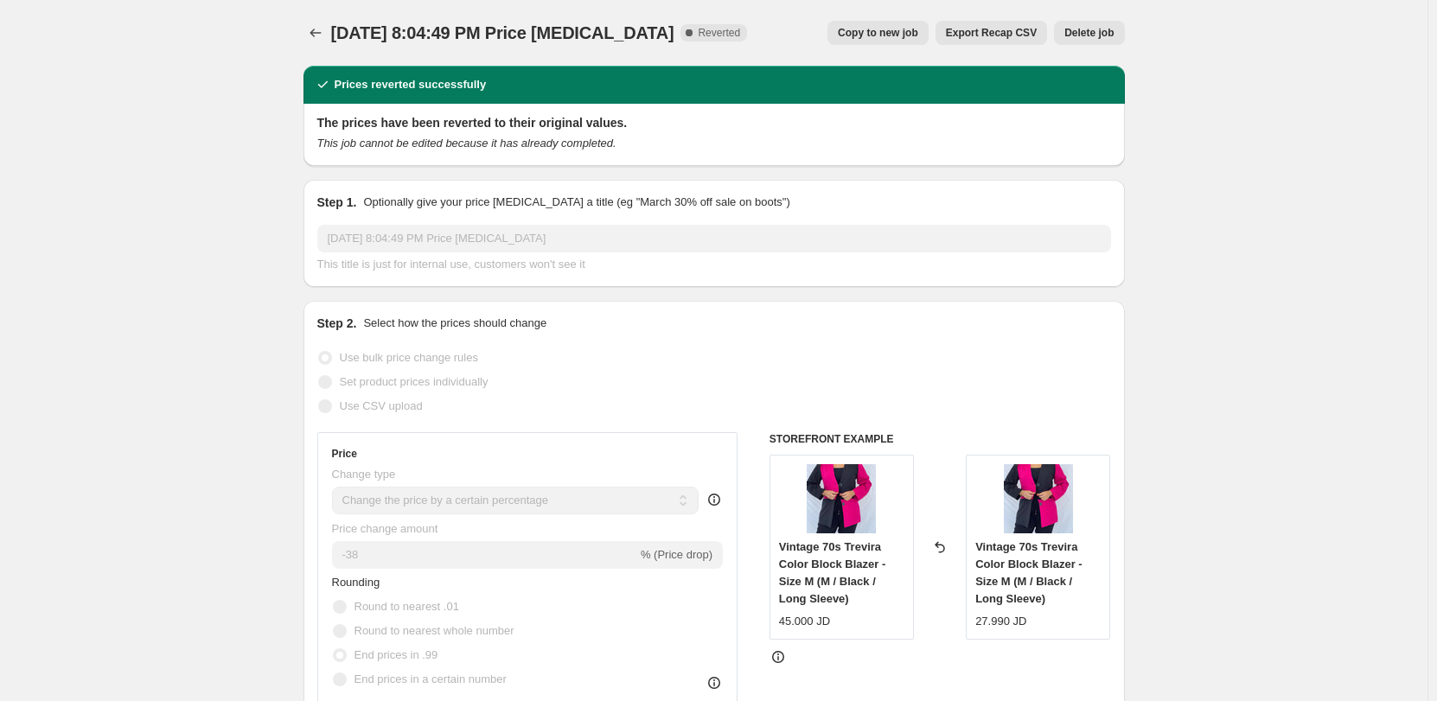
click at [876, 35] on span "Copy to new job" at bounding box center [878, 33] width 80 height 14
select select "percentage"
select select "no_change"
select select "collection"
select select "not_equal"
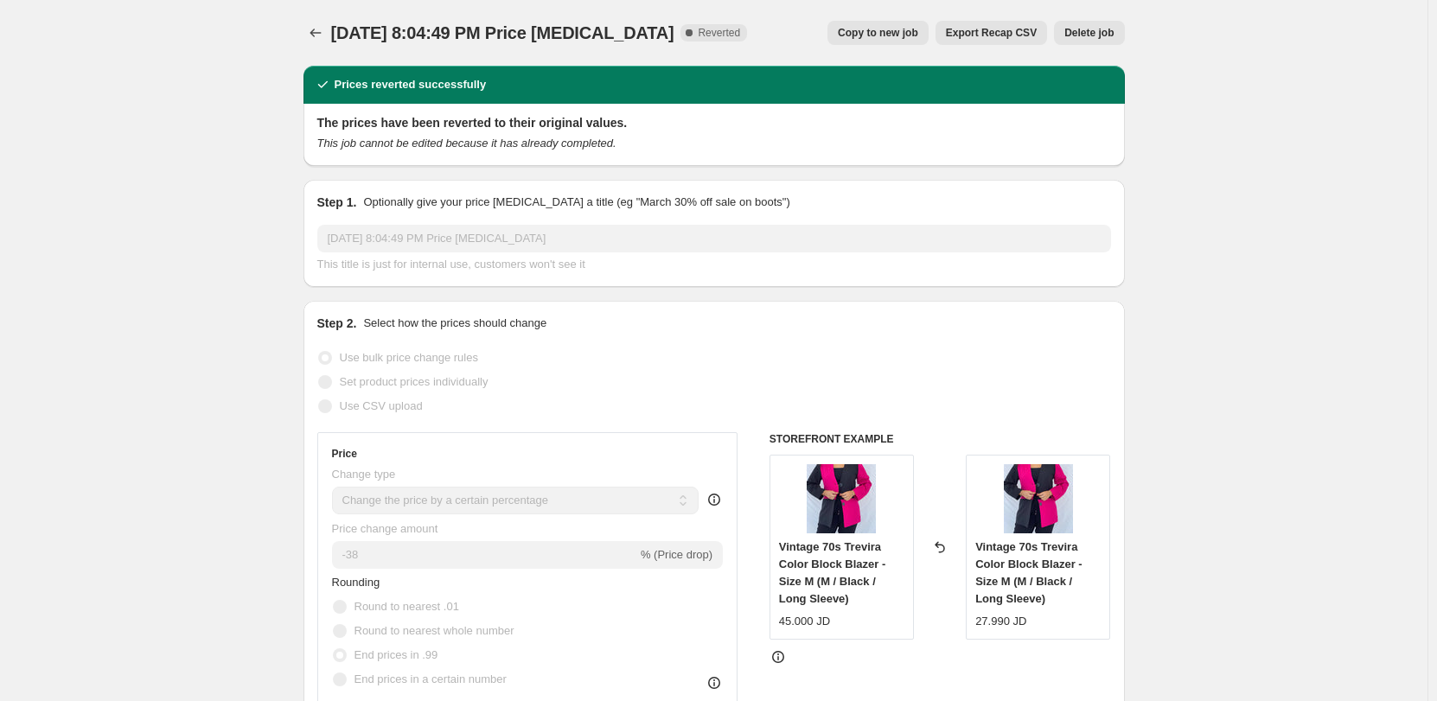
select select "tag"
select select "not_equal"
select select "tag"
select select "not_equal"
select select "tag"
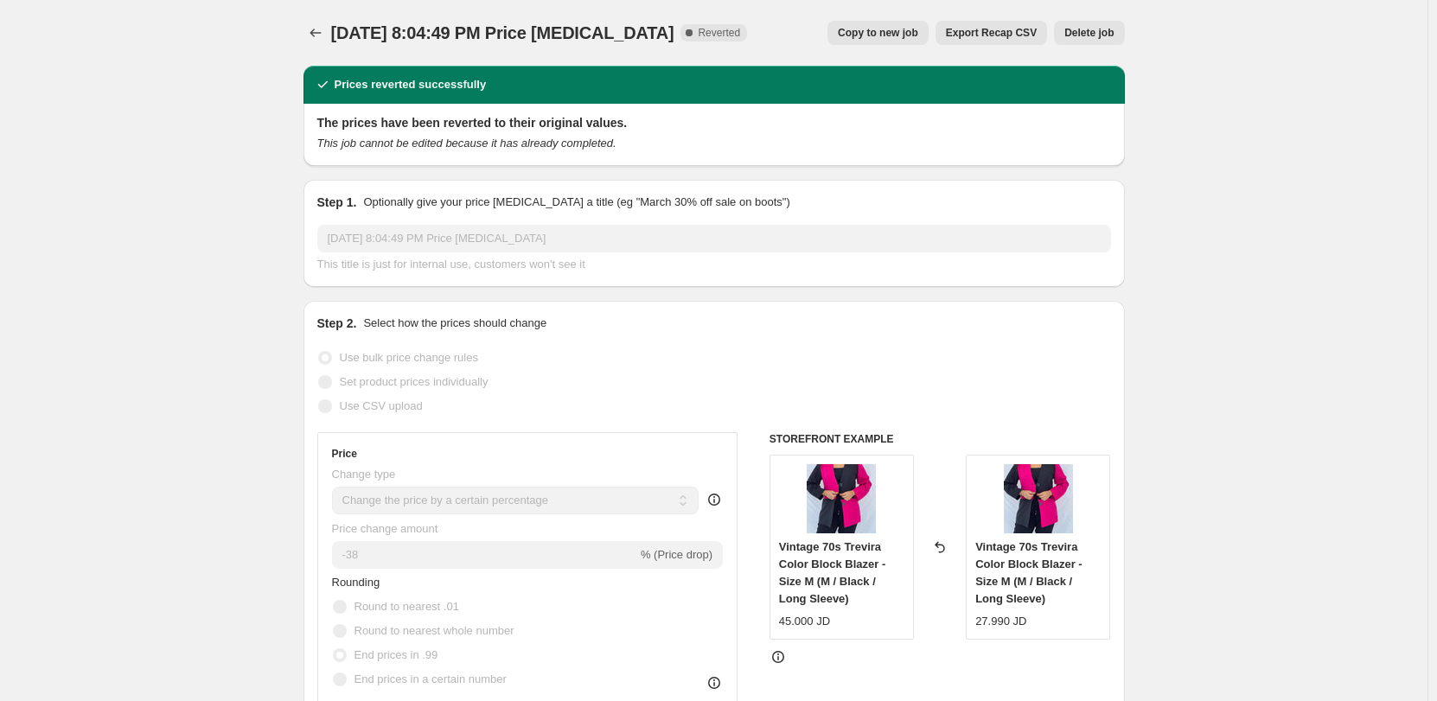
select select "not_equal"
select select "inventory_quantity"
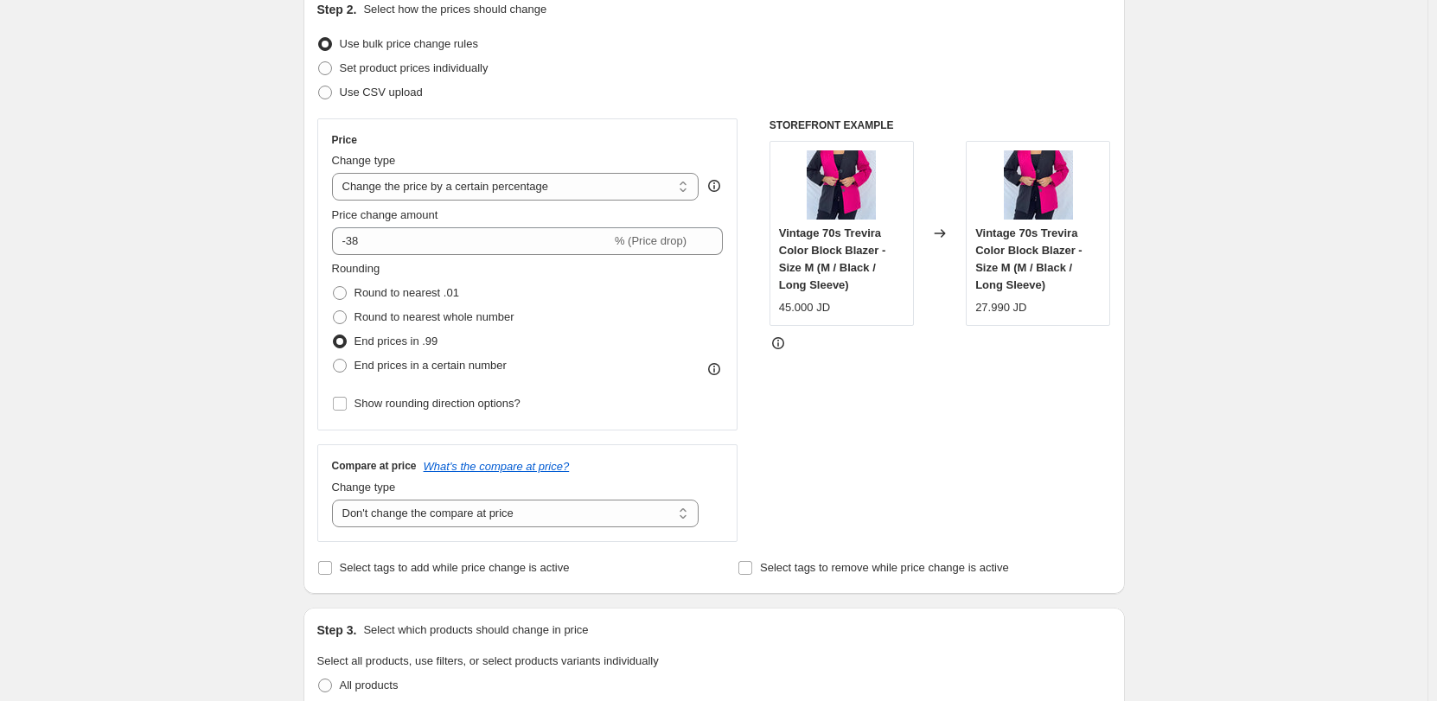
scroll to position [227, 0]
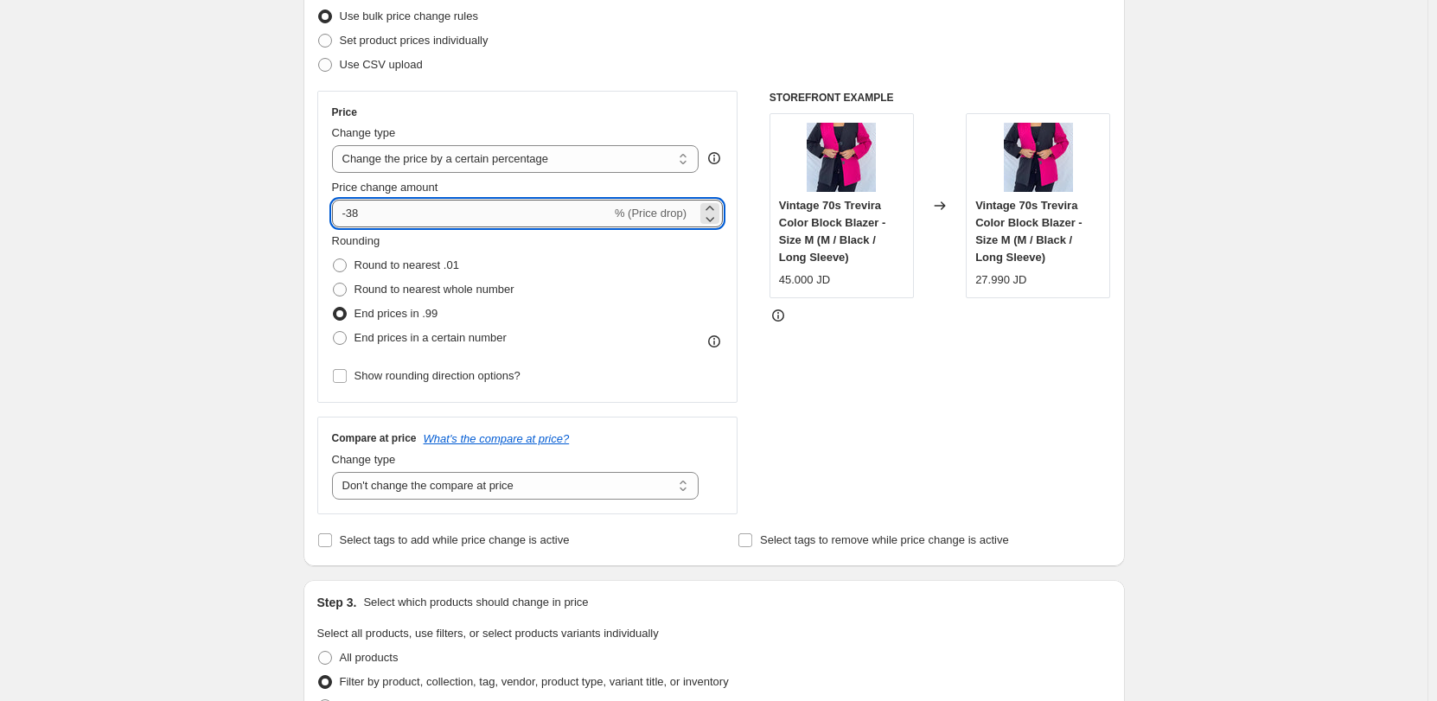
click at [439, 220] on input "-38" at bounding box center [471, 214] width 279 height 28
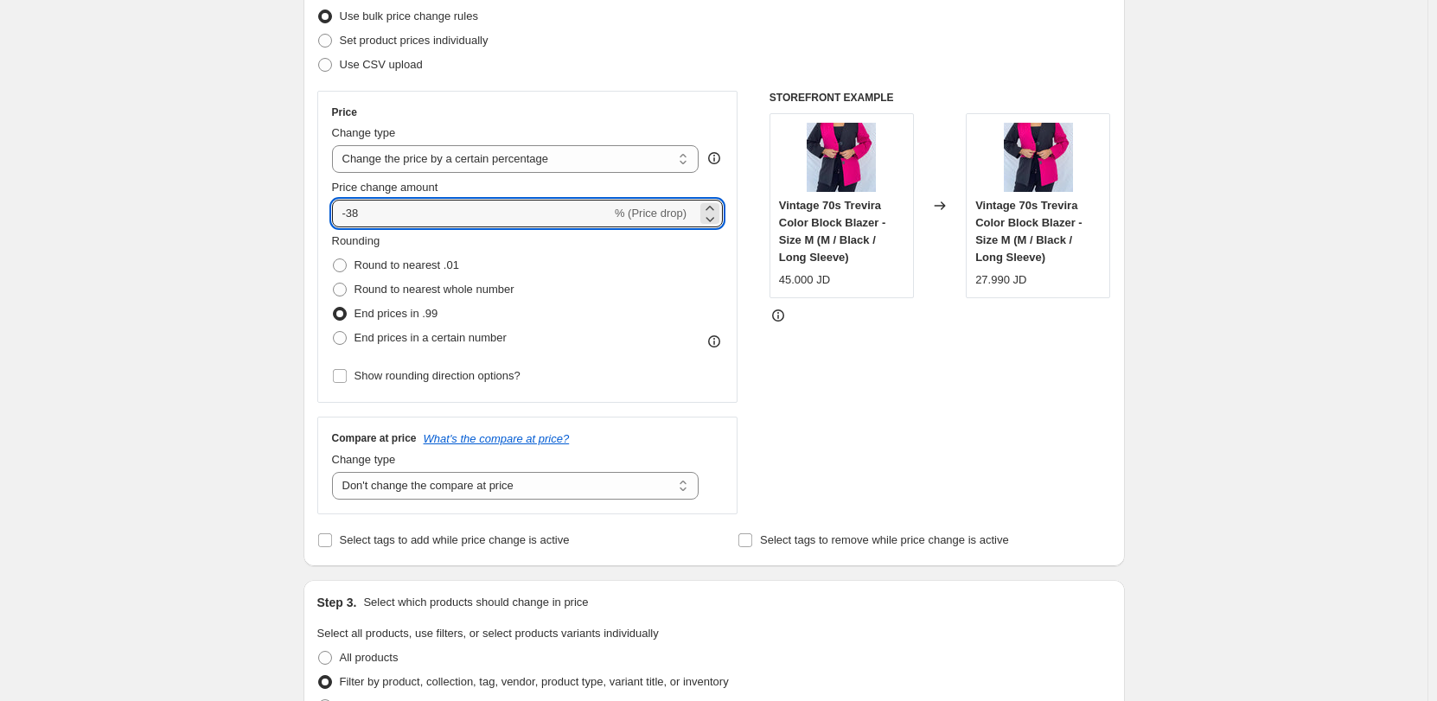
drag, startPoint x: 400, startPoint y: 214, endPoint x: 335, endPoint y: 213, distance: 65.7
click at [334, 213] on div "Price Change type Change the price to a certain amount Change the price by a ce…" at bounding box center [527, 247] width 421 height 312
type input "-20"
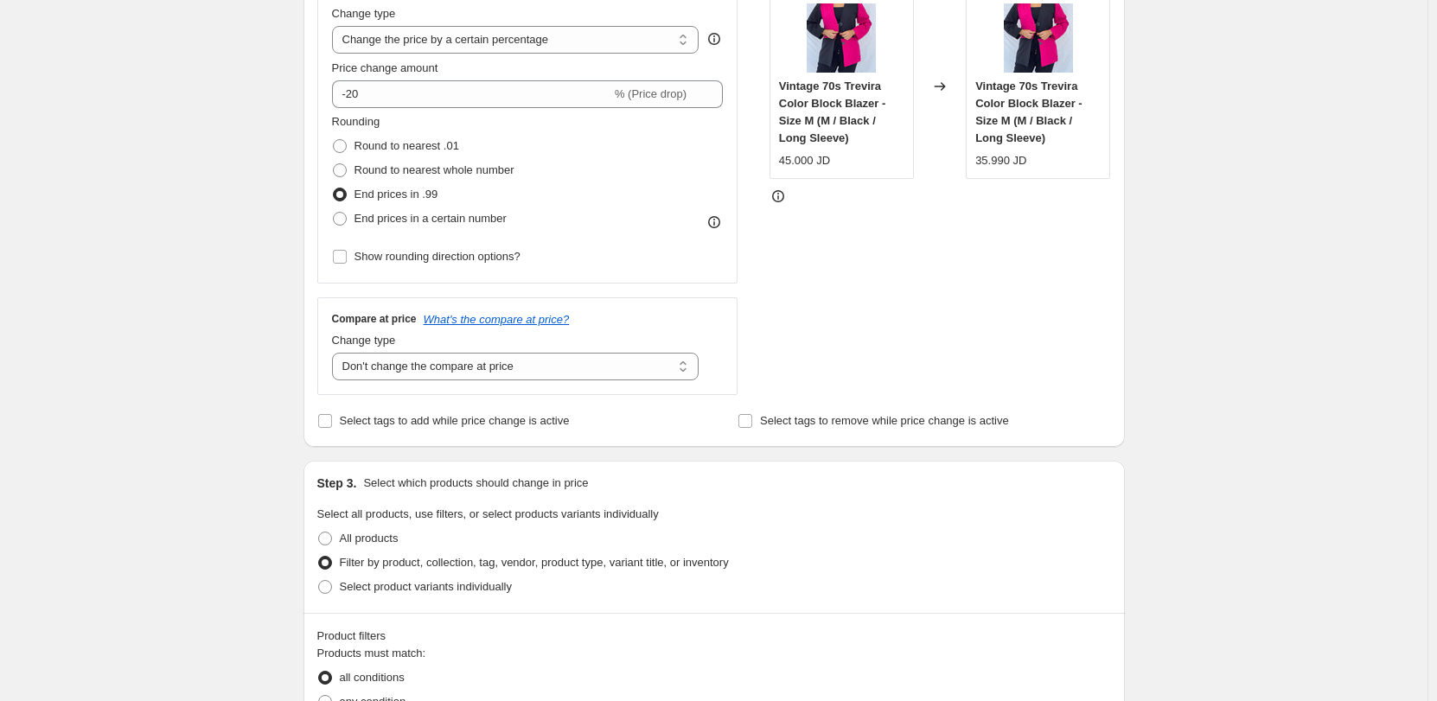
scroll to position [356, 0]
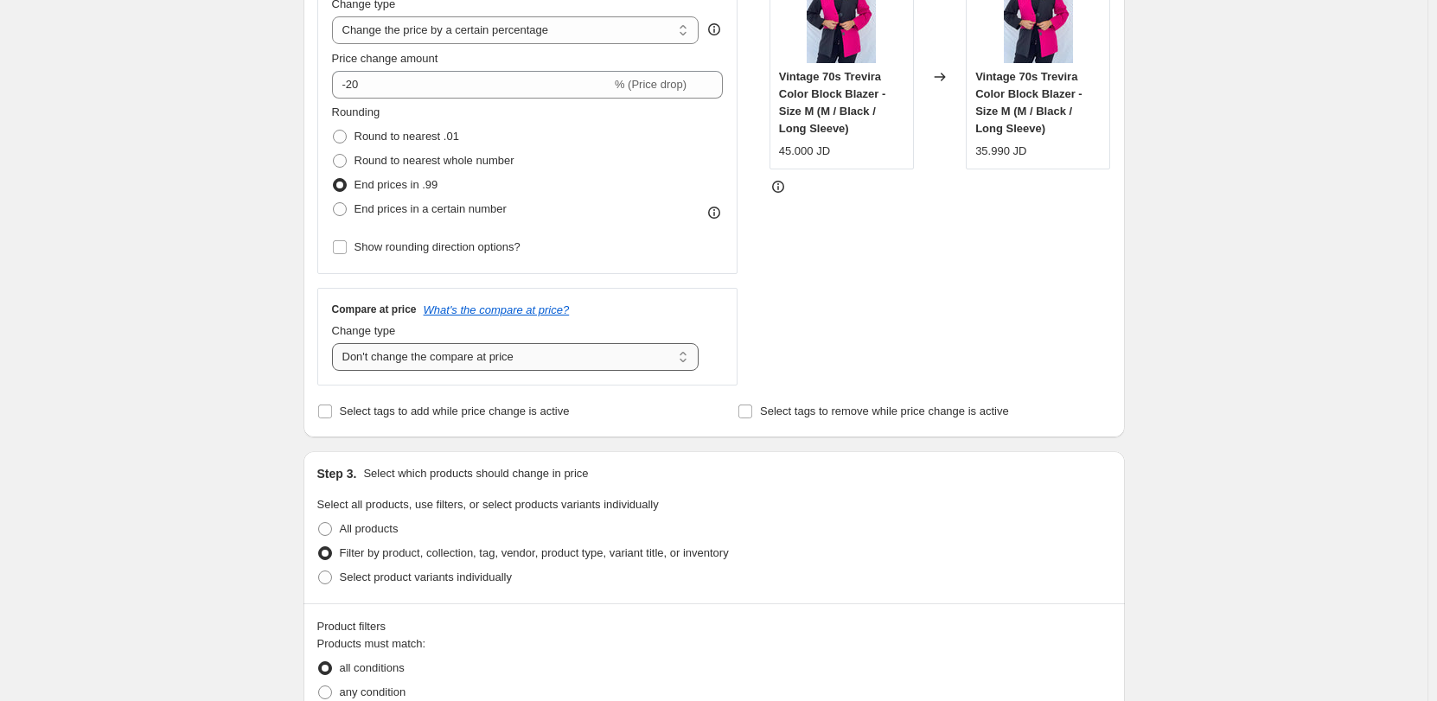
click at [463, 367] on select "Change the compare at price to the current price (sale) Change the compare at p…" at bounding box center [515, 357] width 367 height 28
select select "ep"
click at [335, 343] on select "Change the compare at price to the current price (sale) Change the compare at p…" at bounding box center [515, 357] width 367 height 28
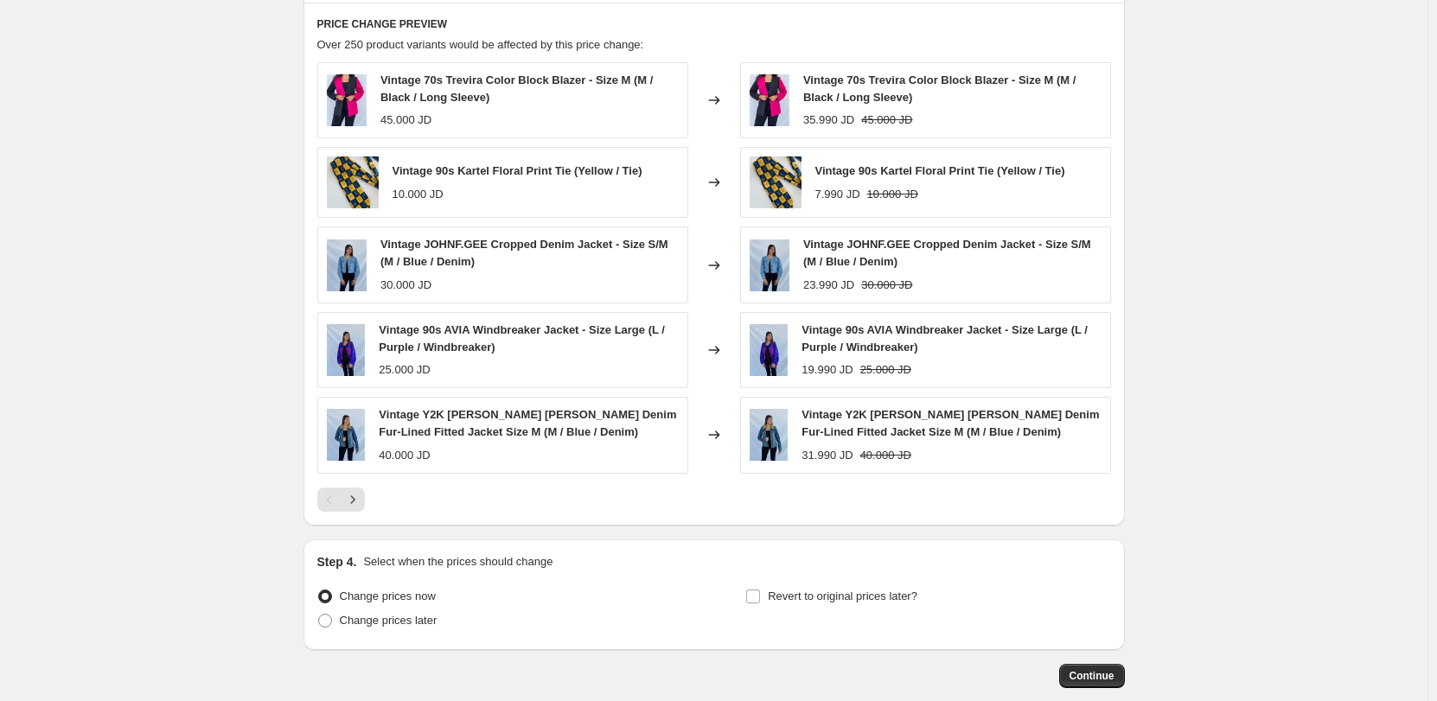
scroll to position [1304, 0]
click at [1092, 673] on span "Continue" at bounding box center [1091, 675] width 45 height 14
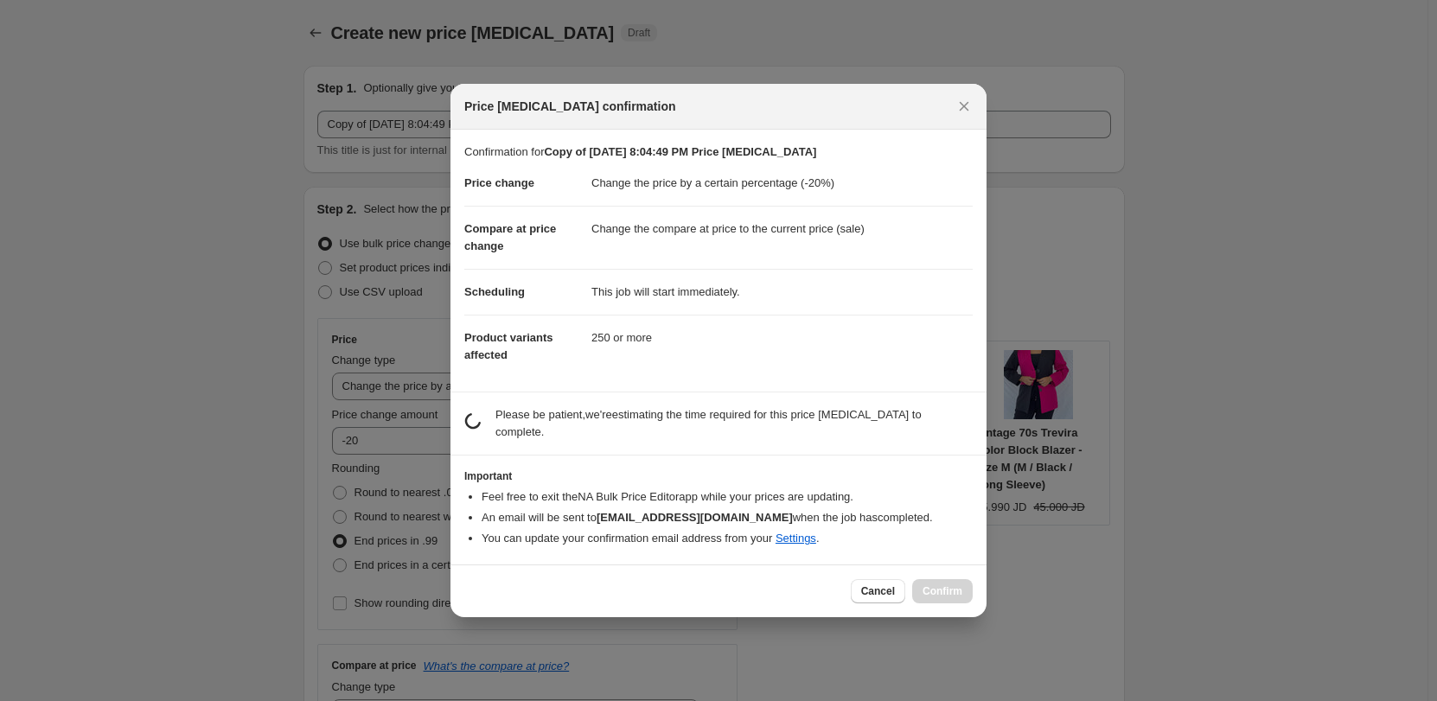
scroll to position [0, 0]
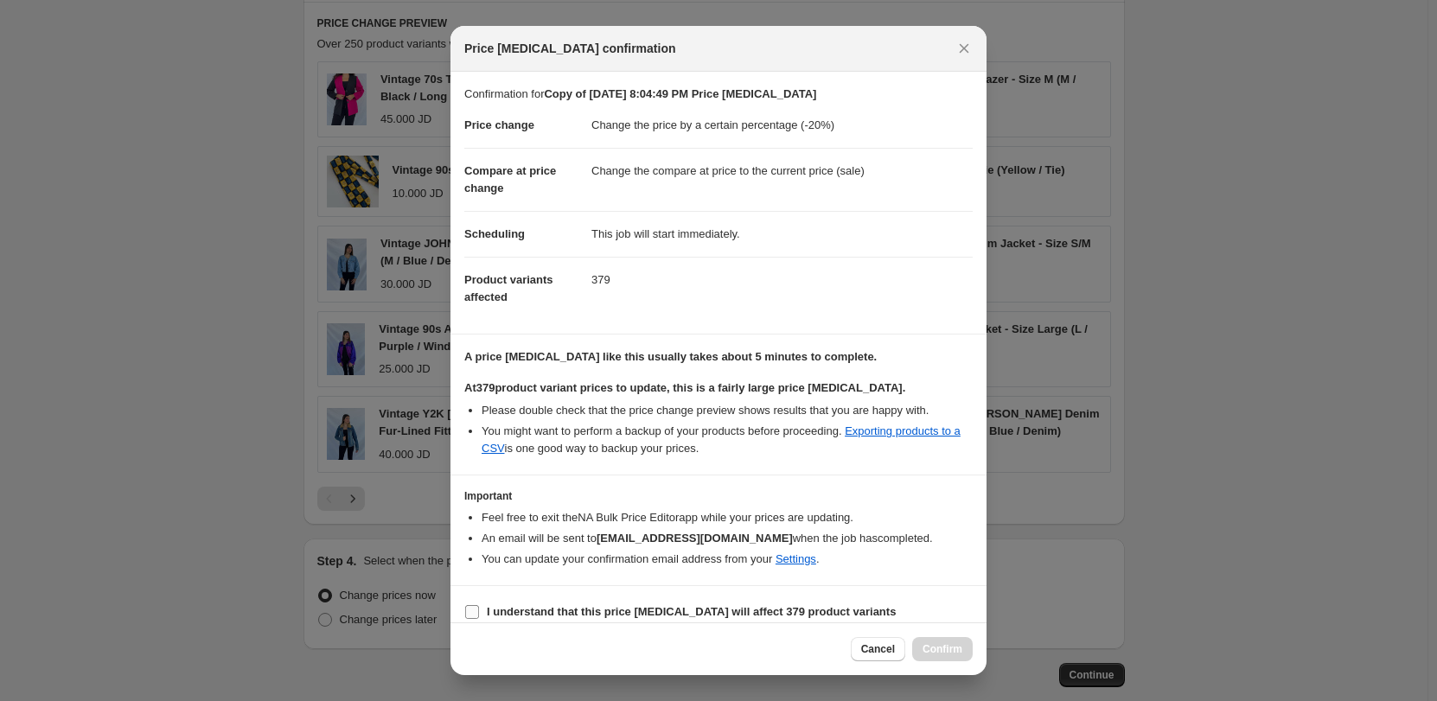
click at [788, 615] on b "I understand that this price [MEDICAL_DATA] will affect 379 product variants" at bounding box center [691, 611] width 409 height 13
click at [479, 615] on input "I understand that this price [MEDICAL_DATA] will affect 379 product variants" at bounding box center [472, 612] width 14 height 14
checkbox input "true"
click at [942, 649] on span "Confirm" at bounding box center [942, 649] width 40 height 14
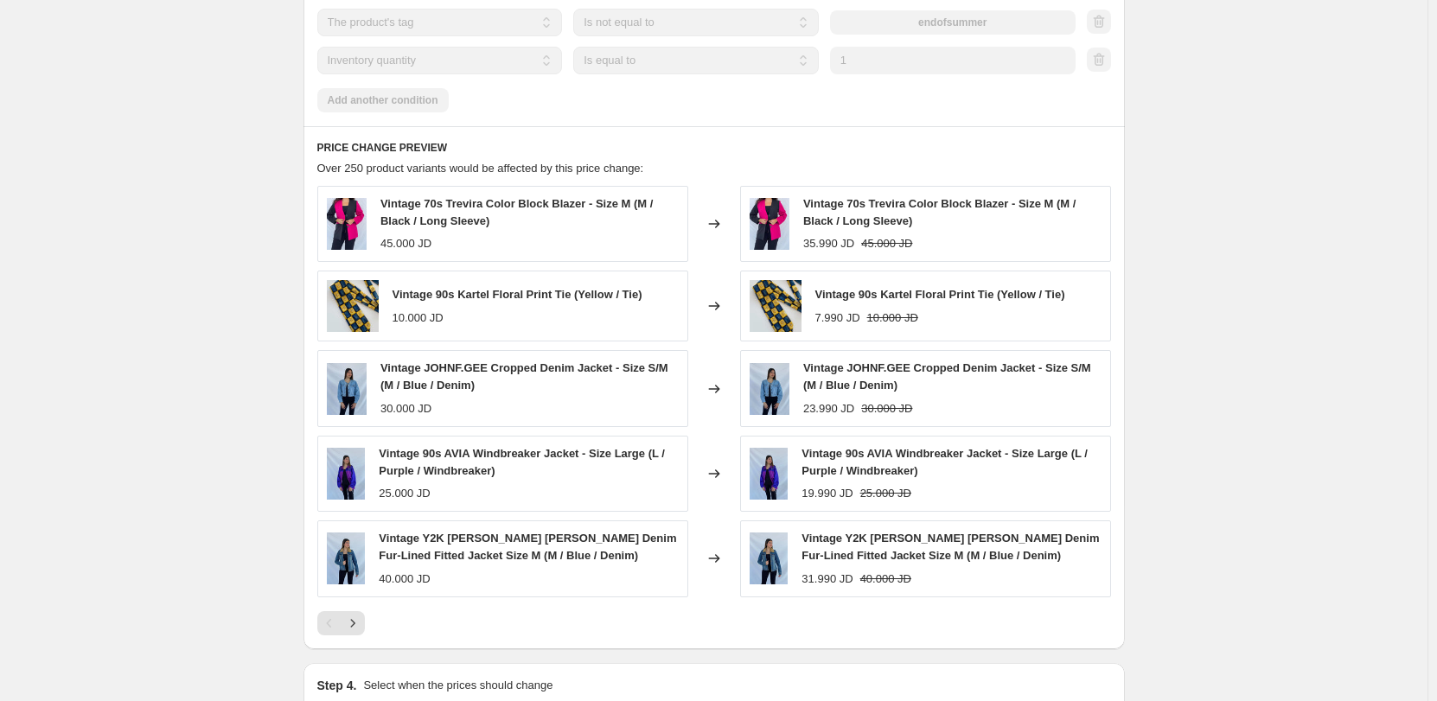
scroll to position [1349, 0]
